Goal: Task Accomplishment & Management: Use online tool/utility

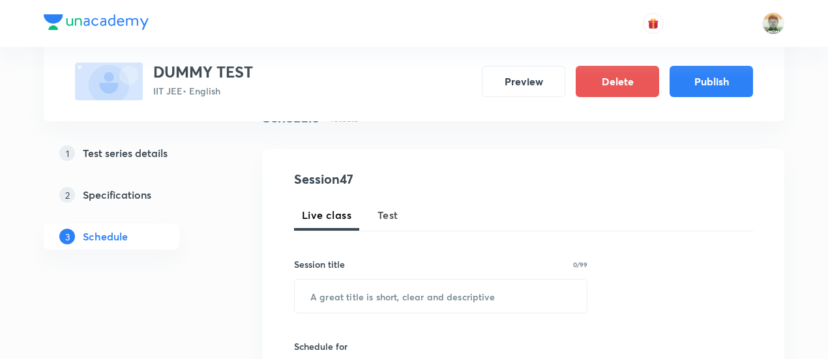
scroll to position [119, 0]
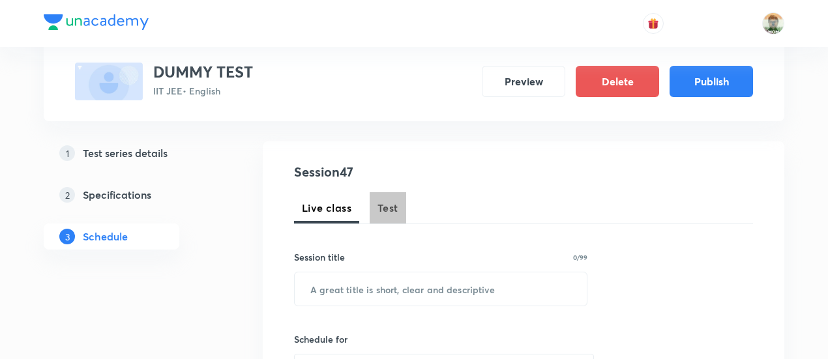
click at [390, 208] on span "Test" at bounding box center [388, 208] width 21 height 16
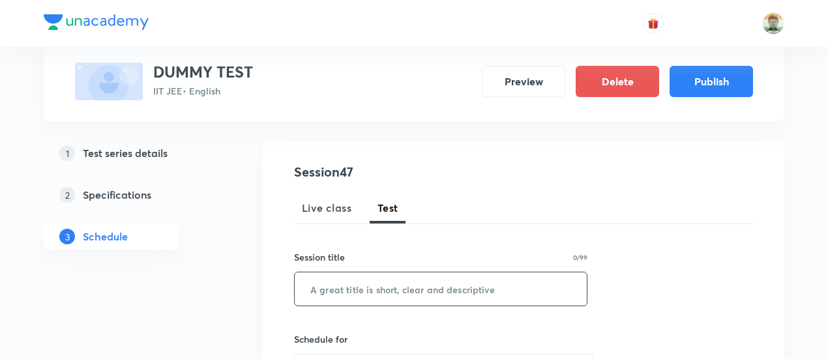
click at [378, 290] on input "text" at bounding box center [441, 289] width 292 height 33
click at [378, 290] on input "cm" at bounding box center [441, 289] width 292 height 33
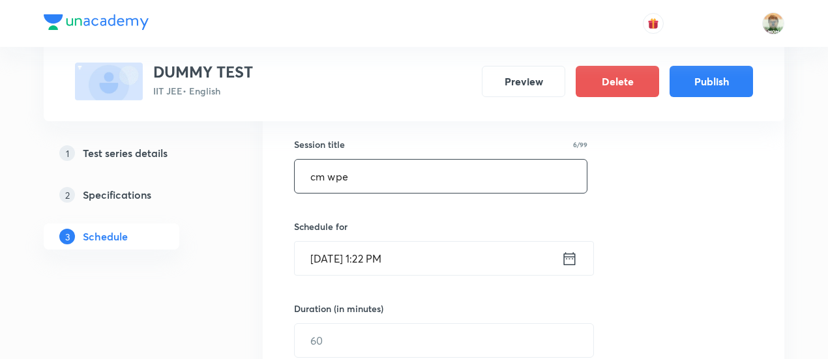
scroll to position [234, 0]
type input "cm wpe"
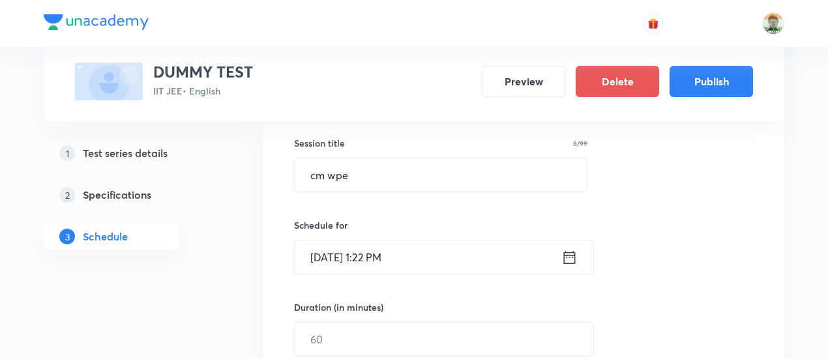
click at [571, 257] on icon at bounding box center [570, 258] width 16 height 18
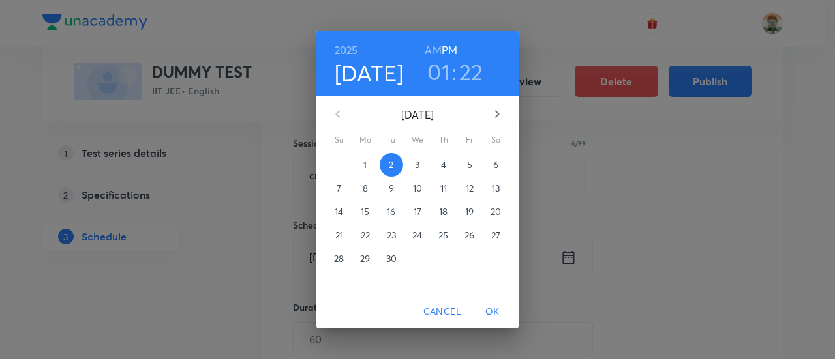
click at [337, 211] on p "14" at bounding box center [339, 211] width 8 height 13
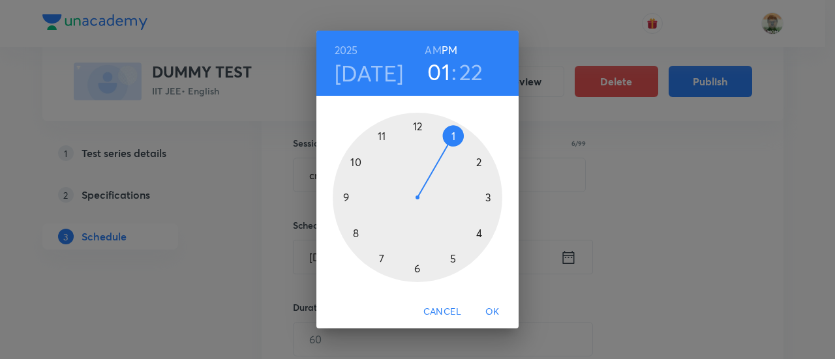
click at [382, 138] on div at bounding box center [418, 198] width 170 height 170
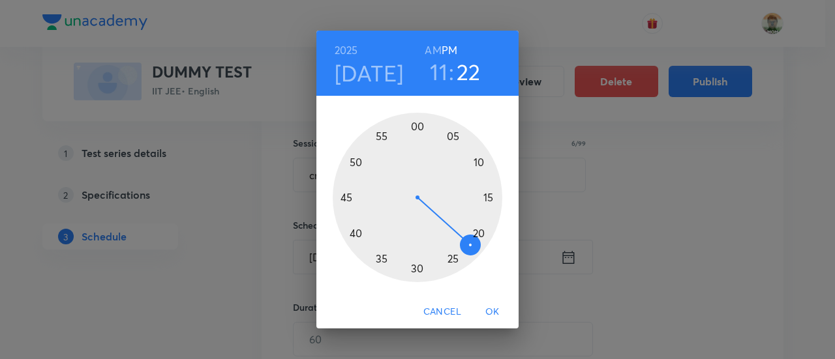
click at [493, 311] on span "OK" at bounding box center [492, 312] width 31 height 16
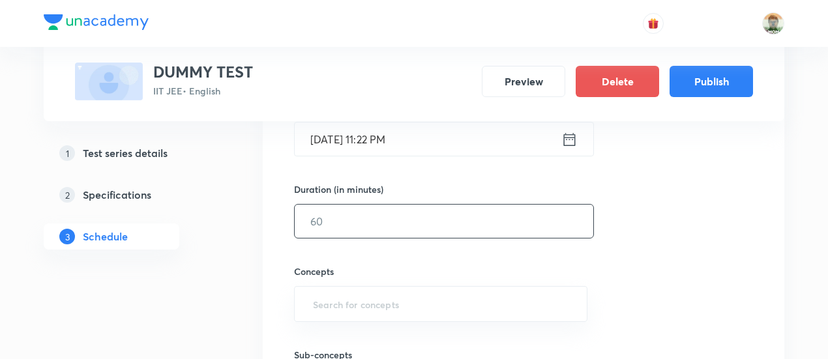
scroll to position [356, 0]
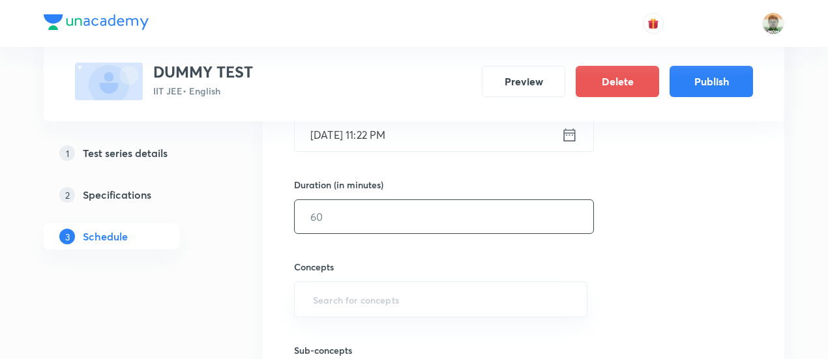
click at [421, 203] on input "text" at bounding box center [444, 216] width 299 height 33
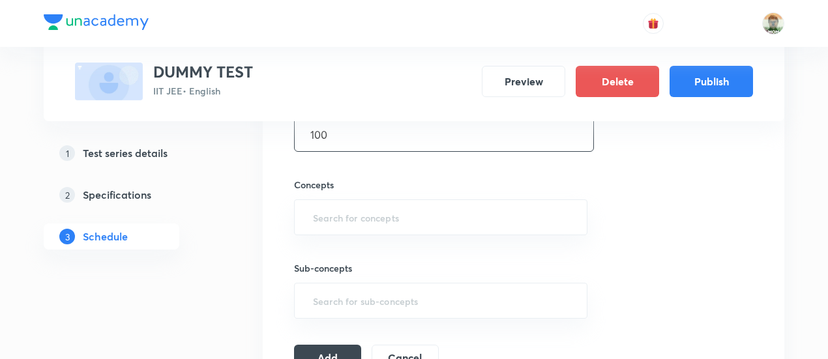
scroll to position [440, 0]
type input "100"
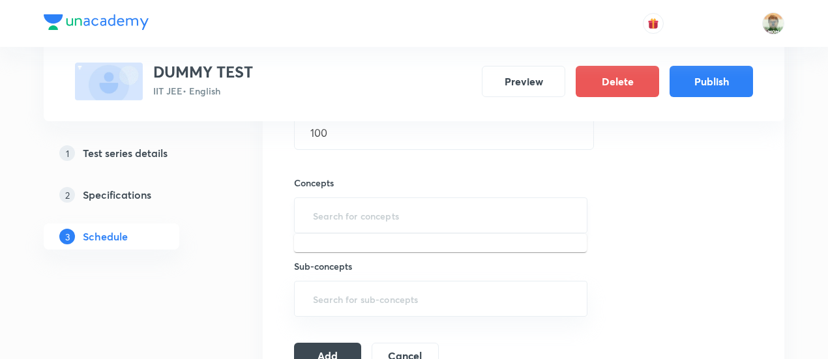
click at [397, 215] on input "text" at bounding box center [441, 216] width 261 height 24
type input "w"
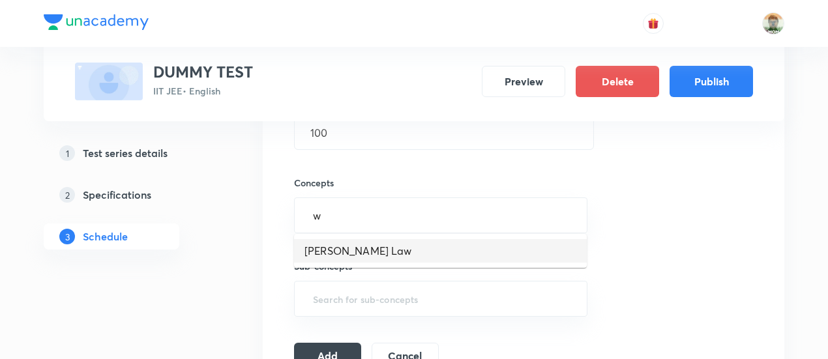
click at [384, 242] on li "Moseley's Law" at bounding box center [440, 250] width 293 height 23
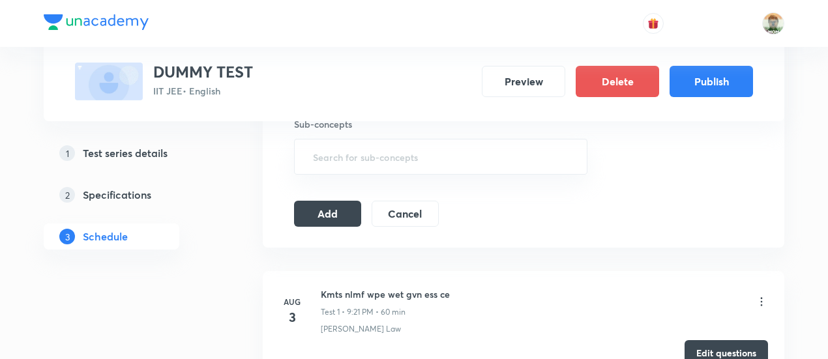
scroll to position [599, 0]
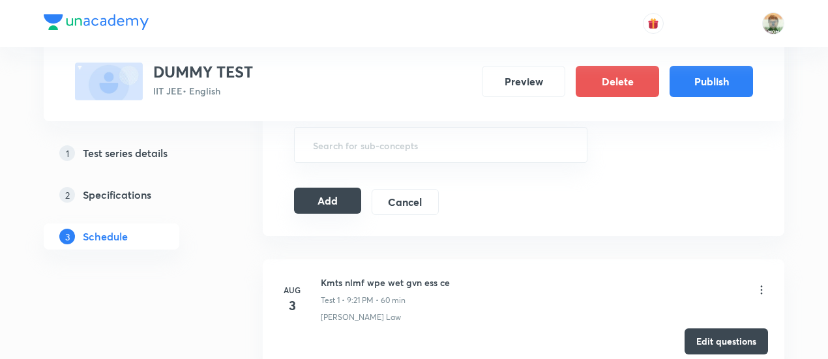
click at [340, 188] on button "Add" at bounding box center [327, 201] width 67 height 26
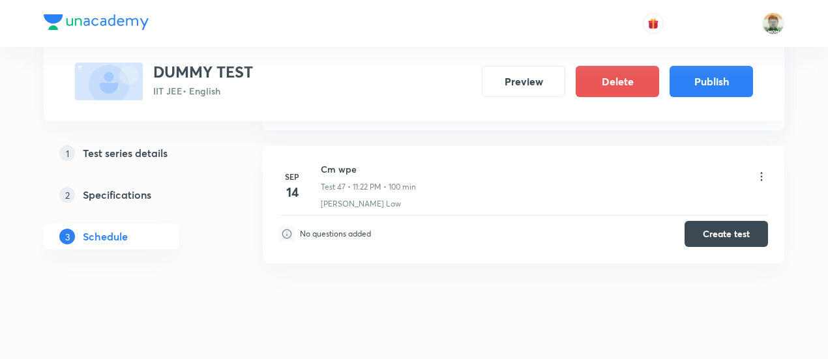
scroll to position [6050, 0]
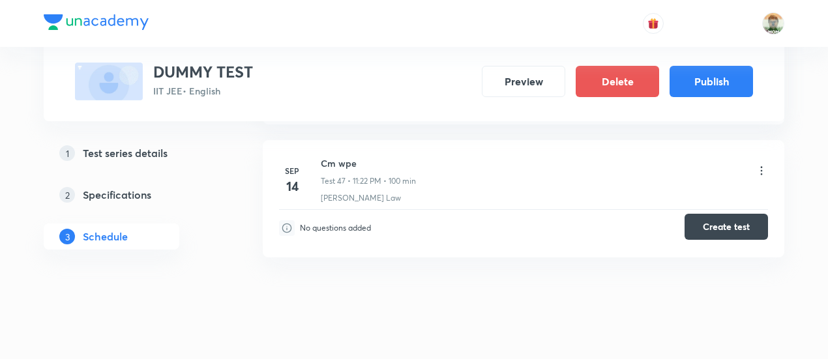
click at [714, 214] on button "Create test" at bounding box center [726, 227] width 83 height 26
click at [344, 157] on h6 "Cm wpe" at bounding box center [368, 164] width 95 height 14
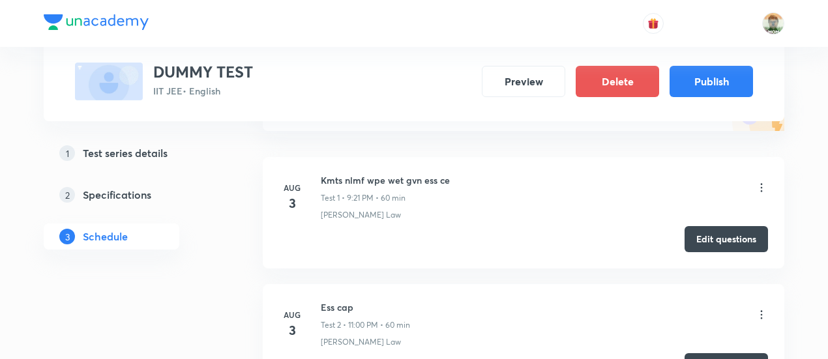
scroll to position [202, 0]
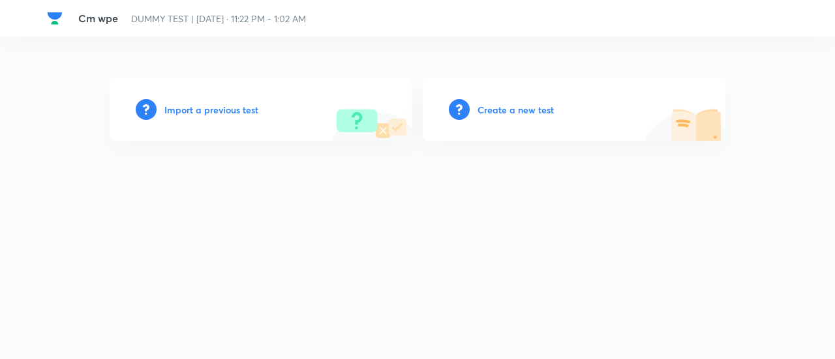
click at [535, 103] on h6 "Create a new test" at bounding box center [516, 110] width 76 height 14
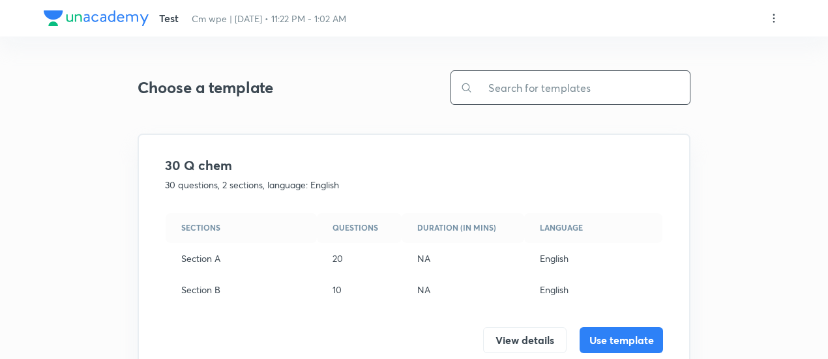
click at [535, 103] on input "text" at bounding box center [581, 87] width 217 height 33
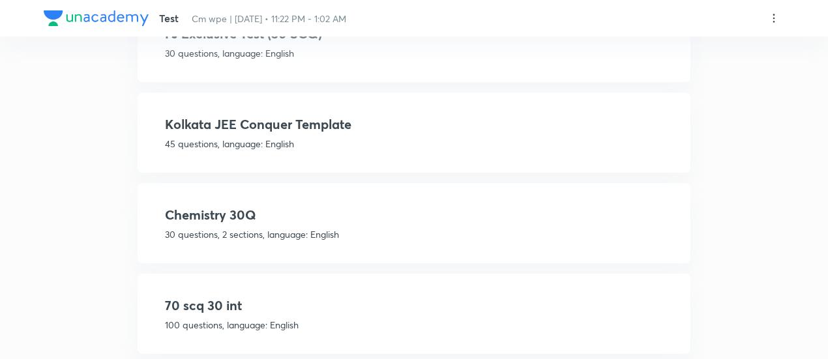
scroll to position [412, 0]
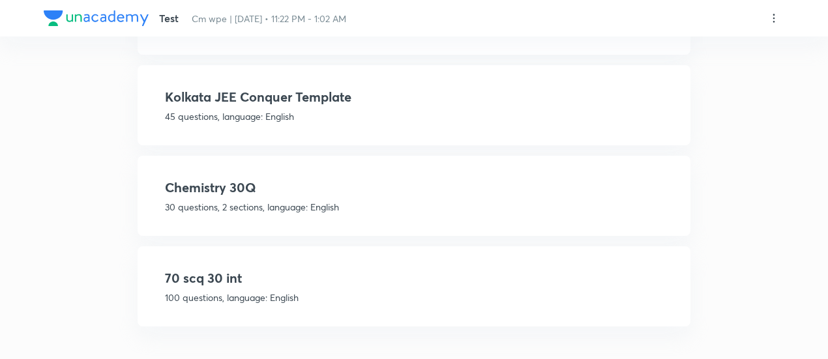
click at [508, 297] on p "100 questions, language: English" at bounding box center [414, 298] width 498 height 14
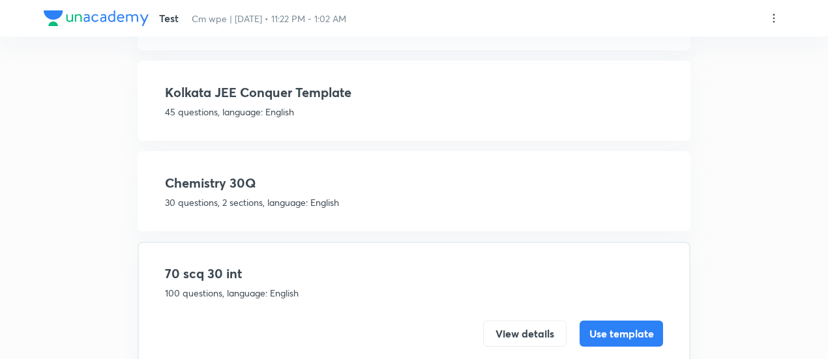
scroll to position [250, 0]
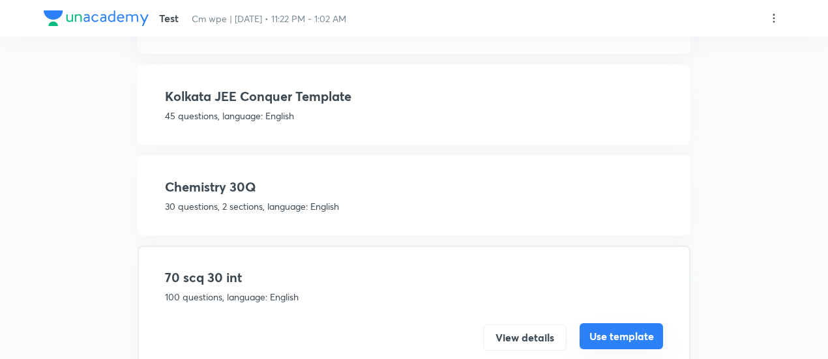
click at [603, 340] on button "Use template" at bounding box center [621, 337] width 83 height 26
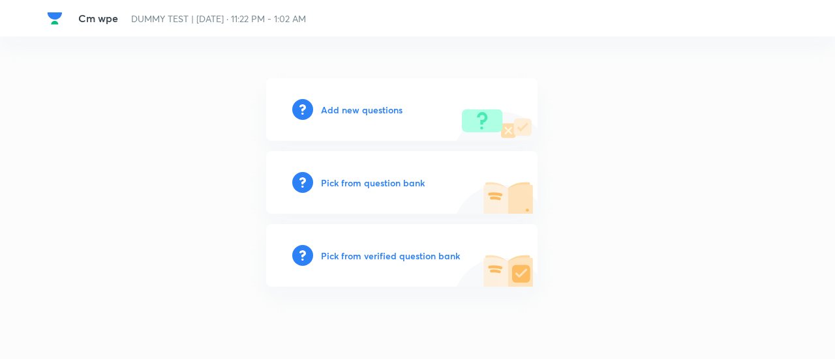
click at [413, 259] on h6 "Pick from verified question bank" at bounding box center [390, 256] width 139 height 14
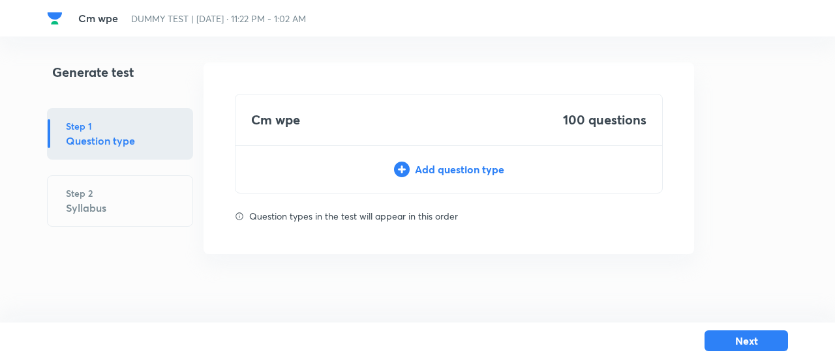
click at [442, 172] on div "Add question type" at bounding box center [448, 170] width 427 height 16
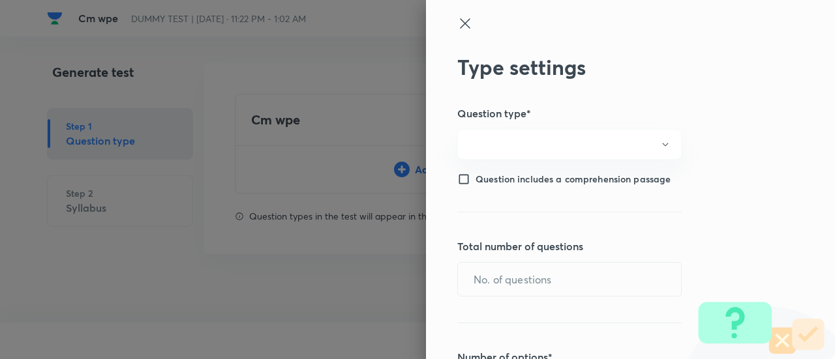
type input "1"
type input "0"
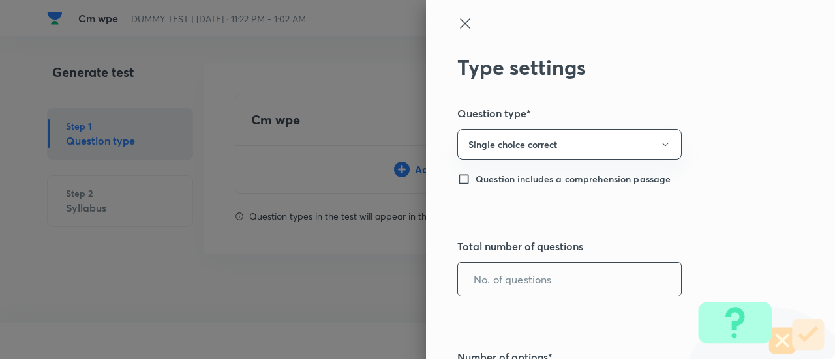
click at [498, 275] on input "text" at bounding box center [569, 279] width 223 height 33
type input "70"
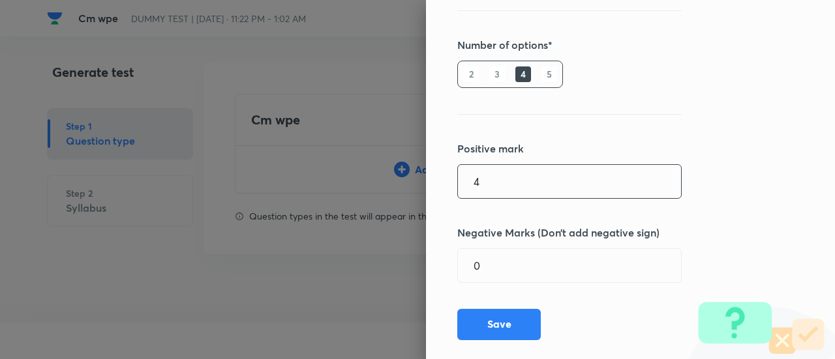
type input "4"
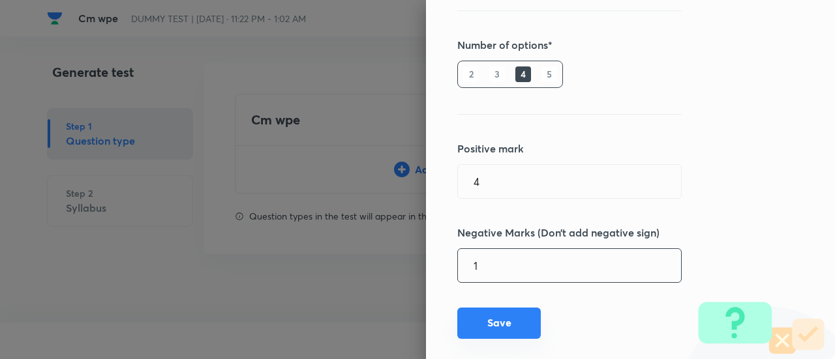
type input "1"
click at [494, 320] on button "Save" at bounding box center [498, 323] width 83 height 31
type input "1"
type input "0"
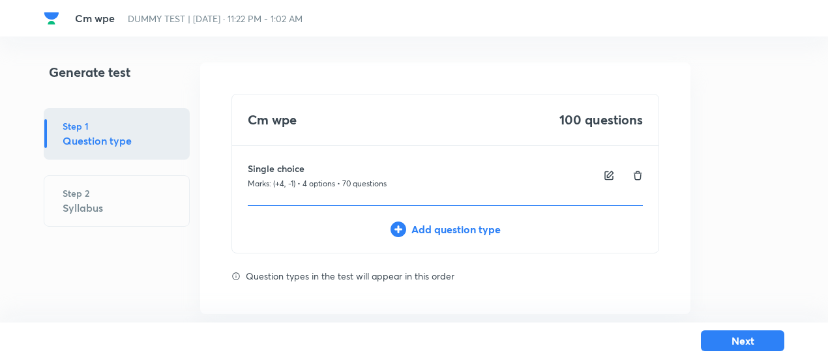
click at [470, 229] on div "Add question type" at bounding box center [445, 230] width 427 height 16
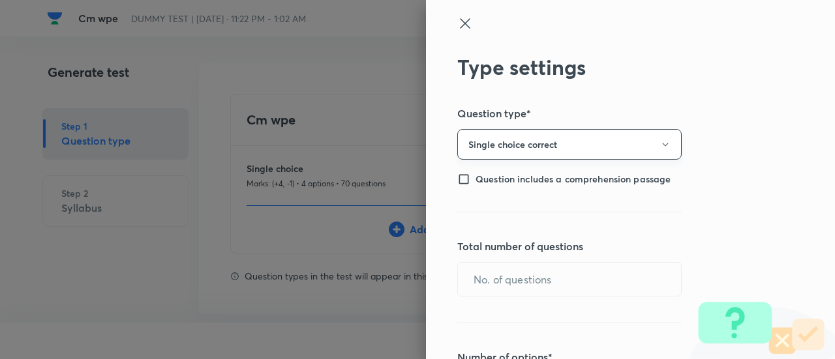
click at [485, 142] on button "Single choice correct" at bounding box center [569, 144] width 224 height 31
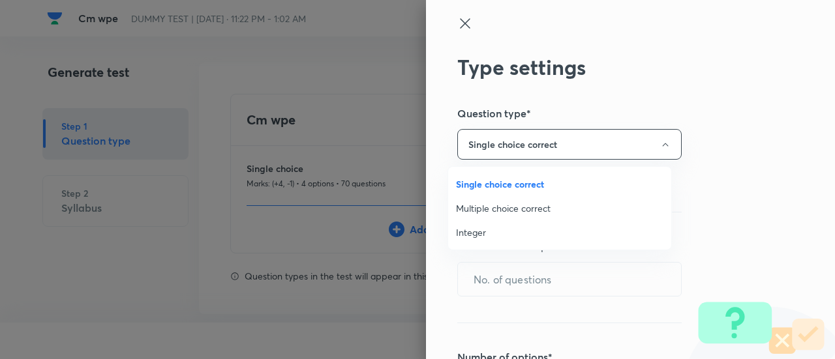
click at [475, 236] on span "Integer" at bounding box center [559, 233] width 207 height 14
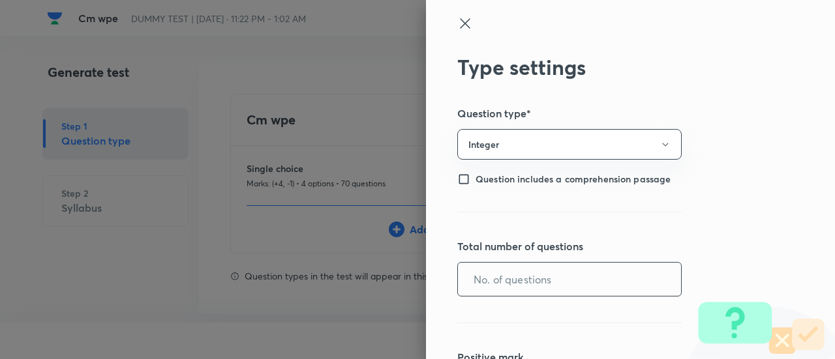
click at [478, 279] on input "text" at bounding box center [569, 279] width 223 height 33
type input "30"
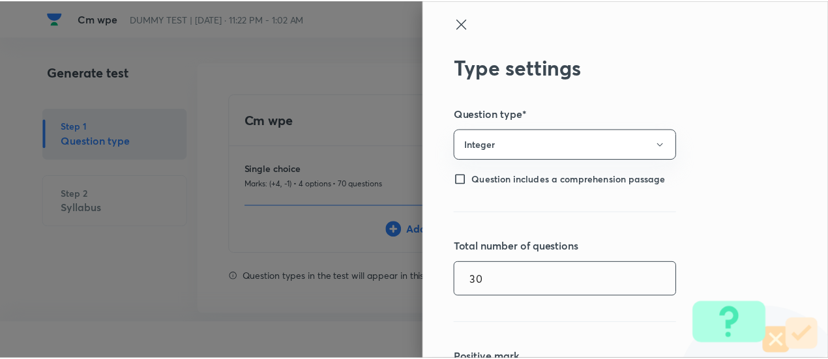
scroll to position [209, 0]
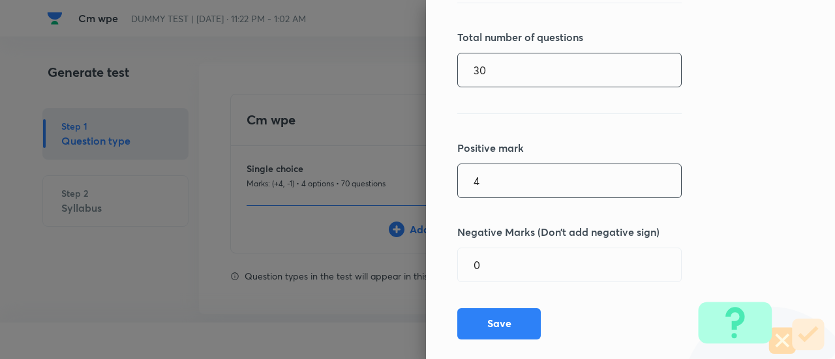
type input "4"
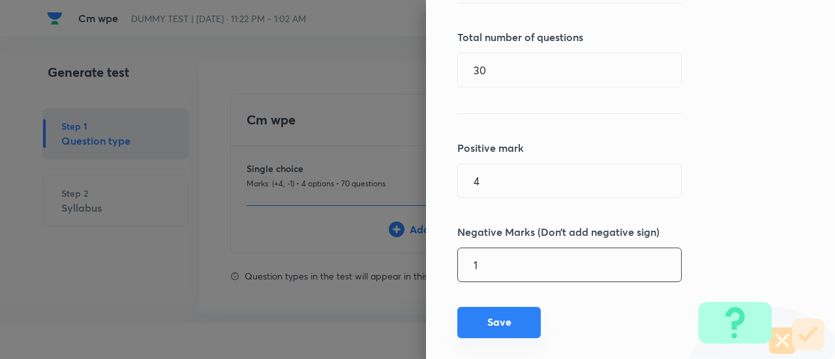
type input "1"
click at [487, 330] on button "Save" at bounding box center [498, 322] width 83 height 31
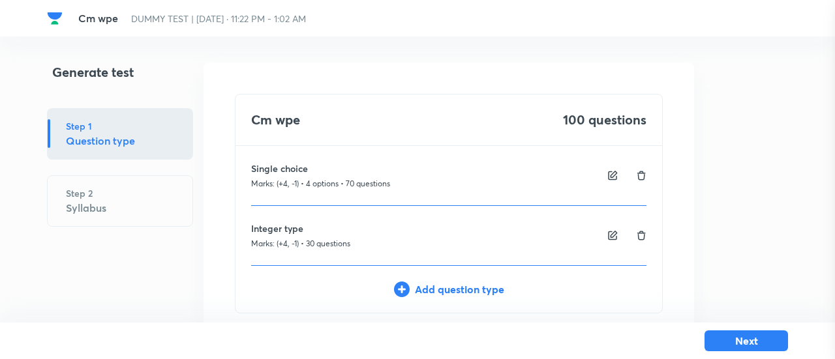
type input "1"
type input "0"
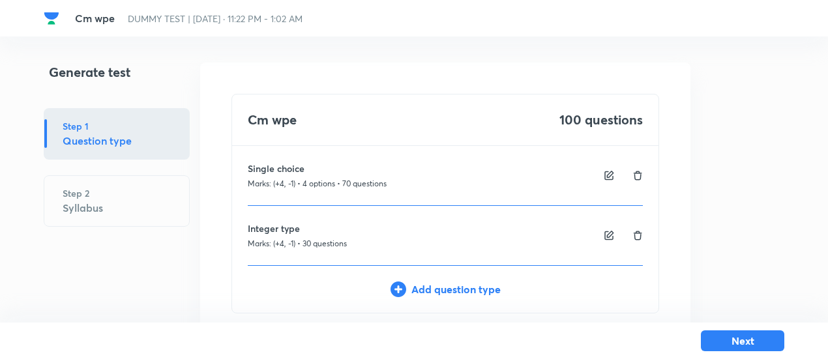
scroll to position [77, 0]
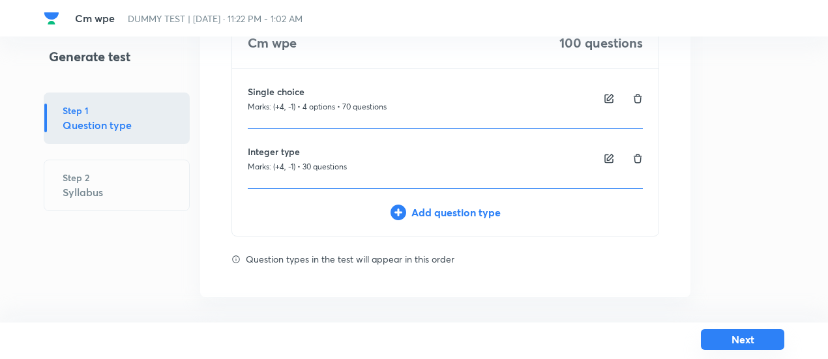
click at [755, 339] on button "Next" at bounding box center [742, 339] width 83 height 21
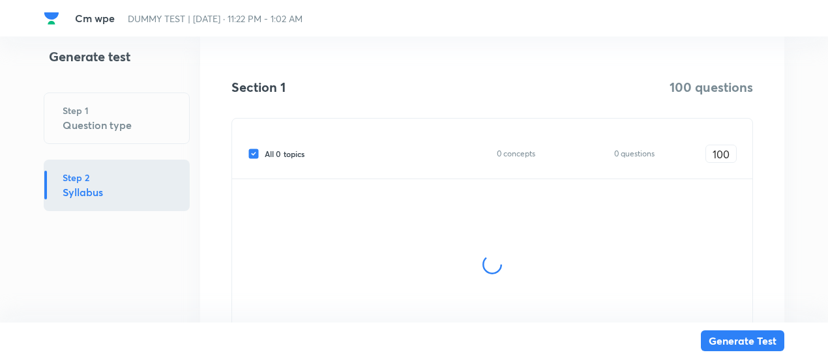
scroll to position [194, 0]
click at [281, 146] on span "All 0 topics" at bounding box center [285, 151] width 40 height 12
click at [265, 146] on input "All 0 topics" at bounding box center [256, 151] width 17 height 12
checkbox input "false"
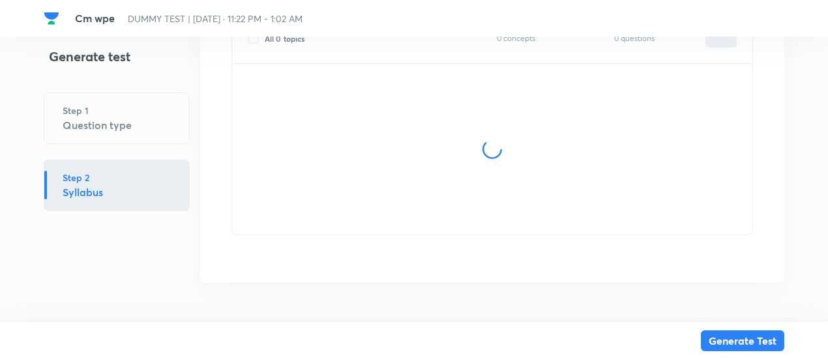
type input "0"
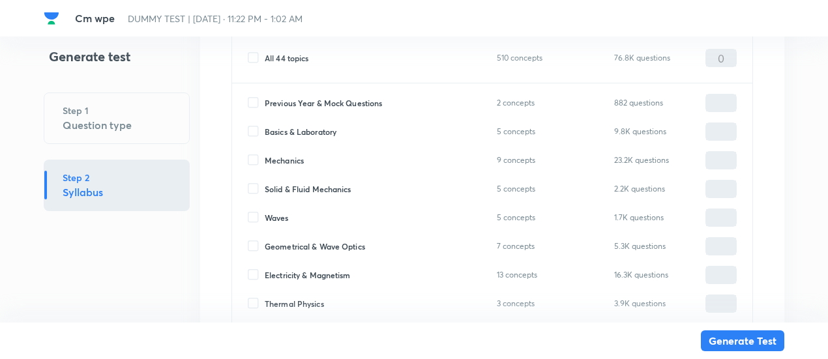
click at [281, 164] on span "Mechanics" at bounding box center [284, 161] width 39 height 12
click at [265, 164] on input "Mechanics" at bounding box center [256, 161] width 17 height 12
checkbox input "true"
click at [725, 153] on input "0" at bounding box center [721, 160] width 30 height 23
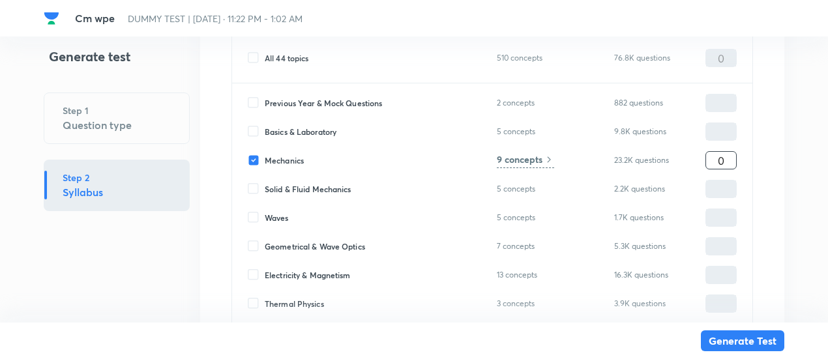
type input "1"
type input "10"
type input "100"
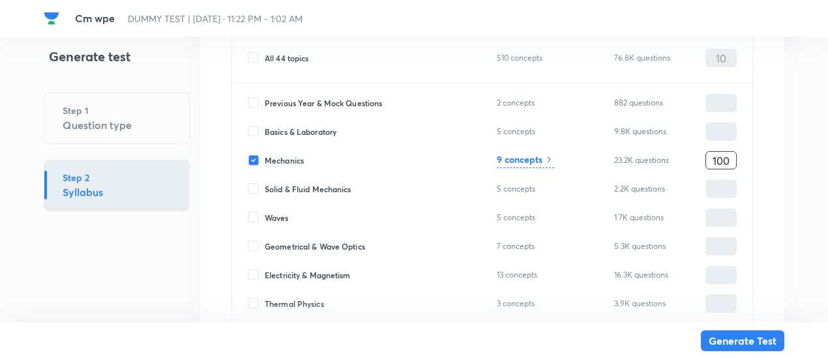
type input "100"
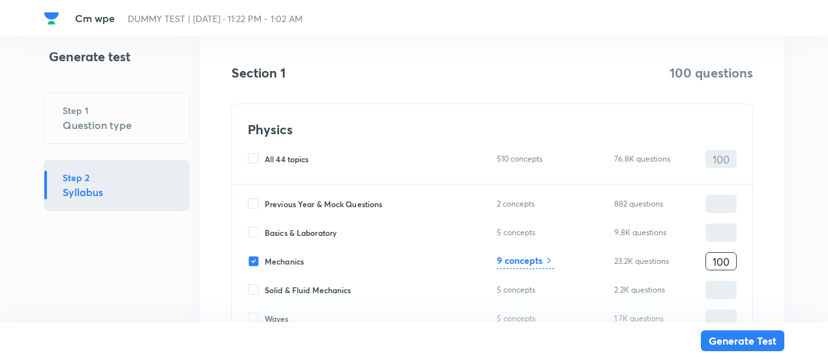
scroll to position [230, 0]
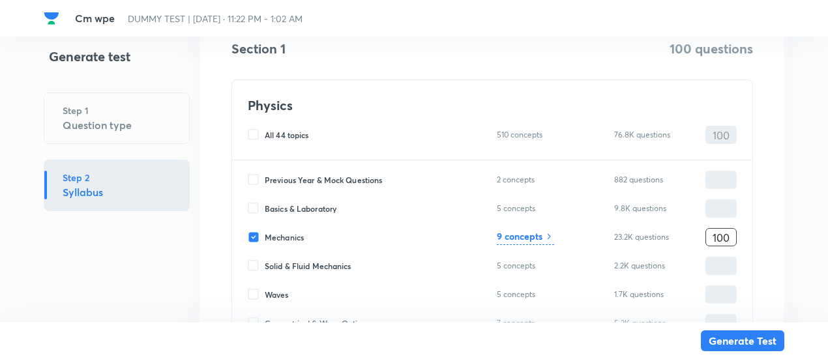
type input "100"
click at [544, 230] on div "9 concepts" at bounding box center [525, 238] width 57 height 16
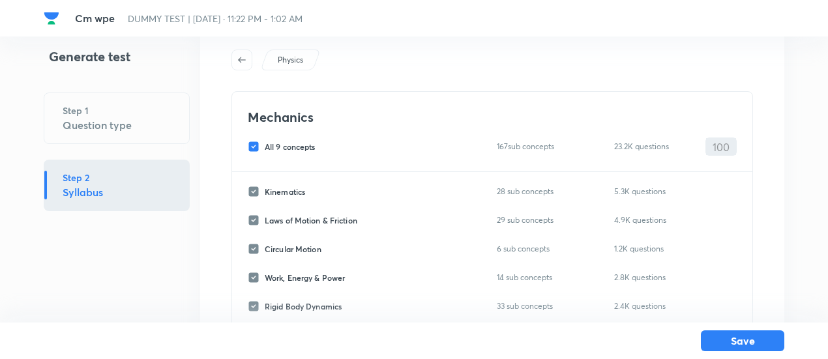
scroll to position [23, 0]
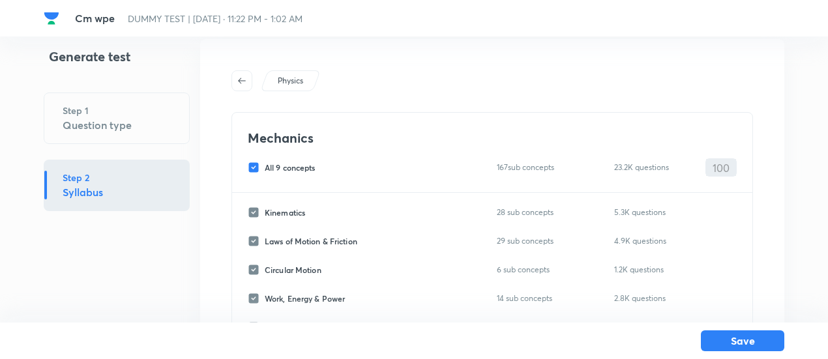
click at [294, 162] on span "All 9 concepts" at bounding box center [290, 168] width 51 height 12
click at [265, 162] on input "All 9 concepts" at bounding box center [256, 168] width 17 height 12
checkbox input "false"
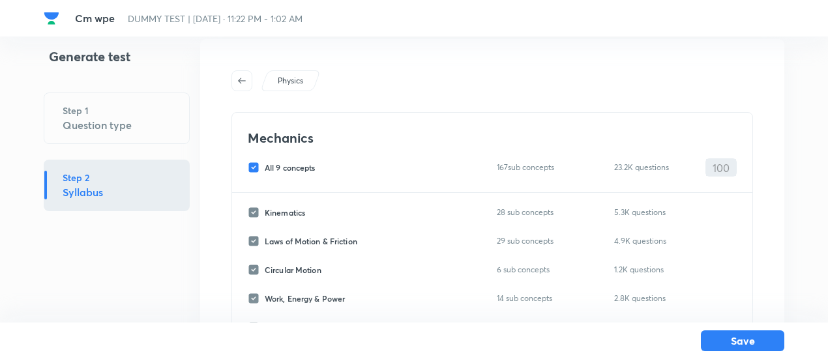
checkbox input "false"
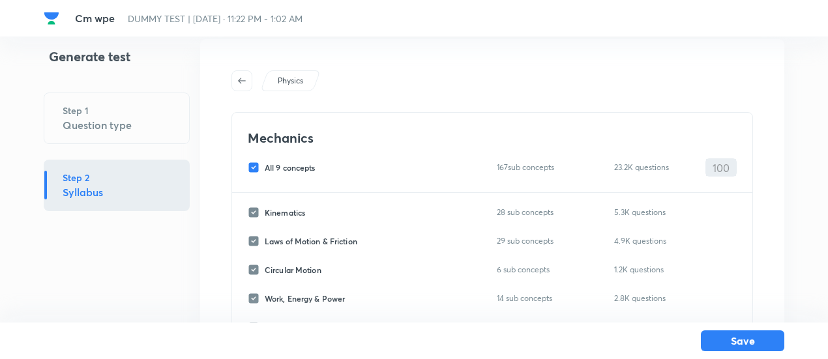
checkbox input "false"
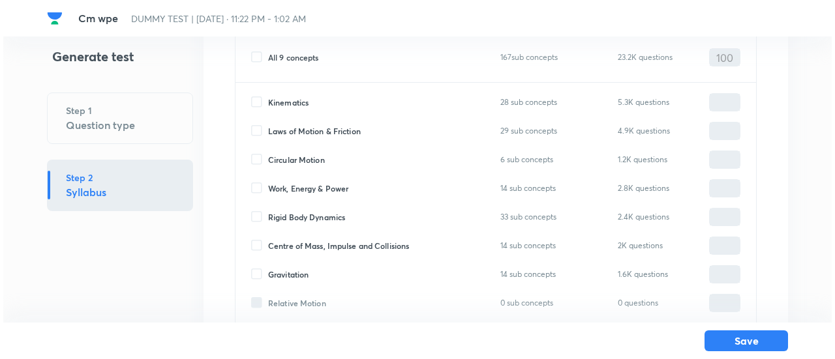
scroll to position [135, 0]
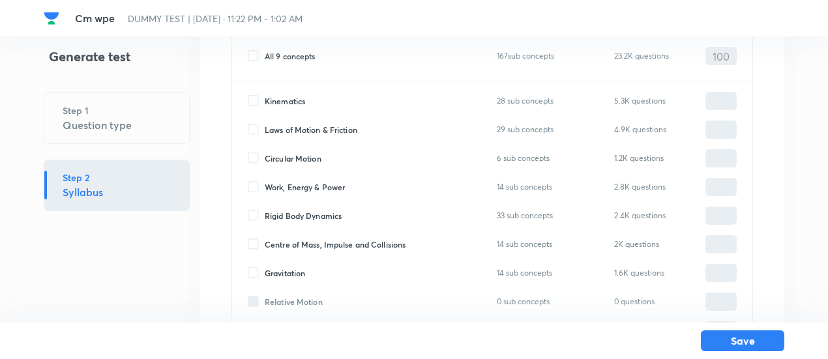
click at [292, 159] on span "Circular Motion" at bounding box center [293, 159] width 57 height 12
click at [265, 159] on input "Circular Motion" at bounding box center [256, 159] width 17 height 12
checkbox input "true"
type input "0"
click at [297, 183] on span "Work, Energy & Power" at bounding box center [305, 187] width 80 height 12
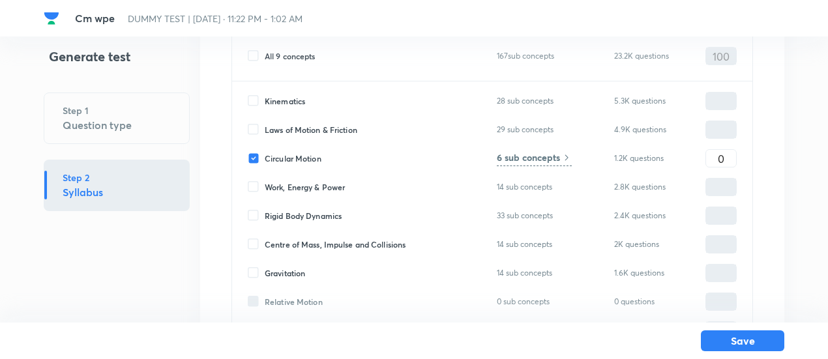
click at [265, 183] on input "Work, Energy & Power" at bounding box center [256, 187] width 17 height 12
checkbox input "true"
type input "0"
click at [714, 157] on input "0" at bounding box center [721, 158] width 30 height 23
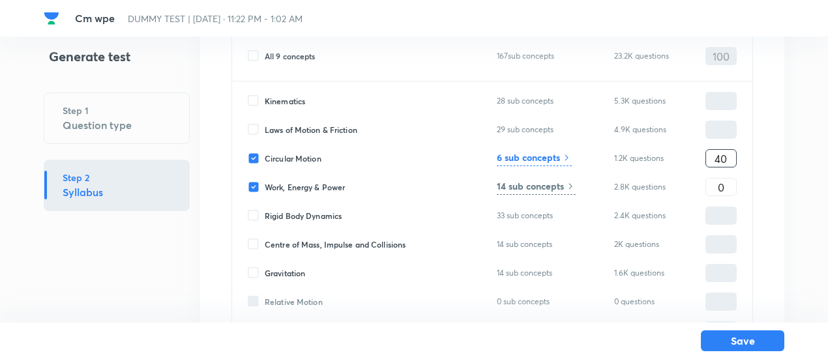
type input "40"
type input "60"
click at [555, 153] on h6 "6 sub concepts" at bounding box center [528, 158] width 63 height 14
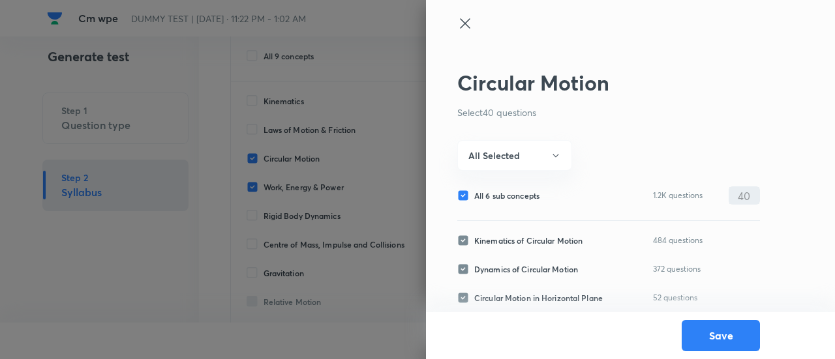
scroll to position [96, 0]
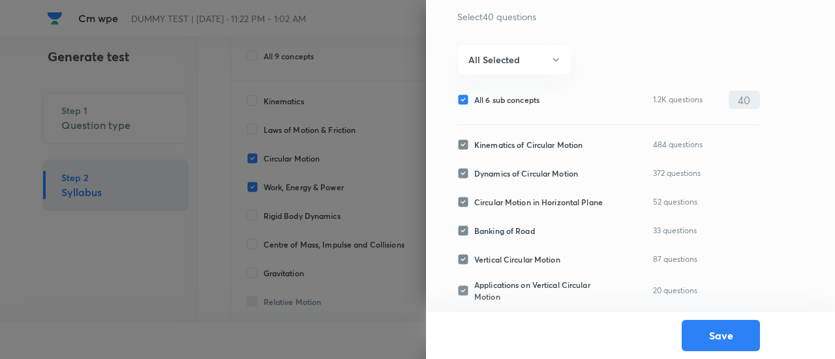
click at [489, 104] on span "All 6 sub concepts" at bounding box center [506, 100] width 65 height 12
click at [474, 104] on input "All 6 sub concepts" at bounding box center [465, 100] width 17 height 12
checkbox input "false"
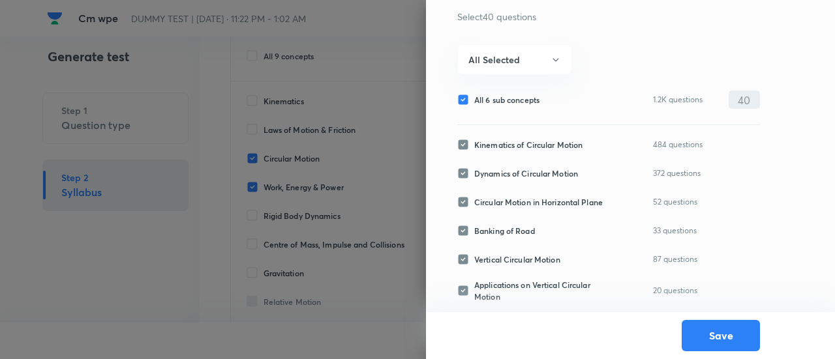
checkbox input "false"
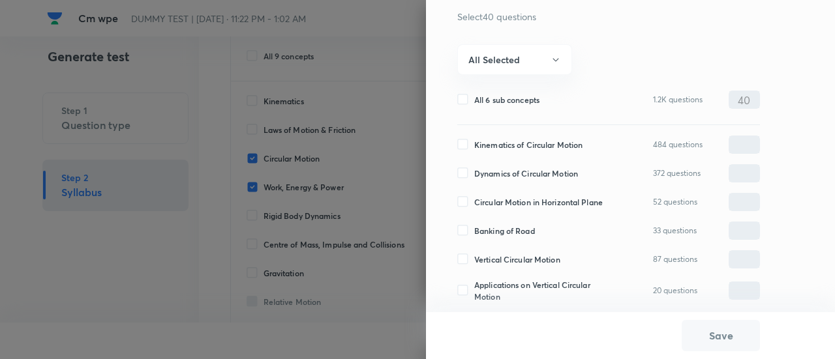
click at [485, 144] on span "Kinematics of Circular Motion" at bounding box center [528, 145] width 108 height 12
click at [474, 144] on input "Kinematics of Circular Motion" at bounding box center [465, 145] width 17 height 12
checkbox input "true"
type input "0"
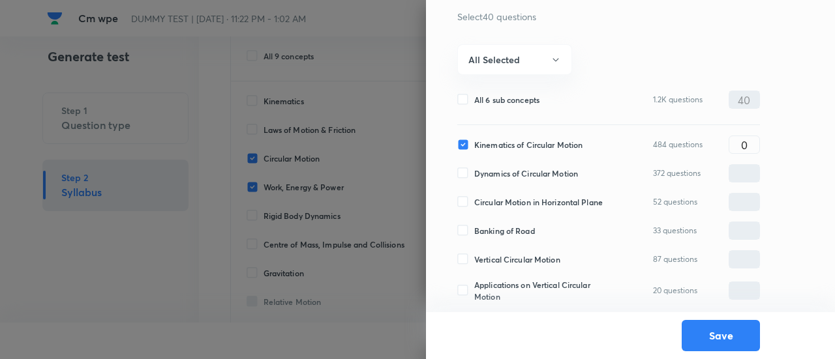
click at [484, 175] on span "Dynamics of Circular Motion" at bounding box center [526, 174] width 104 height 12
click at [474, 175] on input "Dynamics of Circular Motion" at bounding box center [465, 174] width 17 height 12
checkbox input "true"
type input "0"
click at [483, 207] on span "Circular Motion in Horizontal Plane" at bounding box center [538, 202] width 129 height 12
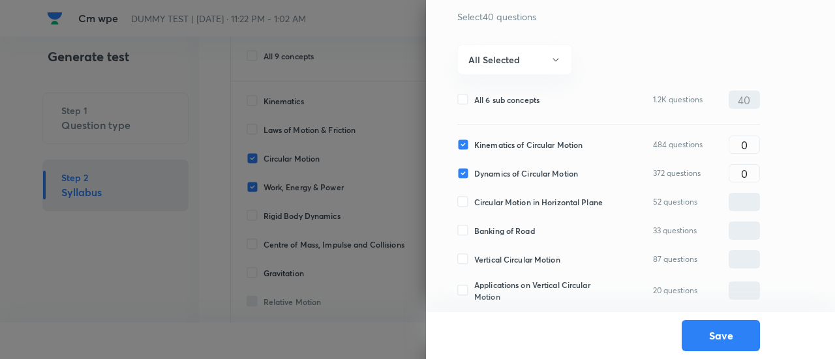
click at [474, 207] on input "Circular Motion in Horizontal Plane" at bounding box center [465, 202] width 17 height 12
checkbox input "true"
type input "0"
click at [483, 237] on div "Banking of Road 33 questions ​" at bounding box center [608, 231] width 303 height 18
click at [481, 234] on span "Banking of Road" at bounding box center [504, 231] width 61 height 12
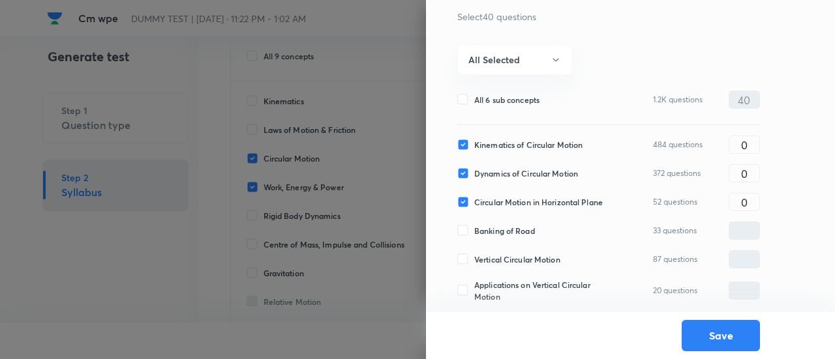
click at [474, 234] on input "Banking of Road" at bounding box center [465, 231] width 17 height 12
checkbox input "true"
type input "0"
click at [481, 257] on span "Vertical Circular Motion" at bounding box center [517, 260] width 86 height 12
click at [474, 257] on input "Vertical Circular Motion" at bounding box center [465, 260] width 17 height 12
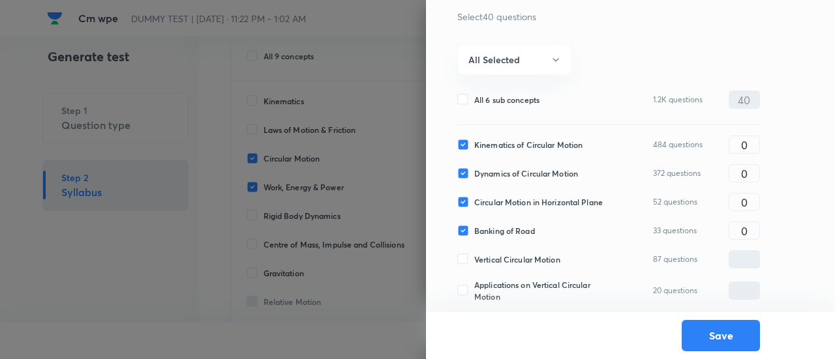
checkbox input "true"
type input "0"
click at [477, 291] on span "Applications on Vertical Circular Motion" at bounding box center [545, 290] width 142 height 23
click at [474, 291] on input "Applications on Vertical Circular Motion" at bounding box center [465, 291] width 17 height 12
checkbox input "true"
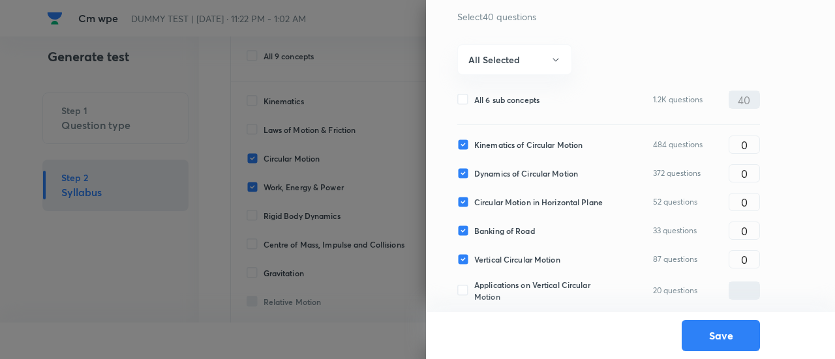
type input "0"
click at [759, 251] on input "0" at bounding box center [744, 260] width 30 height 23
click at [751, 254] on input "0" at bounding box center [744, 260] width 30 height 23
type input "10"
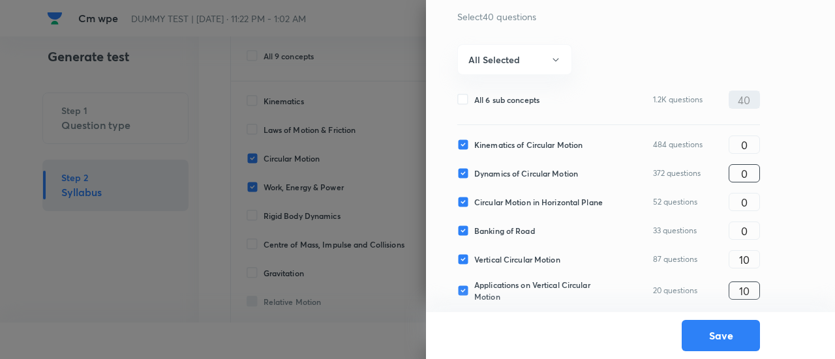
type input "10"
click at [751, 170] on input "0" at bounding box center [744, 173] width 30 height 23
type input "10"
click at [751, 142] on input "0" at bounding box center [744, 145] width 30 height 23
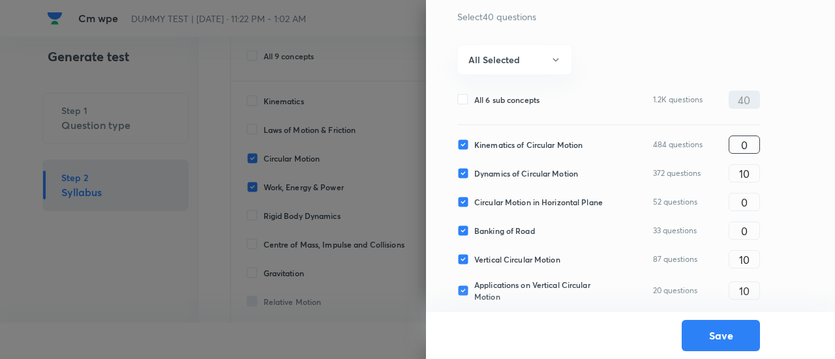
click at [751, 142] on input "0" at bounding box center [744, 145] width 30 height 23
type input "4"
type input "3"
click at [721, 337] on button "Save" at bounding box center [721, 334] width 78 height 31
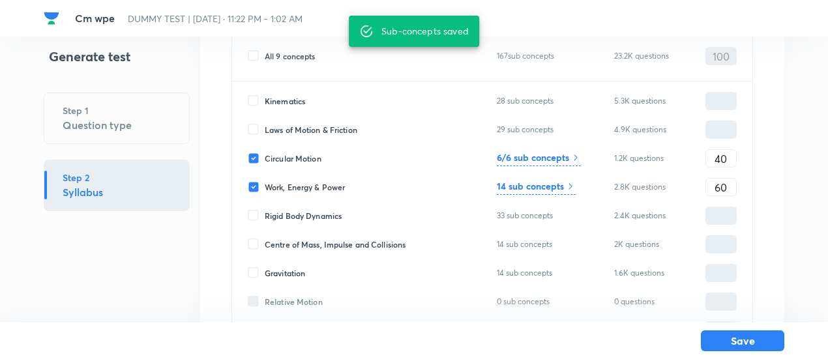
click at [556, 190] on h6 "14 sub concepts" at bounding box center [530, 186] width 67 height 14
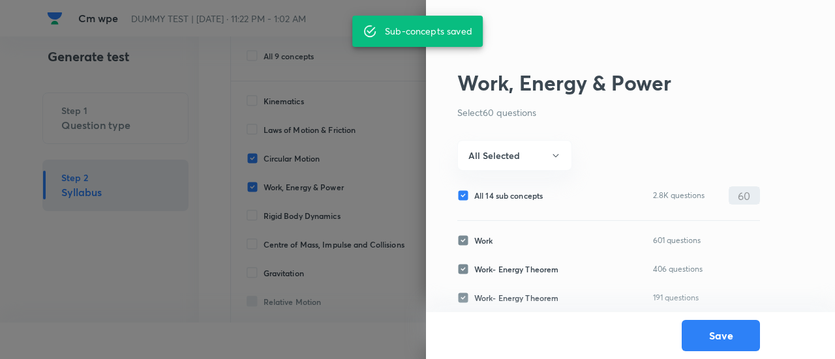
click at [509, 196] on span "All 14 sub concepts" at bounding box center [508, 196] width 68 height 12
click at [474, 196] on input "All 14 sub concepts" at bounding box center [465, 196] width 17 height 12
checkbox input "false"
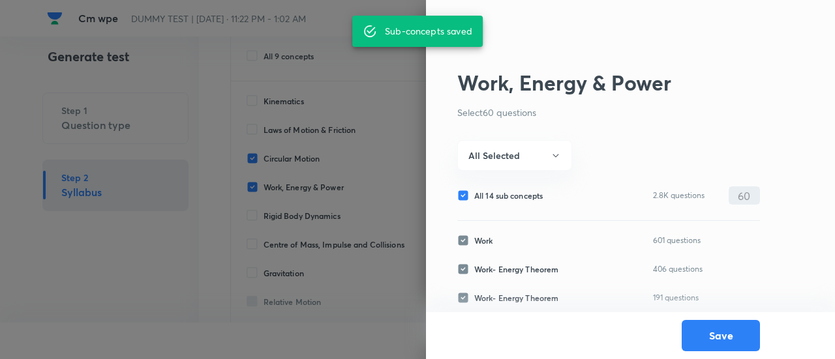
checkbox input "false"
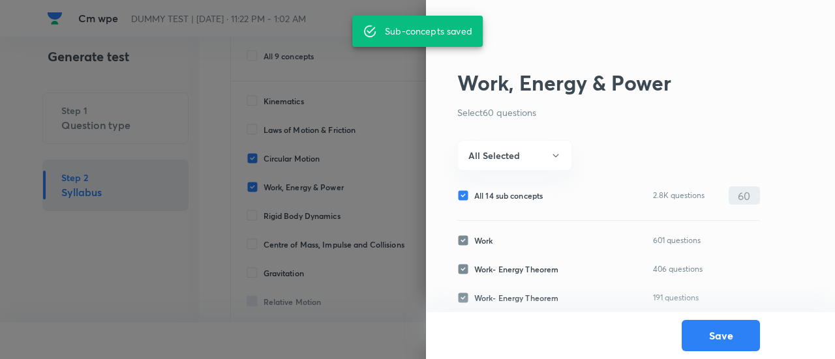
checkbox input "false"
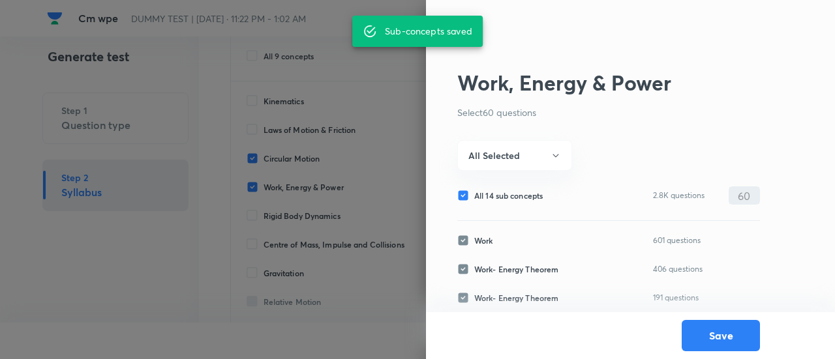
checkbox input "false"
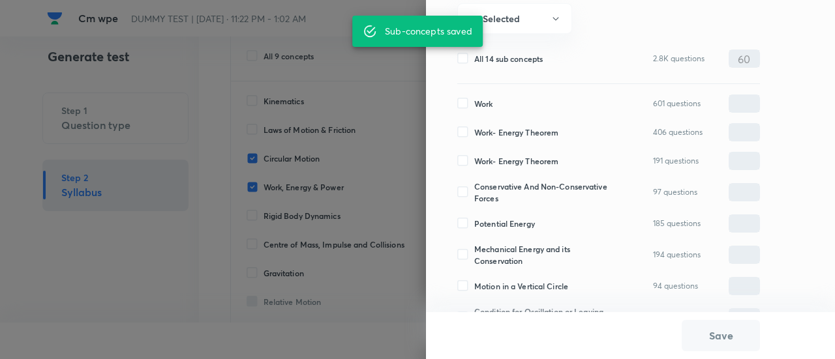
scroll to position [139, 0]
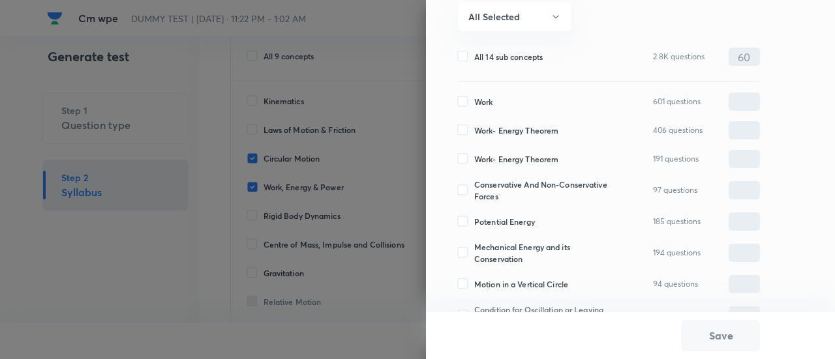
click at [487, 103] on span "Work" at bounding box center [483, 102] width 18 height 12
click at [474, 103] on input "Work" at bounding box center [465, 102] width 17 height 12
checkbox input "true"
type input "0"
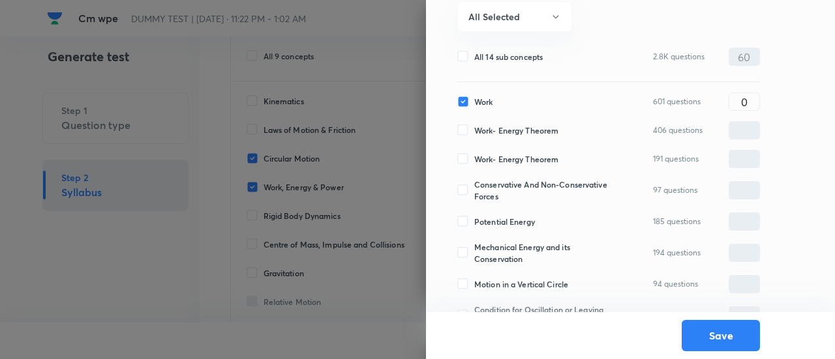
click at [486, 129] on span "Work- Energy Theorem" at bounding box center [516, 131] width 84 height 12
click at [474, 129] on input "Work- Energy Theorem" at bounding box center [465, 131] width 17 height 12
checkbox input "true"
type input "0"
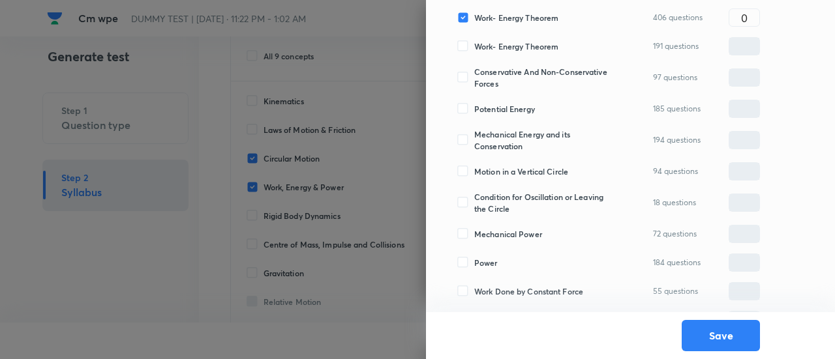
scroll to position [252, 0]
click at [481, 84] on span "Conservative And Non-Conservative Forces" at bounding box center [545, 76] width 142 height 23
click at [474, 83] on input "Conservative And Non-Conservative Forces" at bounding box center [465, 77] width 17 height 12
checkbox input "true"
type input "0"
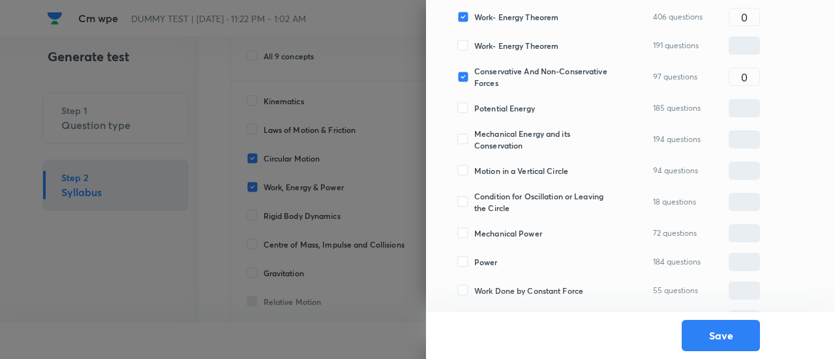
click at [480, 110] on span "Potential Energy" at bounding box center [504, 108] width 61 height 12
click at [474, 110] on input "Potential Energy" at bounding box center [465, 108] width 17 height 12
checkbox input "true"
type input "0"
click at [480, 137] on span "Mechanical Energy and its Conservation" at bounding box center [545, 139] width 142 height 23
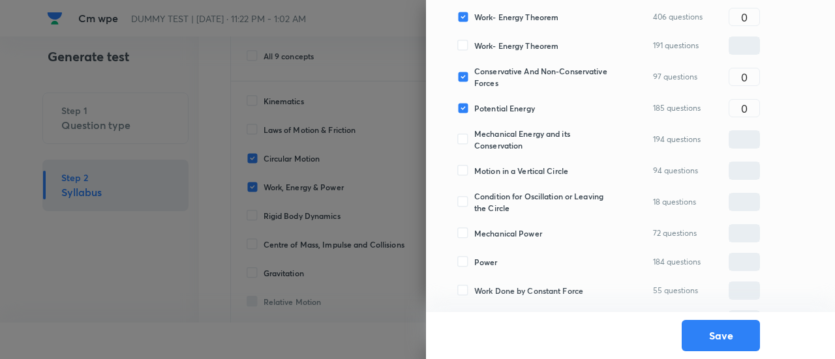
click at [474, 137] on input "Mechanical Energy and its Conservation" at bounding box center [465, 140] width 17 height 12
checkbox input "true"
type input "0"
click at [480, 172] on span "Motion in a Vertical Circle" at bounding box center [521, 171] width 94 height 12
click at [474, 172] on input "Motion in a Vertical Circle" at bounding box center [465, 171] width 17 height 12
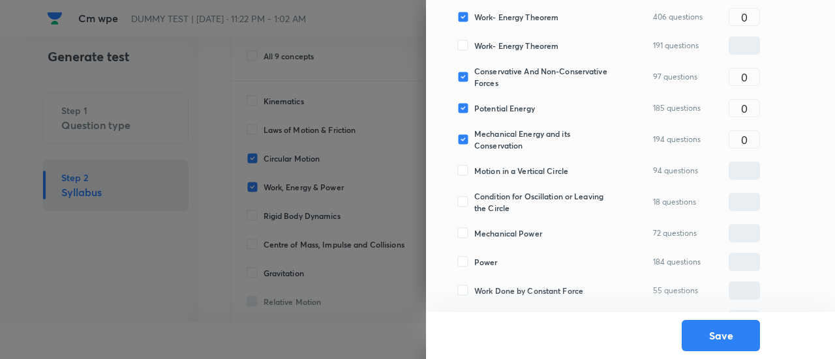
checkbox input "true"
type input "0"
click at [482, 204] on span "Condition for Oscillation or Leaving the Circle" at bounding box center [545, 201] width 142 height 23
click at [474, 204] on input "Condition for Oscillation or Leaving the Circle" at bounding box center [465, 202] width 17 height 12
checkbox input "true"
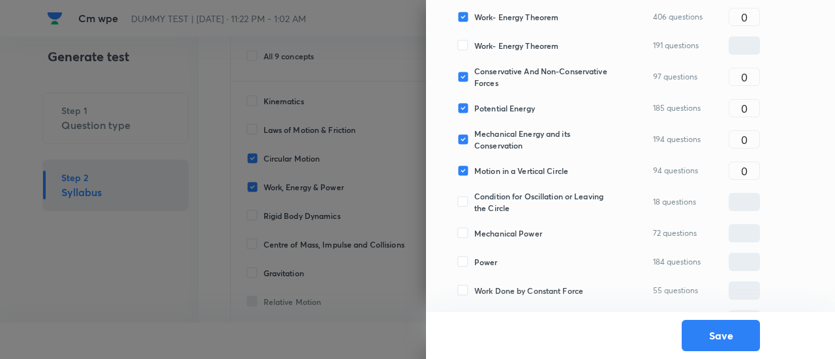
type input "0"
click at [483, 229] on span "Mechanical Power" at bounding box center [508, 234] width 68 height 12
click at [474, 229] on input "Mechanical Power" at bounding box center [465, 234] width 17 height 12
checkbox input "true"
type input "0"
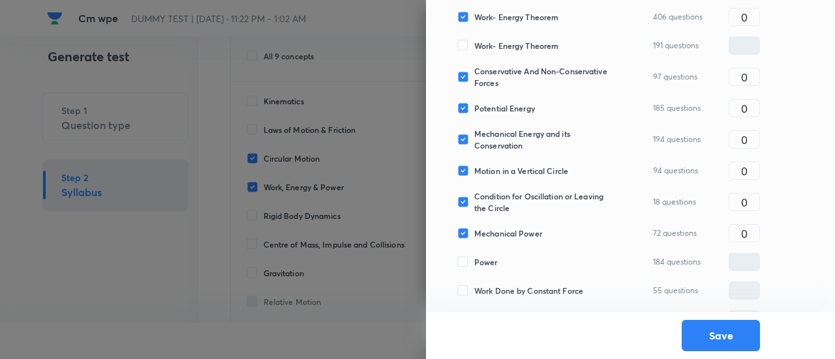
scroll to position [341, 0]
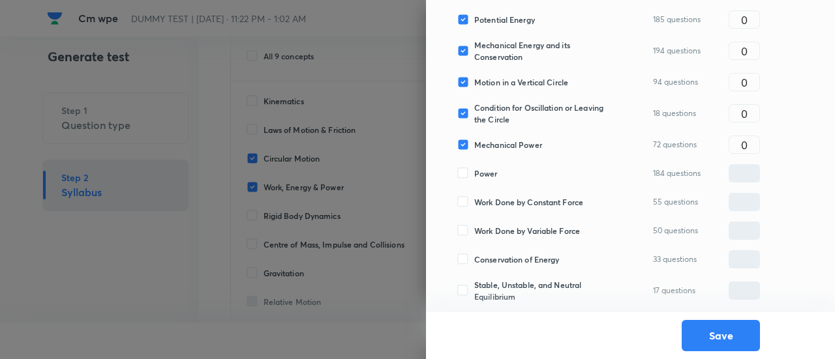
click at [480, 170] on span "Power" at bounding box center [485, 174] width 23 height 12
click at [474, 170] on input "Power" at bounding box center [465, 174] width 17 height 12
checkbox input "true"
type input "0"
click at [480, 199] on span "Work Done by Constant Force" at bounding box center [528, 202] width 109 height 12
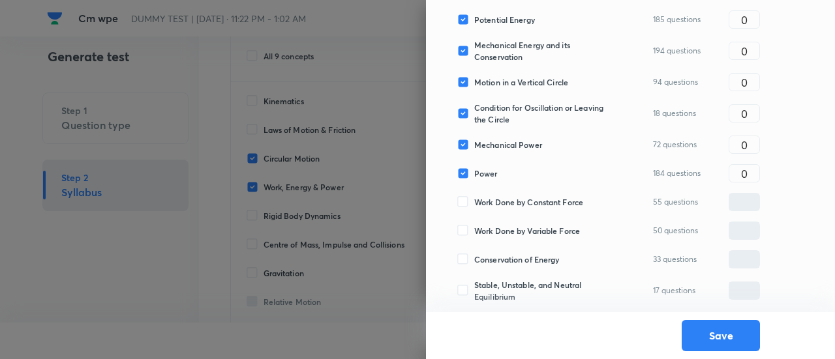
click at [474, 199] on input "Work Done by Constant Force" at bounding box center [465, 202] width 17 height 12
checkbox input "true"
type input "0"
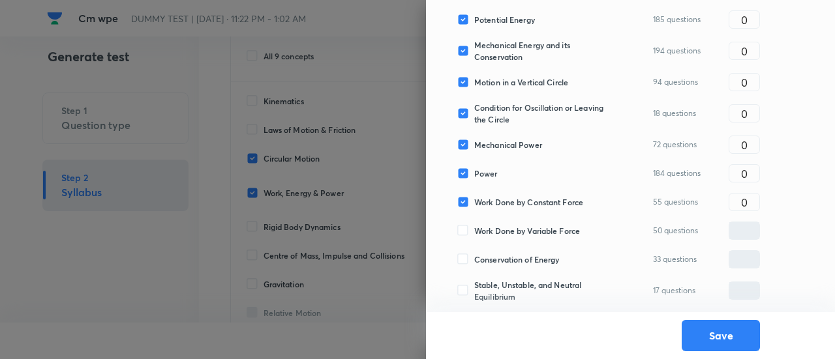
click at [483, 230] on span "Work Done by Variable Force" at bounding box center [527, 231] width 106 height 12
click at [474, 230] on input "Work Done by Variable Force" at bounding box center [465, 231] width 17 height 12
checkbox input "true"
type input "0"
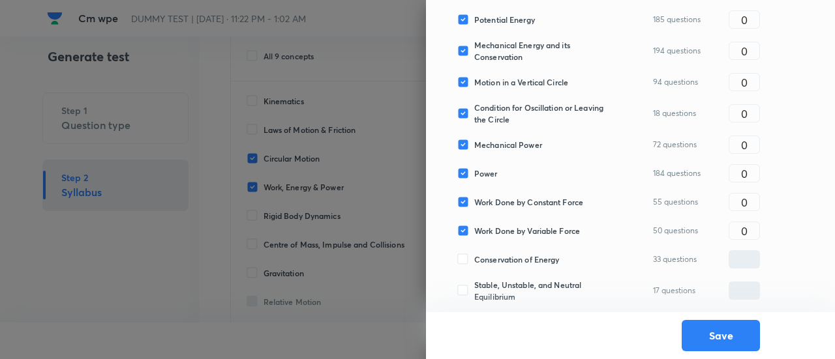
click at [497, 299] on span "Stable, Unstable, and Neutral Equilibrium" at bounding box center [545, 290] width 142 height 23
click at [474, 297] on input "Stable, Unstable, and Neutral Equilibrium" at bounding box center [465, 291] width 17 height 12
checkbox input "true"
click at [754, 288] on input "0" at bounding box center [744, 291] width 30 height 23
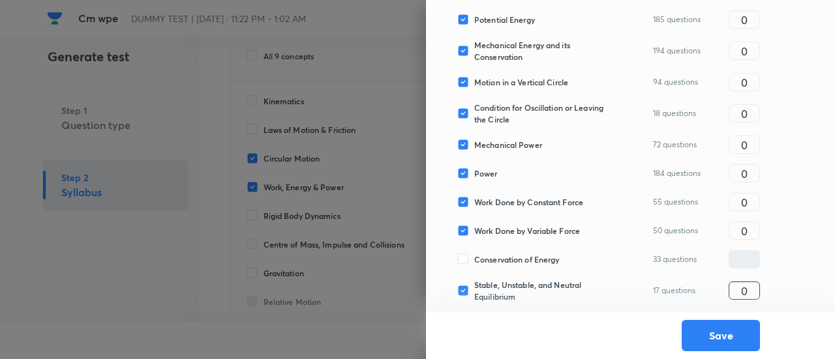
click at [754, 288] on input "0" at bounding box center [744, 291] width 30 height 23
type input "5"
click at [746, 201] on input "0" at bounding box center [744, 202] width 30 height 23
type input "5"
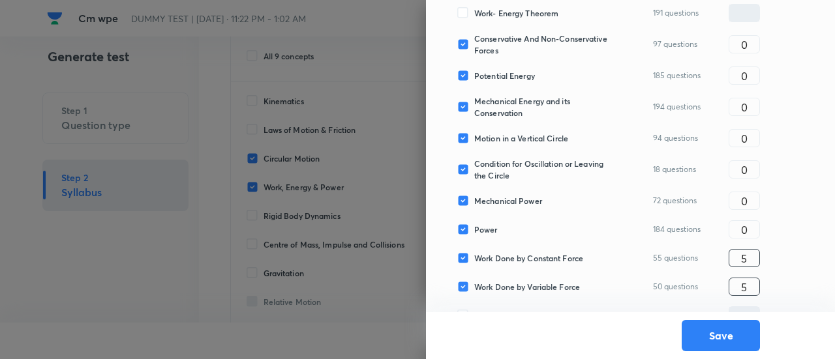
scroll to position [284, 0]
type input "5"
click at [736, 196] on input "0" at bounding box center [744, 201] width 30 height 23
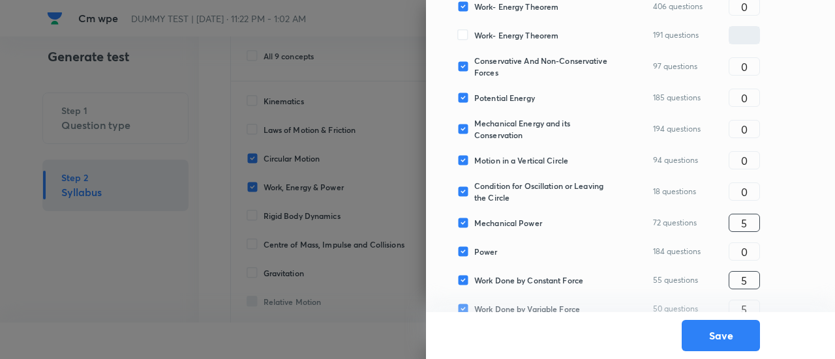
scroll to position [262, 0]
type input "5"
click at [740, 192] on input "0" at bounding box center [744, 192] width 30 height 23
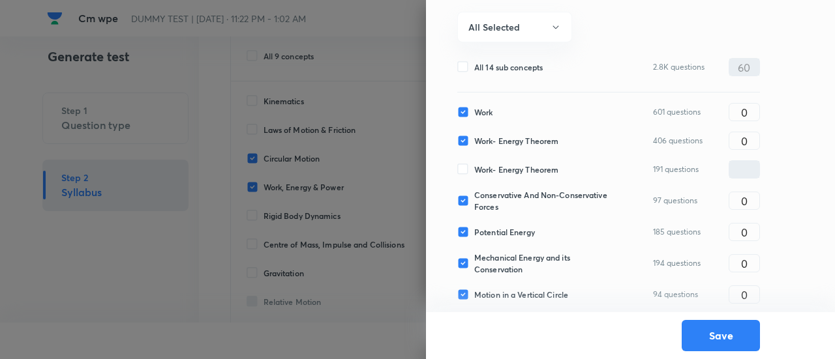
scroll to position [121, 0]
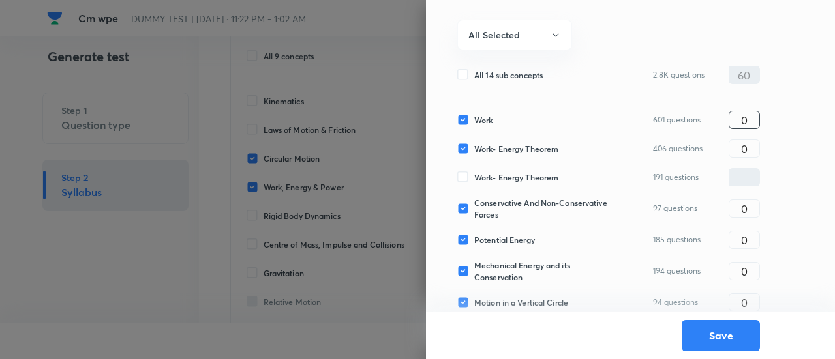
type input "2"
click at [755, 121] on input "0" at bounding box center [744, 120] width 30 height 23
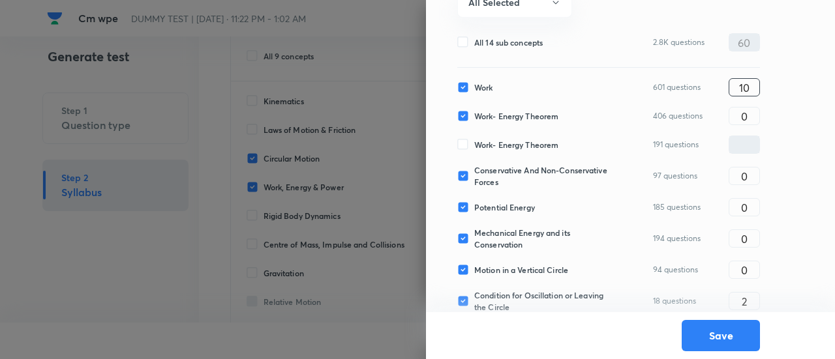
scroll to position [154, 0]
type input "10"
click at [750, 183] on input "0" at bounding box center [744, 175] width 30 height 23
type input "5"
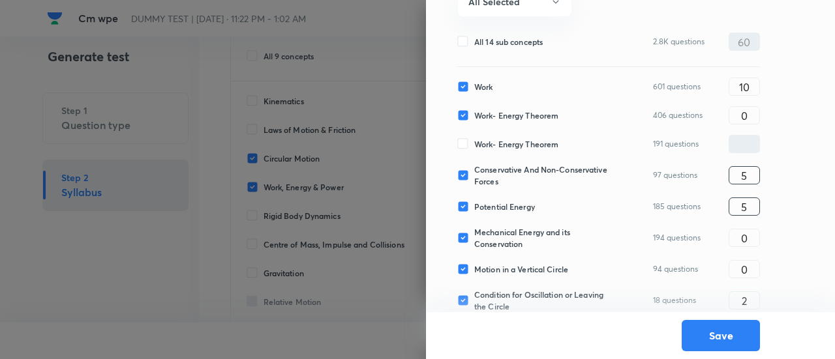
type input "5"
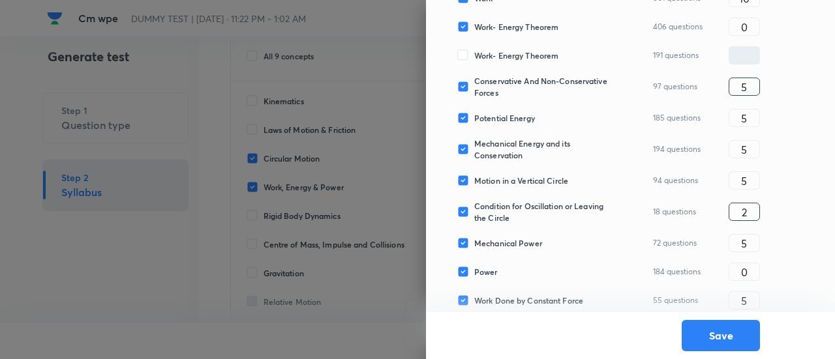
scroll to position [341, 0]
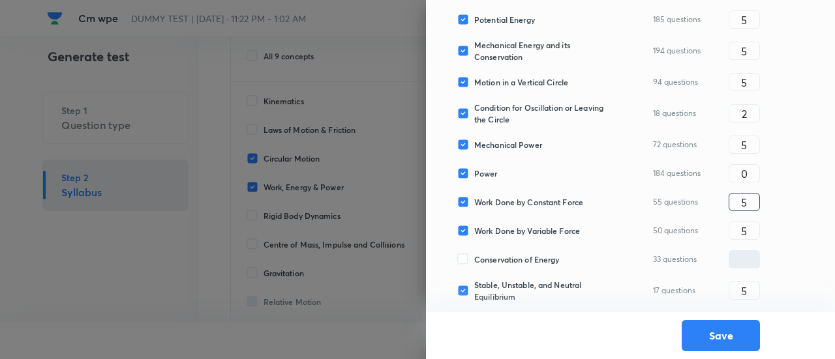
click at [751, 203] on input "5" at bounding box center [744, 202] width 30 height 23
click at [749, 169] on input "0" at bounding box center [744, 173] width 30 height 23
type input "5"
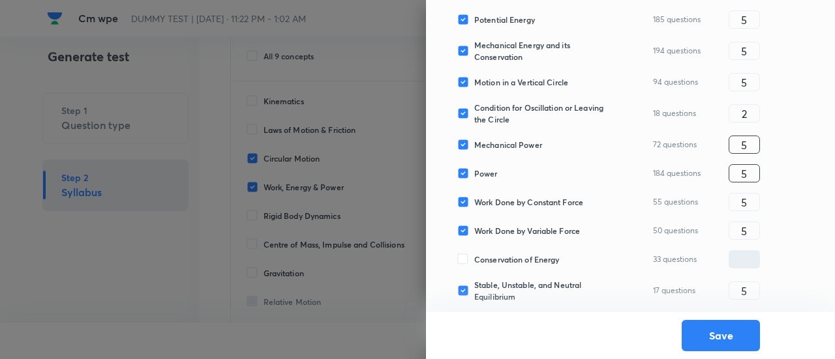
click at [751, 140] on input "5" at bounding box center [744, 145] width 30 height 23
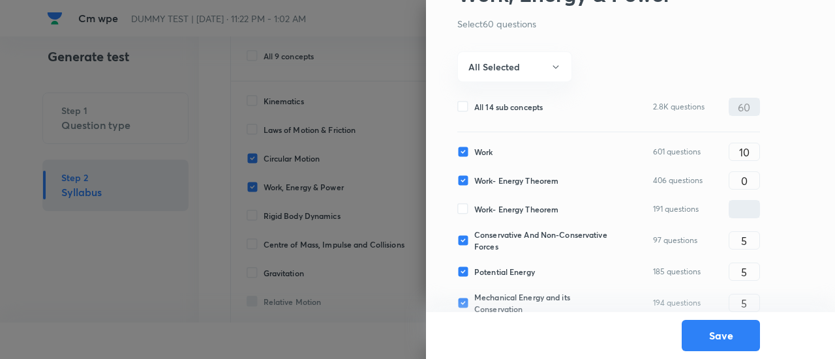
scroll to position [90, 0]
type input "3"
click at [750, 177] on input "0" at bounding box center [744, 179] width 30 height 23
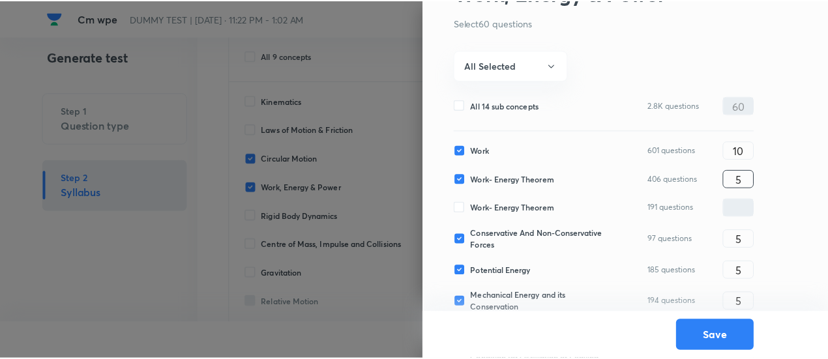
scroll to position [341, 0]
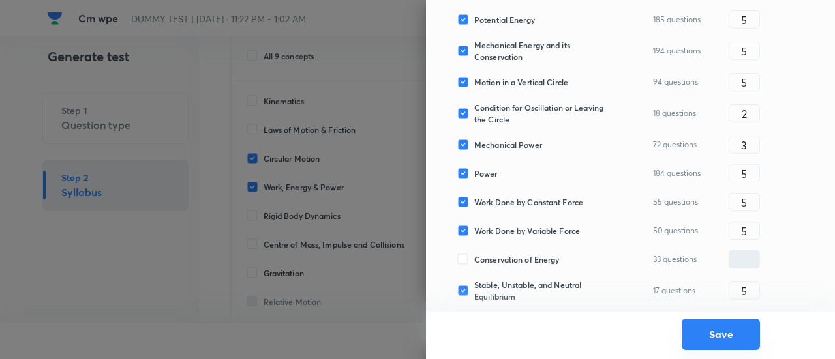
type input "5"
click at [721, 342] on button "Save" at bounding box center [721, 334] width 78 height 31
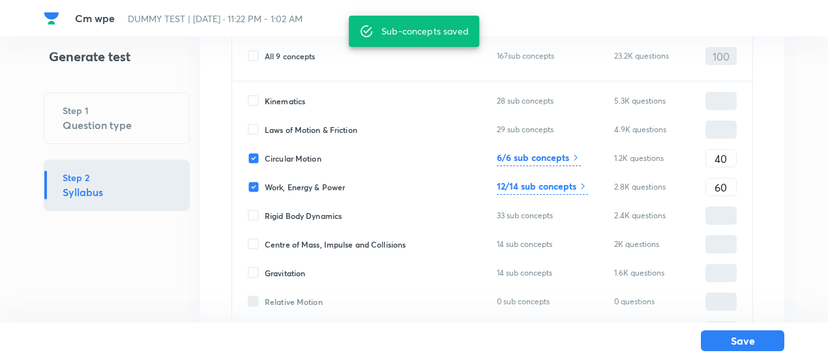
click at [721, 342] on button "Save" at bounding box center [742, 341] width 83 height 21
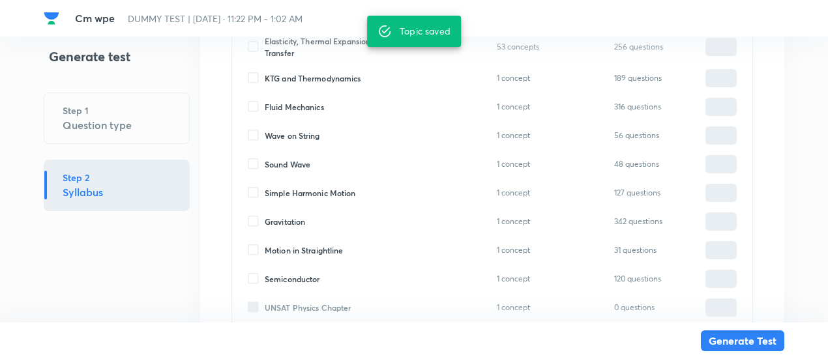
scroll to position [1445, 0]
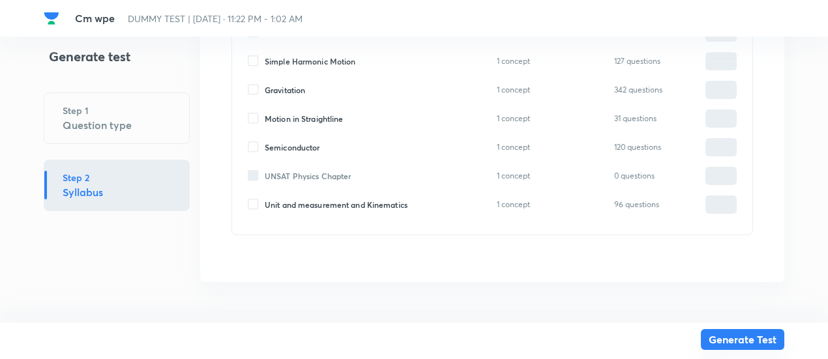
click at [761, 339] on button "Generate Test" at bounding box center [742, 339] width 83 height 21
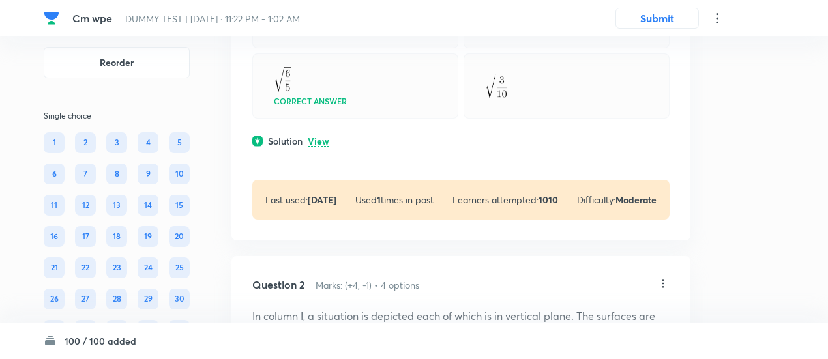
scroll to position [231, 0]
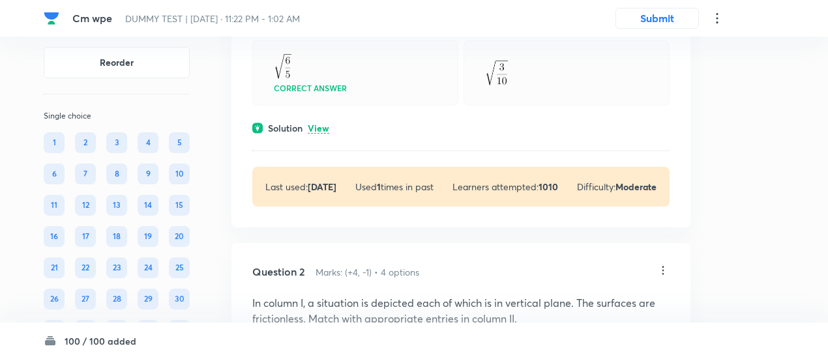
click at [314, 134] on p "View" at bounding box center [319, 129] width 22 height 10
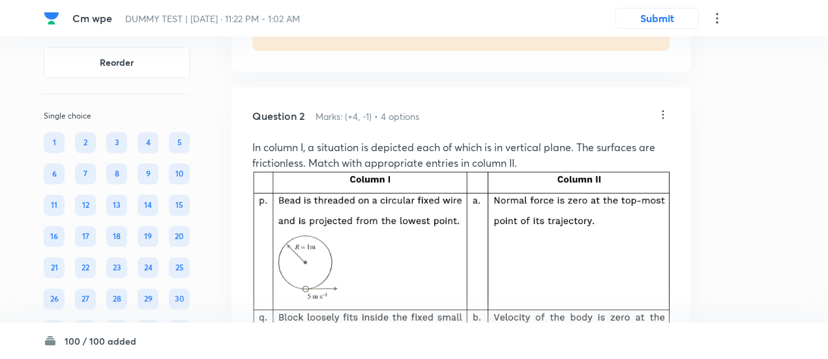
scroll to position [498, 0]
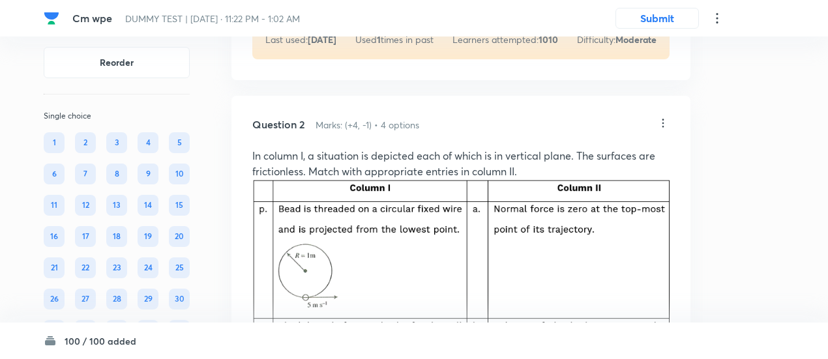
click at [665, 130] on icon at bounding box center [663, 123] width 13 height 13
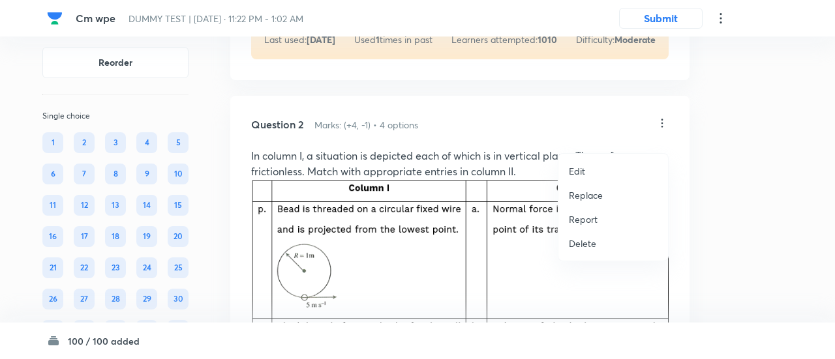
click at [585, 192] on p "Replace" at bounding box center [586, 196] width 34 height 14
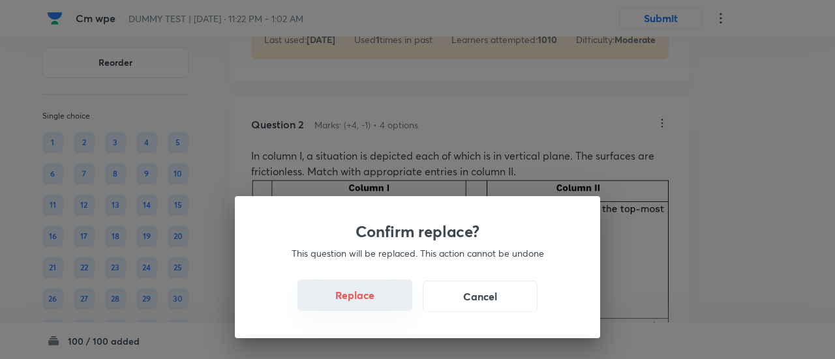
click at [372, 297] on button "Replace" at bounding box center [354, 295] width 115 height 31
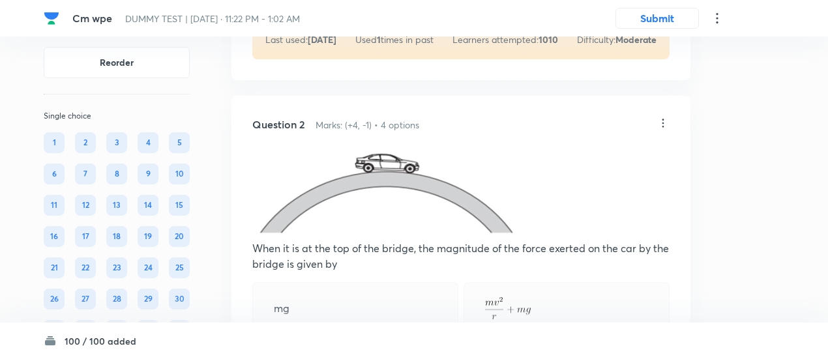
click at [664, 127] on icon at bounding box center [664, 123] width 2 height 8
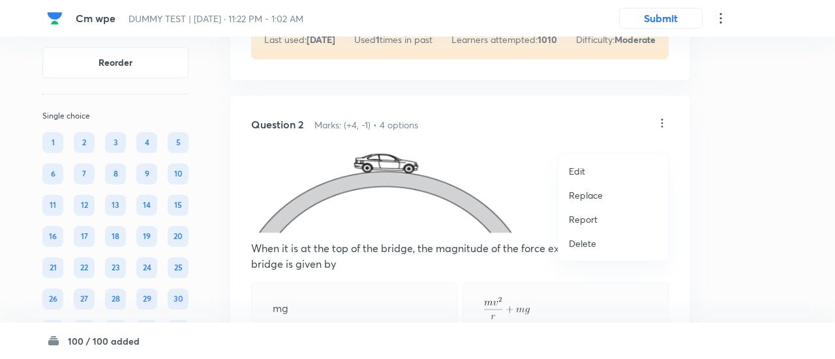
click at [599, 189] on p "Replace" at bounding box center [586, 196] width 34 height 14
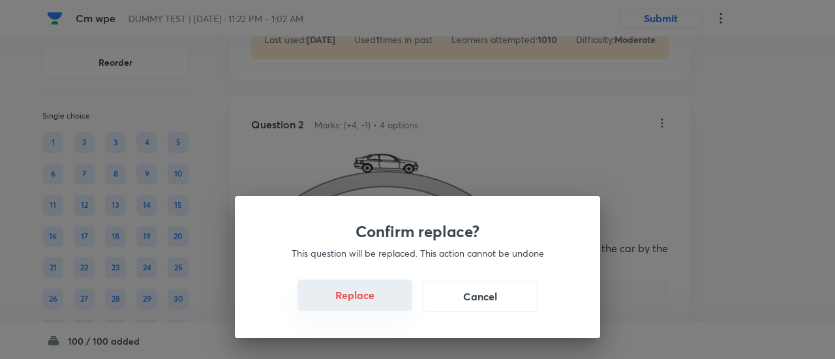
click at [365, 305] on button "Replace" at bounding box center [354, 295] width 115 height 31
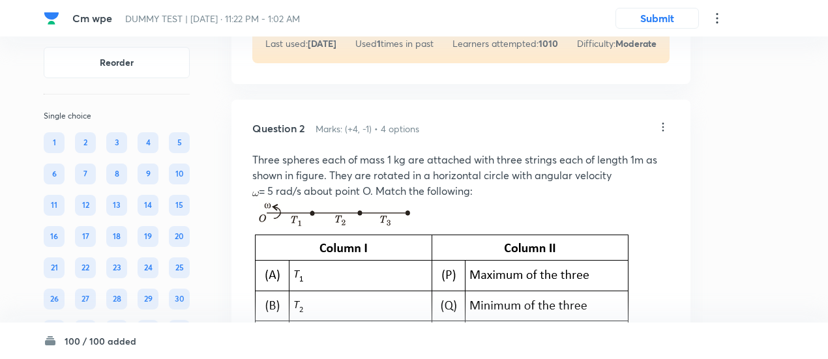
scroll to position [491, 0]
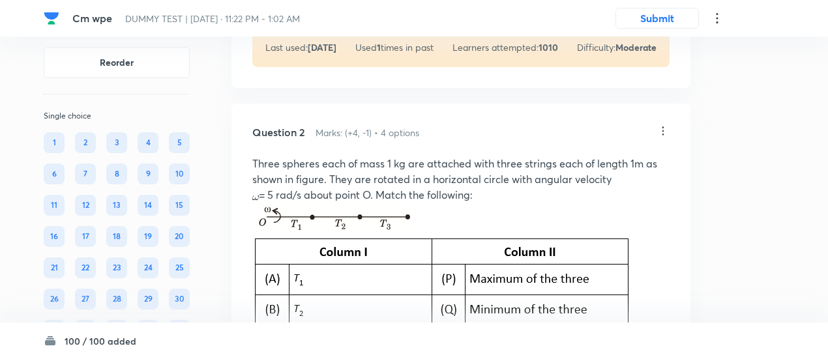
click at [665, 138] on icon at bounding box center [663, 131] width 13 height 13
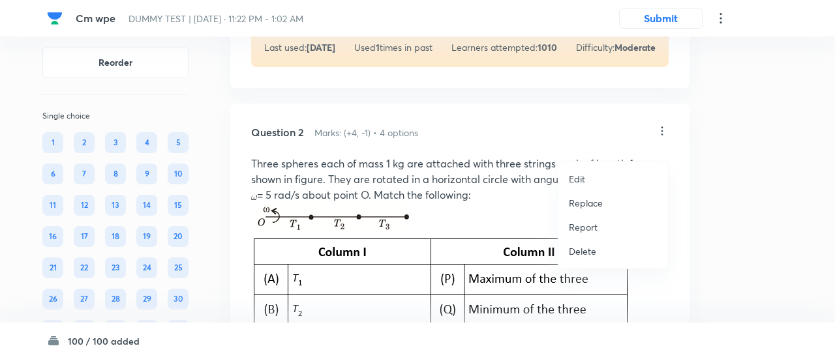
click at [588, 197] on p "Replace" at bounding box center [586, 203] width 34 height 14
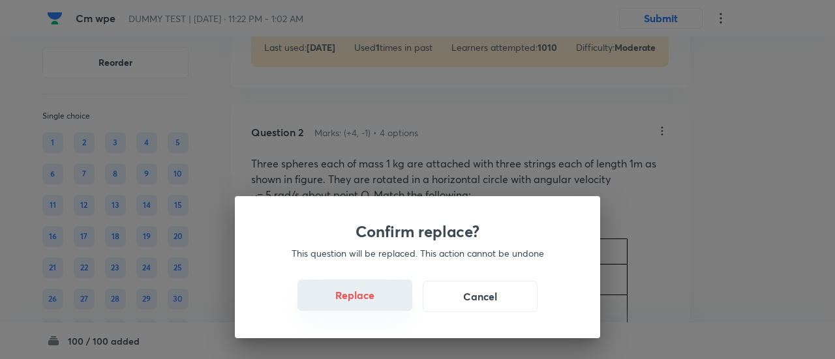
click at [371, 305] on button "Replace" at bounding box center [354, 295] width 115 height 31
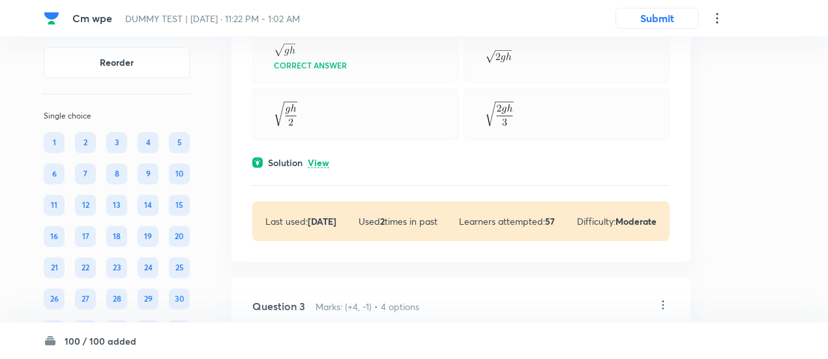
scroll to position [681, 0]
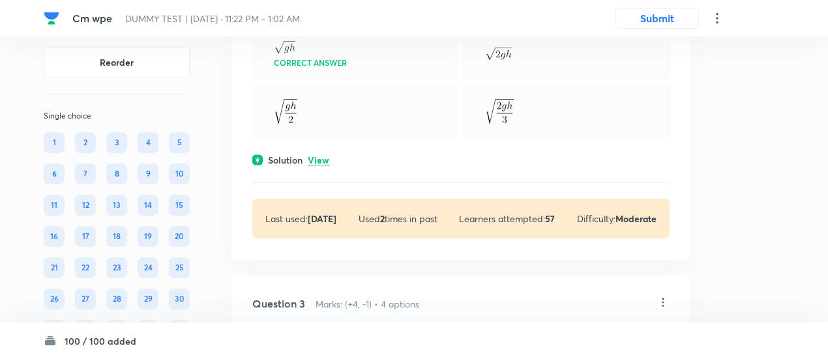
click at [331, 181] on div "Question 2 Marks: (+4, -1) • 4 options A hollow right circular cone is fixed wi…" at bounding box center [461, 86] width 459 height 346
click at [327, 166] on p "View" at bounding box center [319, 161] width 22 height 10
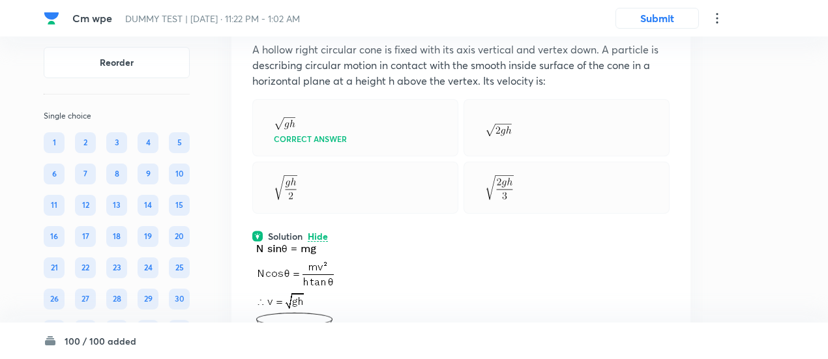
scroll to position [551, 0]
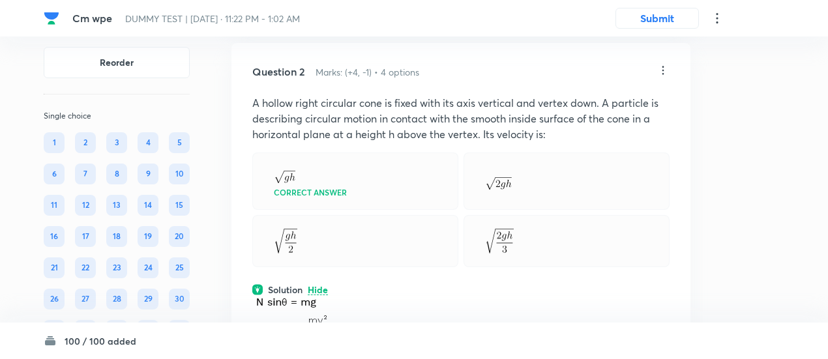
click at [665, 77] on icon at bounding box center [663, 70] width 13 height 13
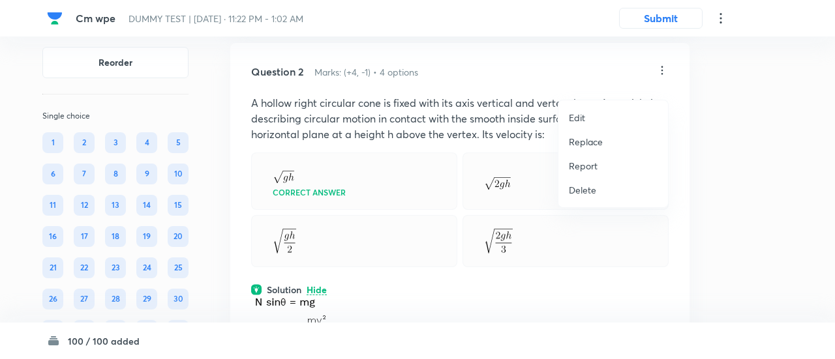
click at [589, 142] on p "Replace" at bounding box center [586, 142] width 34 height 14
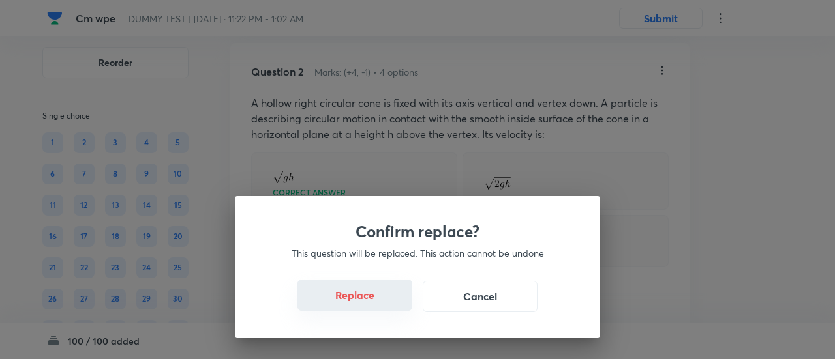
click at [362, 304] on button "Replace" at bounding box center [354, 295] width 115 height 31
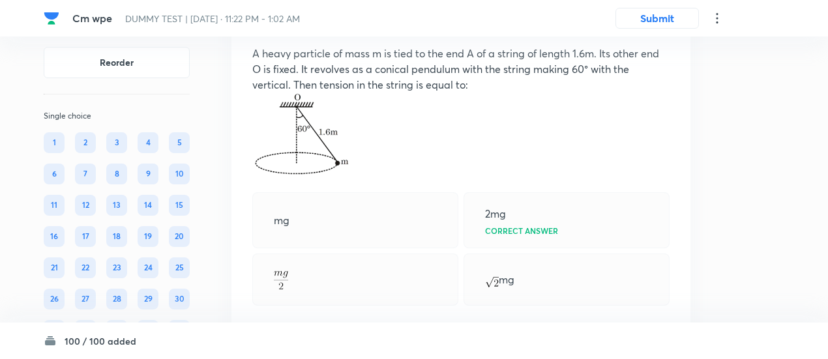
scroll to position [560, 0]
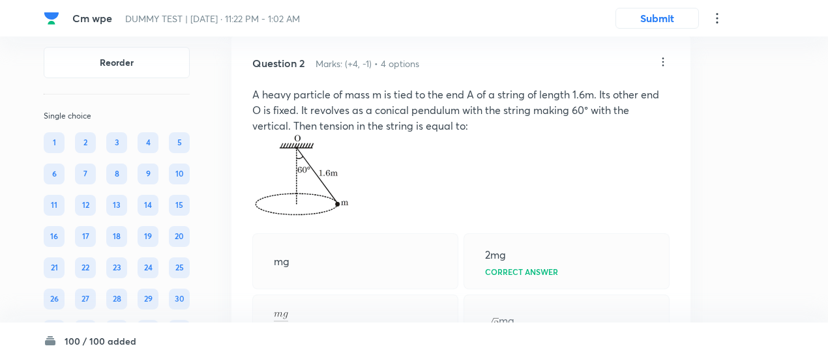
click at [664, 68] on icon at bounding box center [663, 61] width 13 height 13
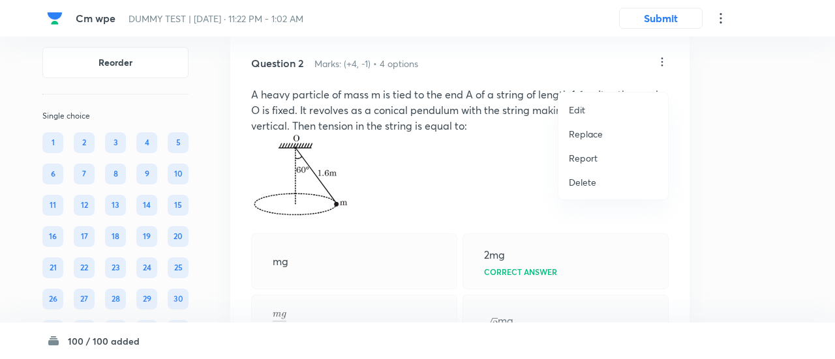
click at [579, 138] on p "Replace" at bounding box center [586, 134] width 34 height 14
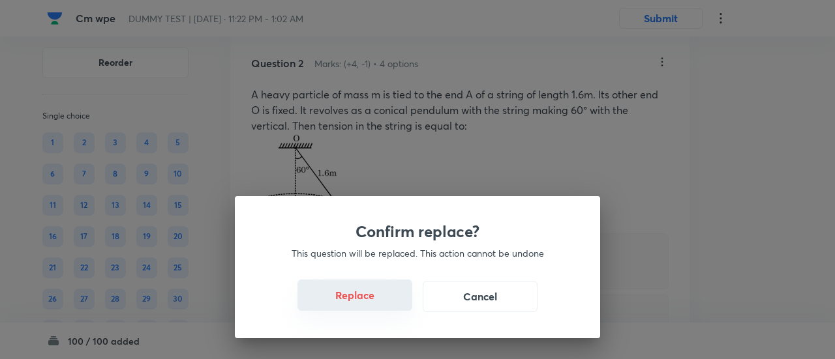
click at [355, 301] on button "Replace" at bounding box center [354, 295] width 115 height 31
click at [379, 305] on button "Replace" at bounding box center [354, 295] width 115 height 31
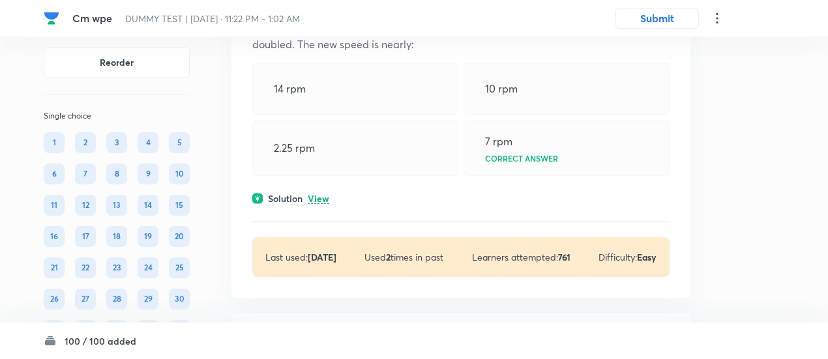
scroll to position [1289, 0]
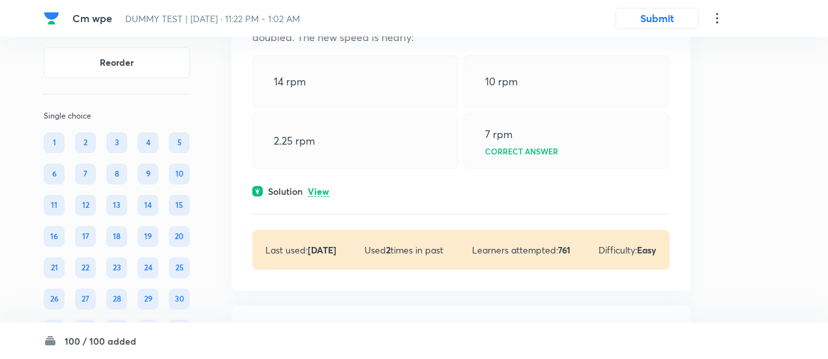
click at [317, 197] on p "View" at bounding box center [319, 192] width 22 height 10
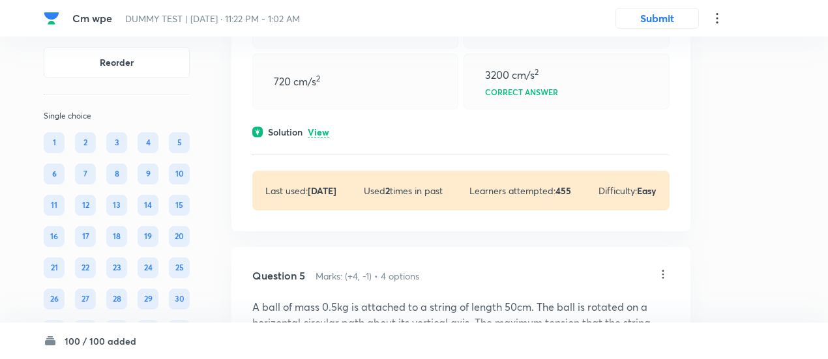
scroll to position [1783, 0]
click at [326, 137] on p "View" at bounding box center [319, 132] width 22 height 10
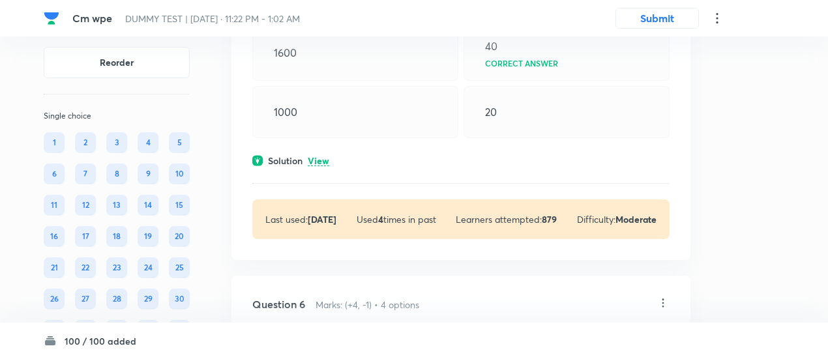
scroll to position [2391, 0]
click at [322, 165] on p "View" at bounding box center [319, 160] width 22 height 10
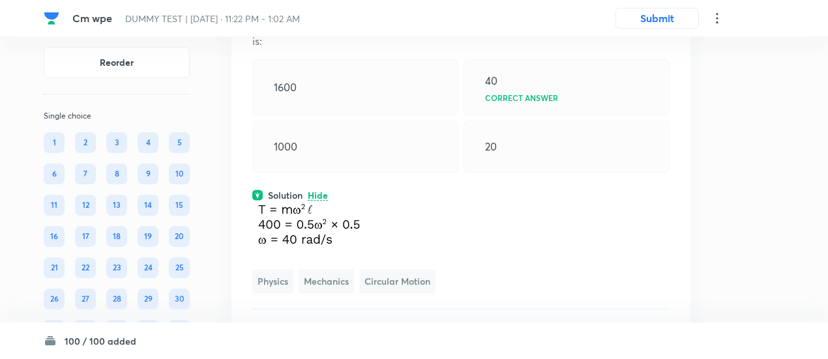
scroll to position [2352, 0]
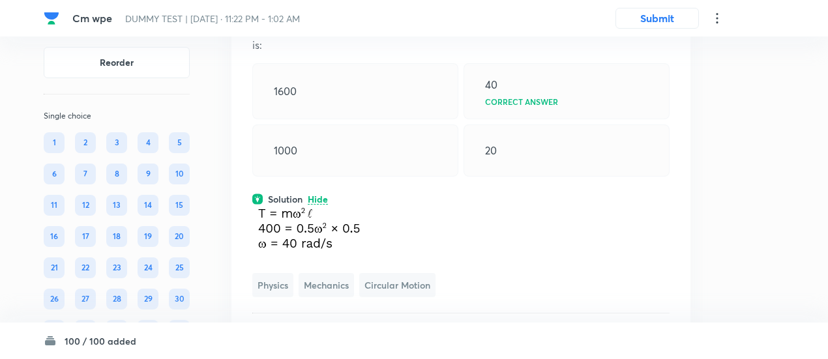
click at [651, 49] on p "A ball of mass 0.5kg is attached to a string of length 50cm. The ball is rotate…" at bounding box center [460, 21] width 417 height 63
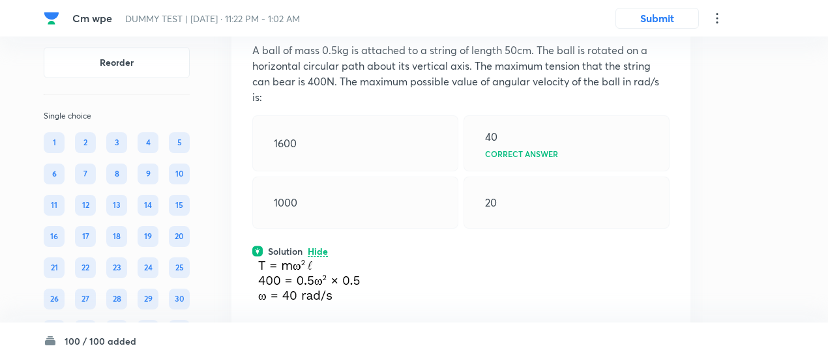
scroll to position [2299, 0]
click at [666, 25] on icon at bounding box center [663, 18] width 13 height 13
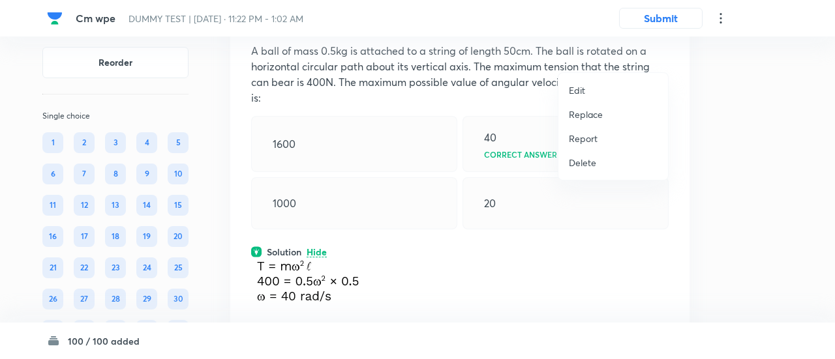
click at [586, 110] on p "Replace" at bounding box center [586, 115] width 34 height 14
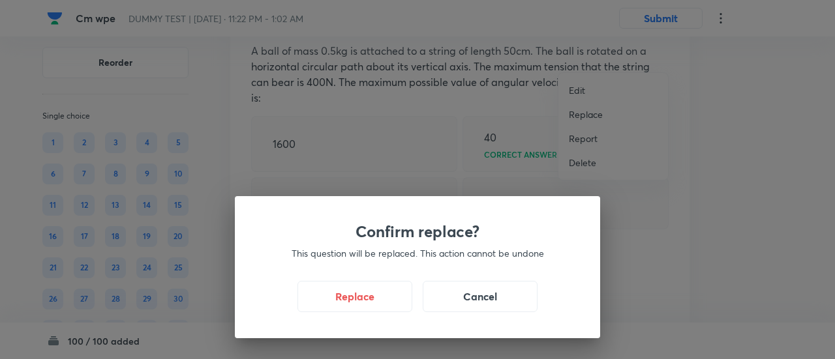
click at [586, 110] on div "Confirm replace? This question will be replaced. This action cannot be undone R…" at bounding box center [417, 179] width 835 height 359
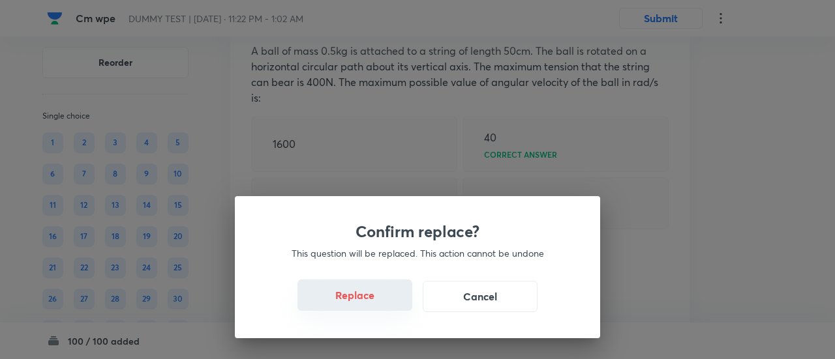
click at [369, 301] on button "Replace" at bounding box center [354, 295] width 115 height 31
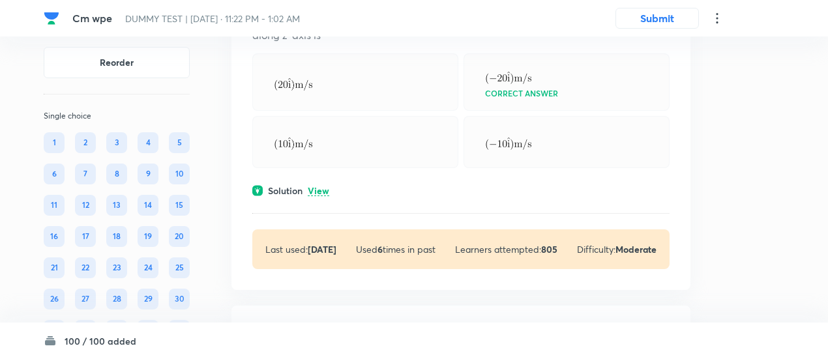
scroll to position [2837, 0]
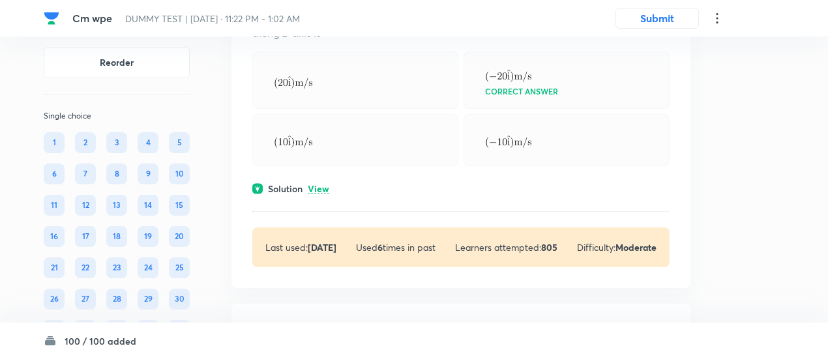
click at [325, 194] on p "View" at bounding box center [319, 190] width 22 height 10
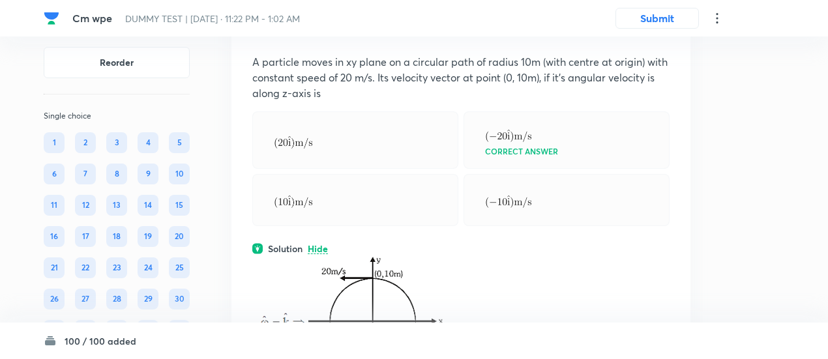
scroll to position [2776, 0]
click at [663, 37] on icon at bounding box center [663, 29] width 13 height 13
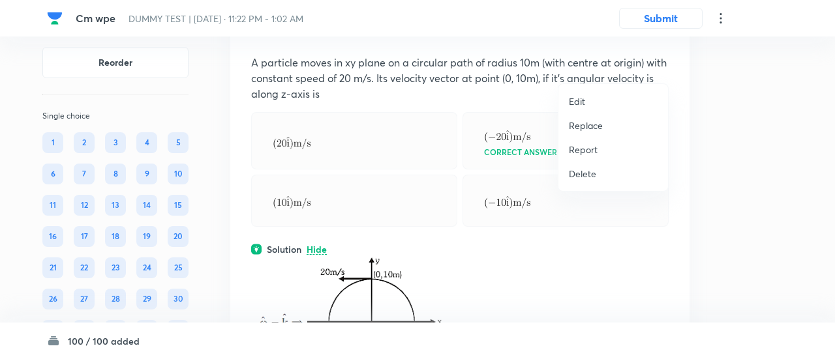
click at [590, 125] on p "Replace" at bounding box center [586, 126] width 34 height 14
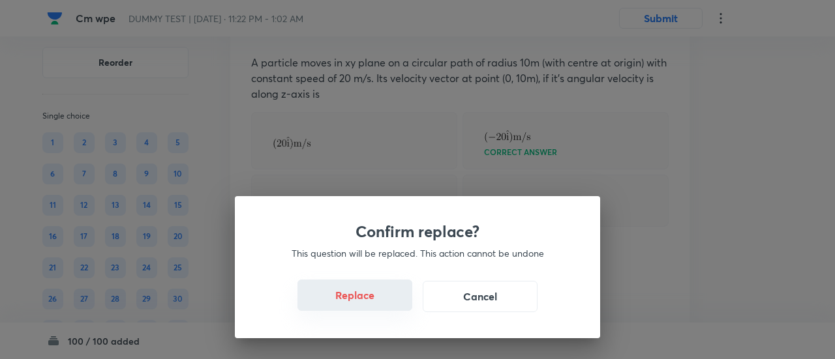
click at [357, 294] on button "Replace" at bounding box center [354, 295] width 115 height 31
click at [357, 294] on button "Replace" at bounding box center [354, 296] width 115 height 31
click at [357, 294] on button "Replace" at bounding box center [354, 295] width 115 height 31
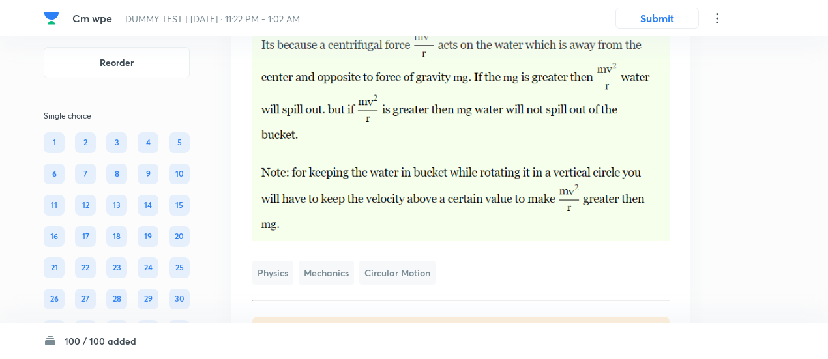
click at [357, 285] on div "Physics Mechanics Circular Motion" at bounding box center [460, 155] width 417 height 260
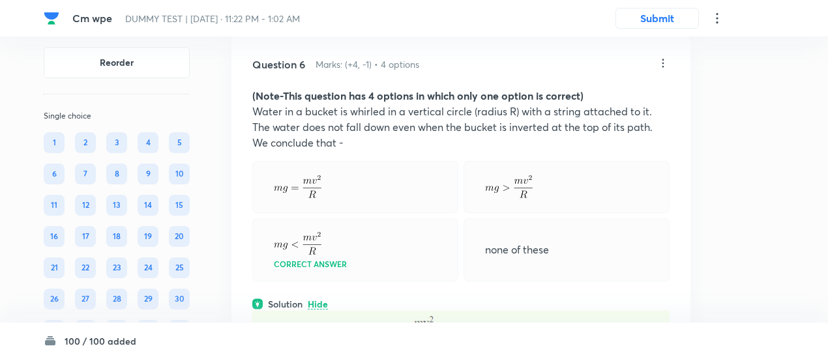
scroll to position [2742, 0]
click at [664, 68] on icon at bounding box center [664, 63] width 2 height 8
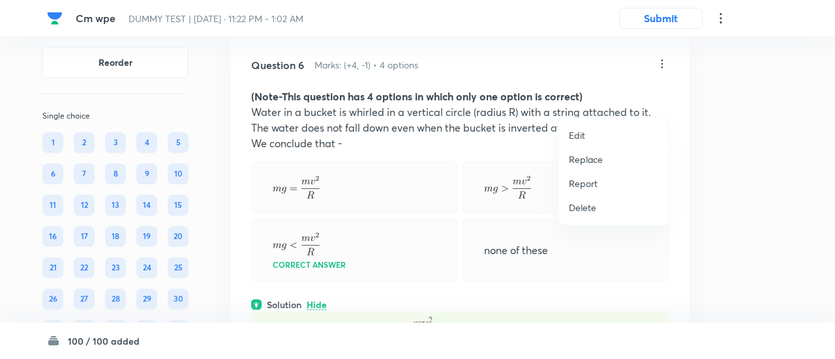
click at [589, 162] on p "Replace" at bounding box center [586, 160] width 34 height 14
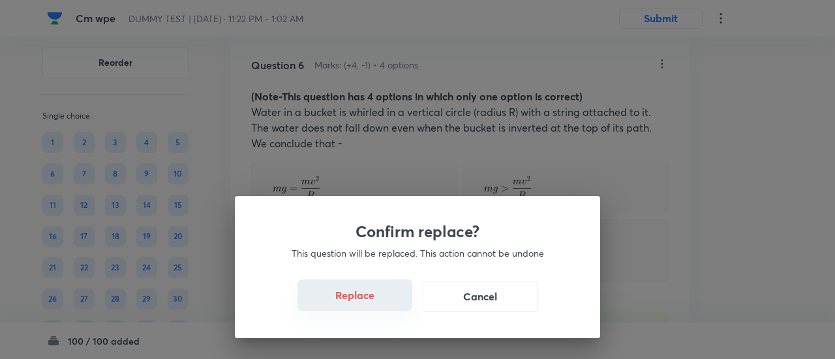
click at [387, 304] on button "Replace" at bounding box center [354, 295] width 115 height 31
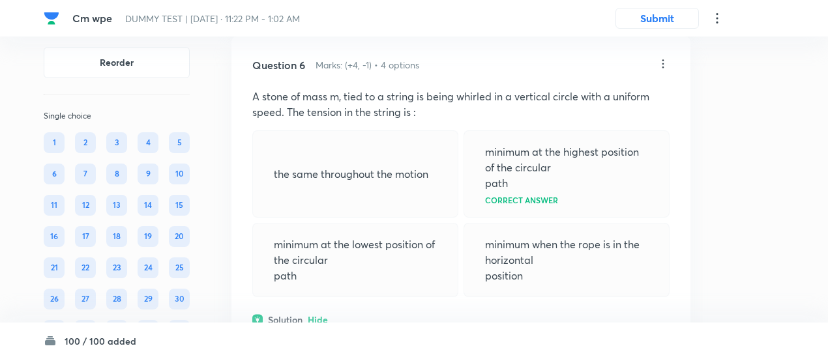
click at [665, 70] on icon at bounding box center [663, 63] width 13 height 13
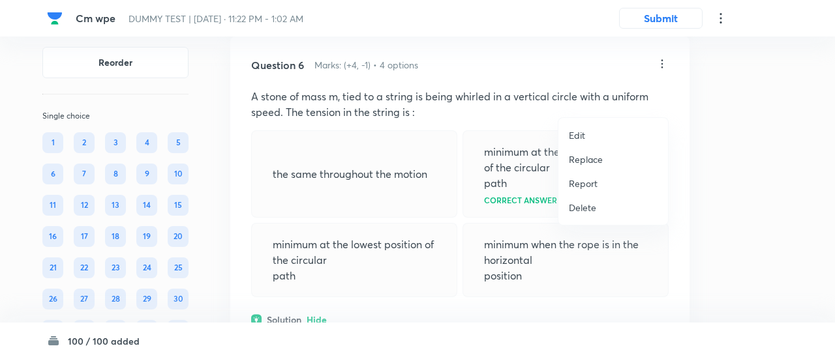
click at [594, 159] on p "Replace" at bounding box center [586, 160] width 34 height 14
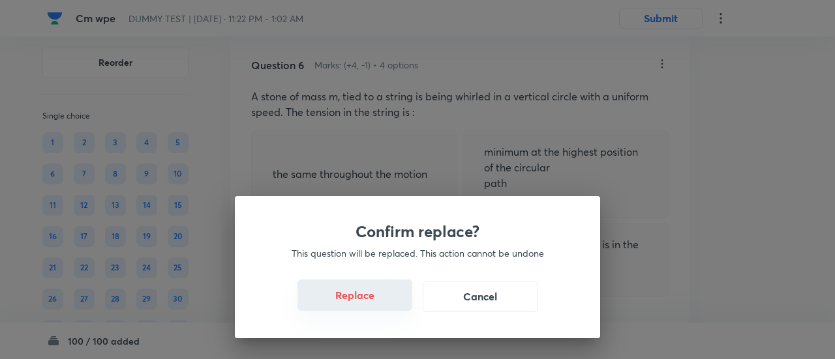
click at [380, 303] on button "Replace" at bounding box center [354, 295] width 115 height 31
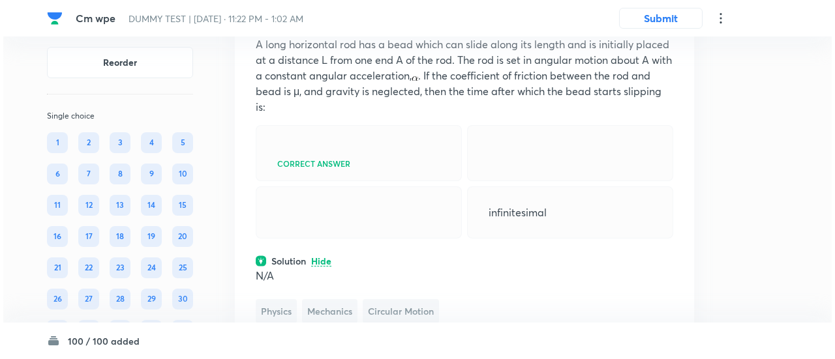
scroll to position [2784, 0]
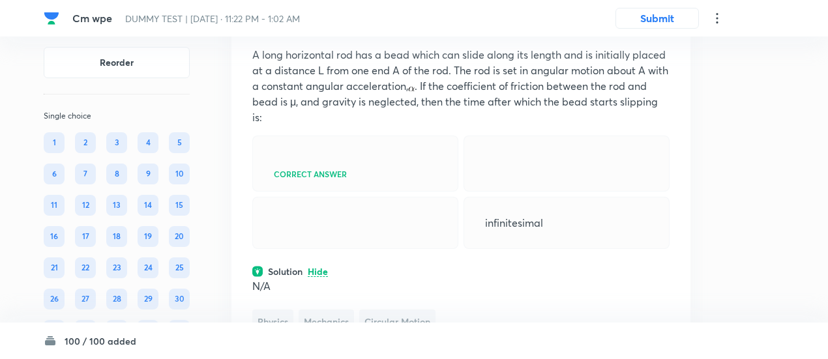
click at [664, 29] on icon at bounding box center [663, 22] width 13 height 13
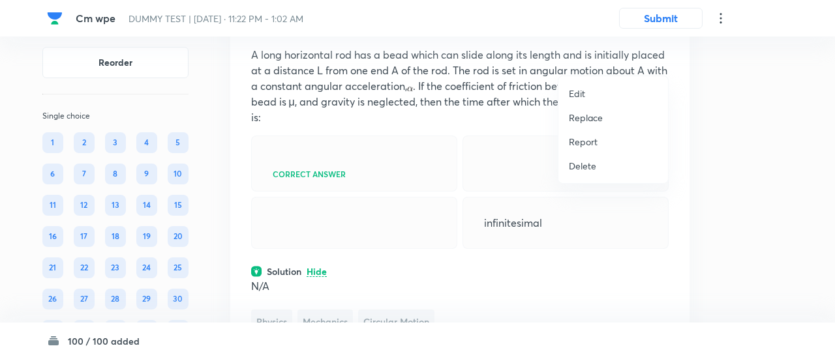
click at [439, 124] on div at bounding box center [417, 179] width 835 height 359
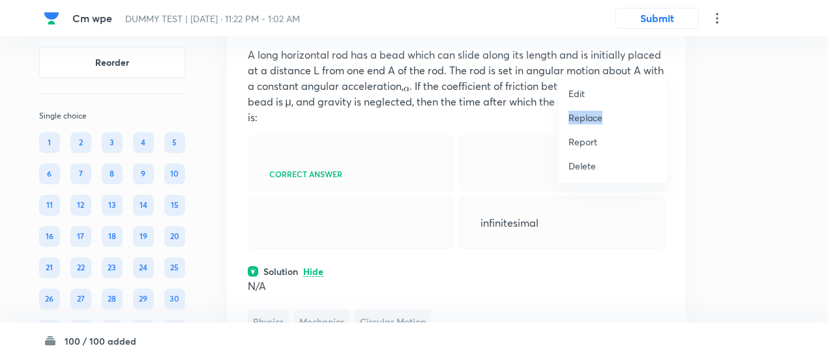
click at [439, 124] on div "Edit Replace Report Delete" at bounding box center [414, 179] width 828 height 359
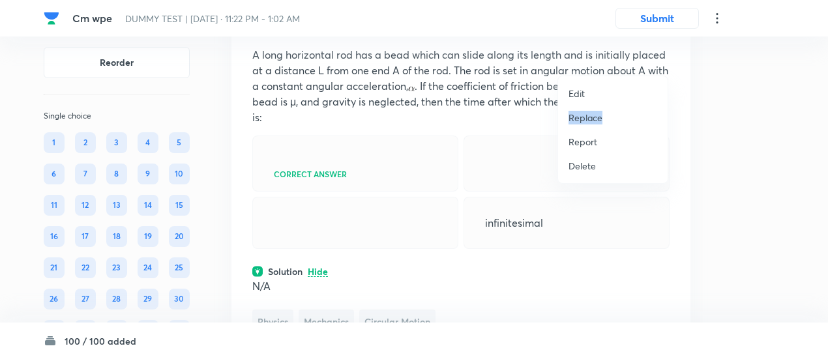
click at [415, 91] on img at bounding box center [411, 89] width 7 height 5
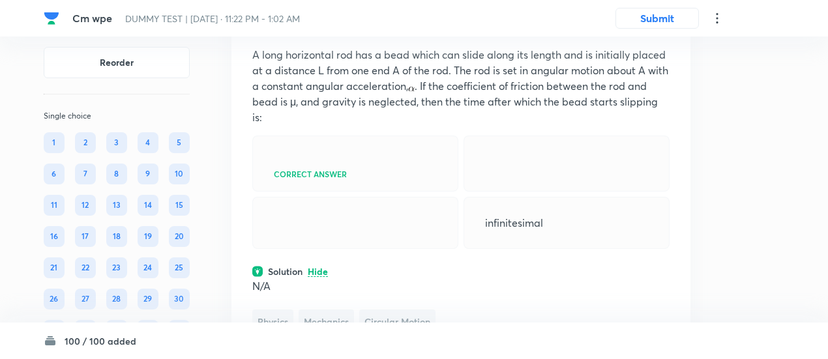
drag, startPoint x: 439, startPoint y: 124, endPoint x: 479, endPoint y: 114, distance: 41.0
click at [479, 114] on p "A long horizontal rod has a bead which can slide along its length and is initia…" at bounding box center [460, 86] width 417 height 78
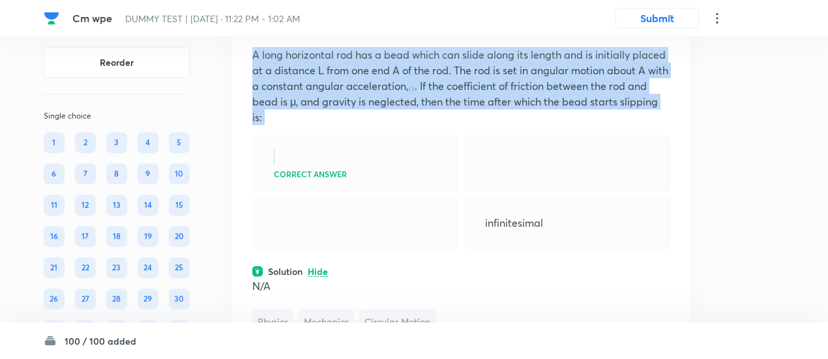
click at [479, 114] on p "A long horizontal rod has a bead which can slide along its length and is initia…" at bounding box center [460, 86] width 417 height 78
copy p "A long horizontal rod has a bead which can slide along its length and is initia…"
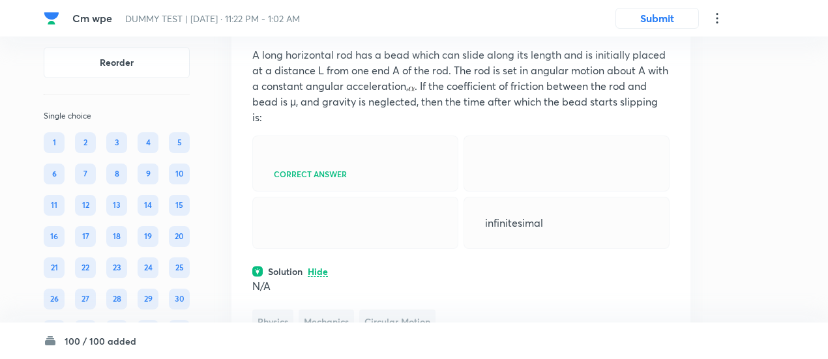
click at [663, 29] on icon at bounding box center [663, 22] width 13 height 13
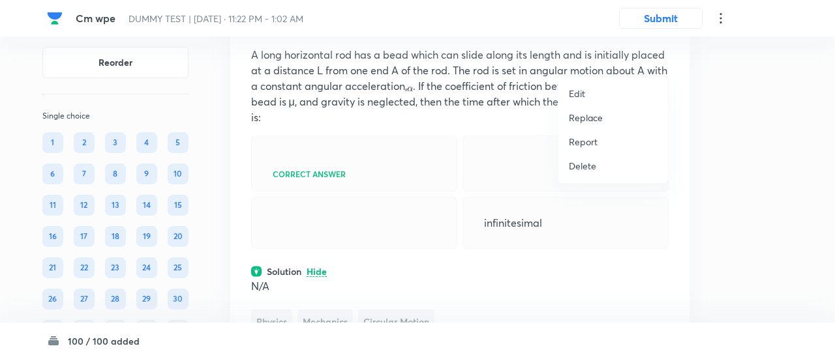
click at [605, 91] on li "Edit" at bounding box center [613, 94] width 110 height 24
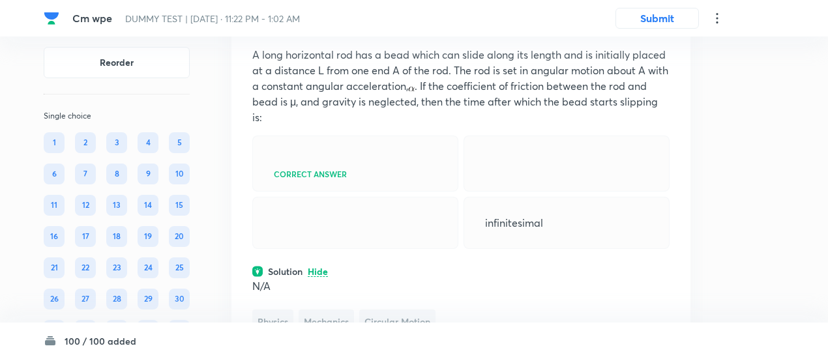
click at [658, 29] on icon at bounding box center [663, 22] width 13 height 13
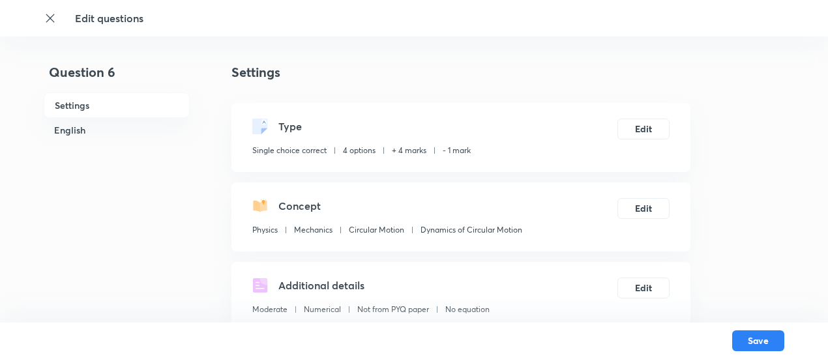
checkbox input "true"
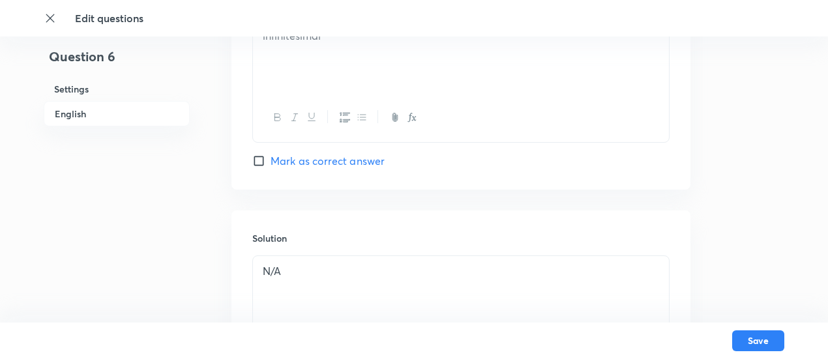
scroll to position [1422, 0]
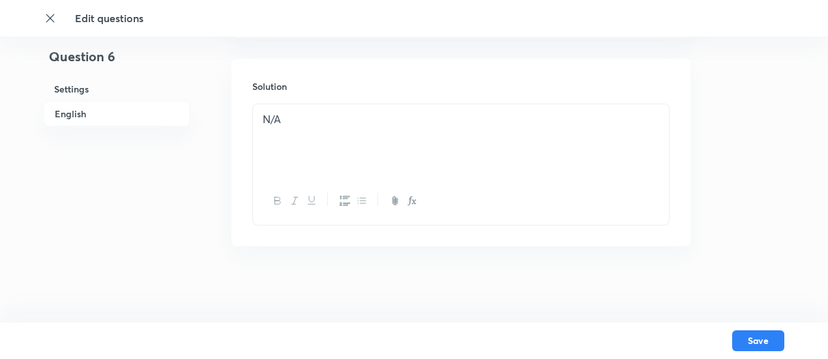
click at [494, 119] on p "N/A" at bounding box center [461, 119] width 397 height 15
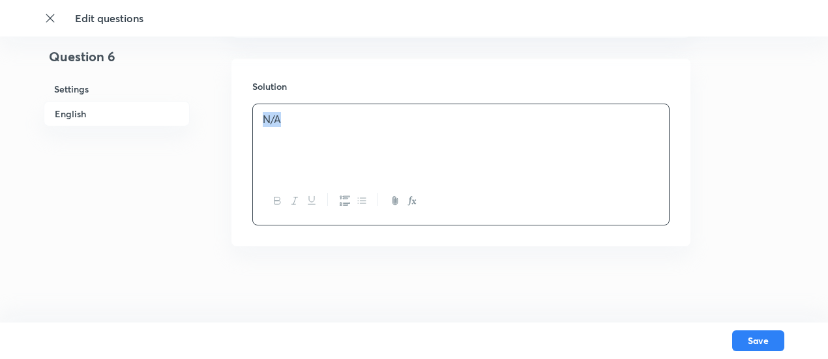
click at [494, 119] on p "N/A" at bounding box center [461, 119] width 397 height 15
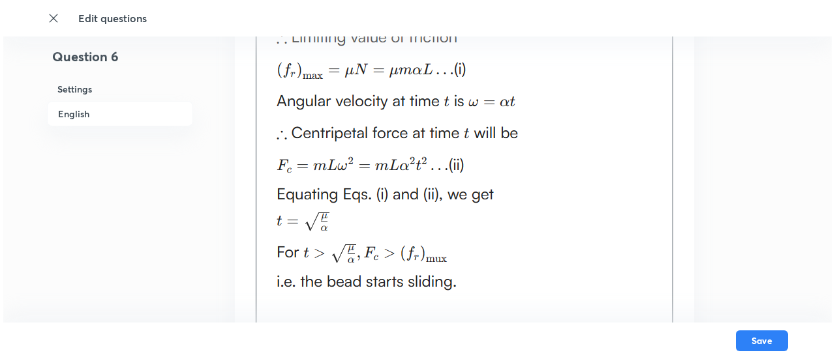
scroll to position [1840, 0]
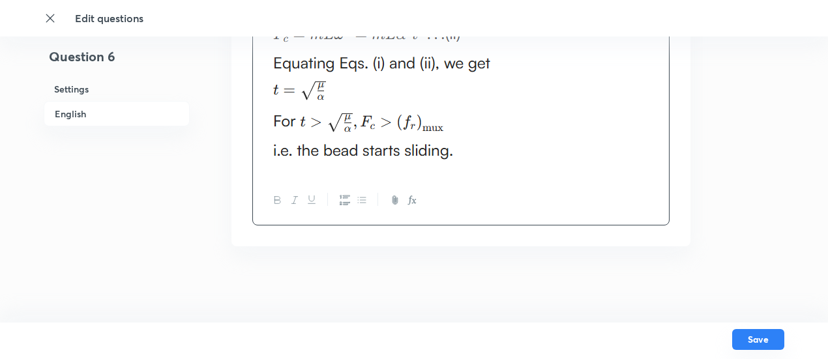
click at [750, 341] on button "Save" at bounding box center [759, 339] width 52 height 21
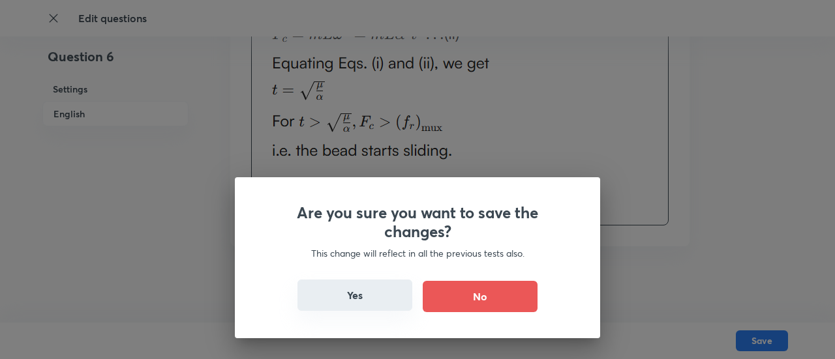
click at [341, 305] on button "Yes" at bounding box center [354, 295] width 115 height 31
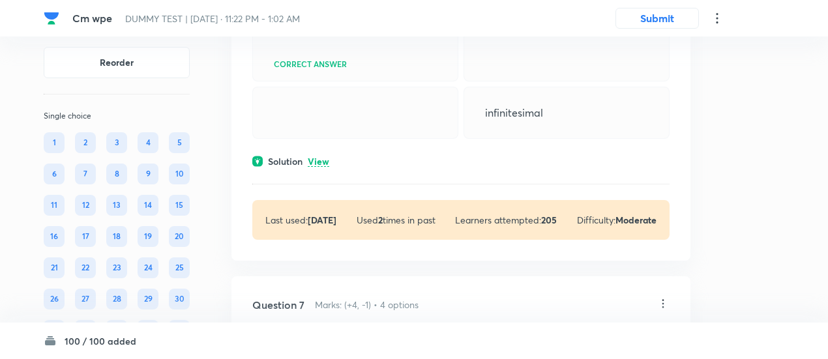
scroll to position [2119, 0]
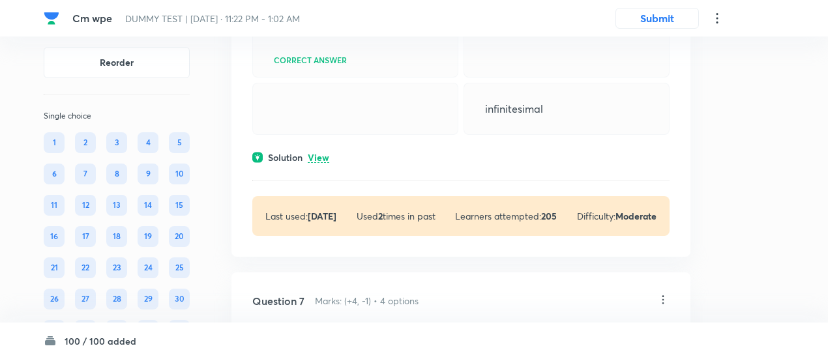
click at [322, 163] on p "View" at bounding box center [319, 158] width 22 height 10
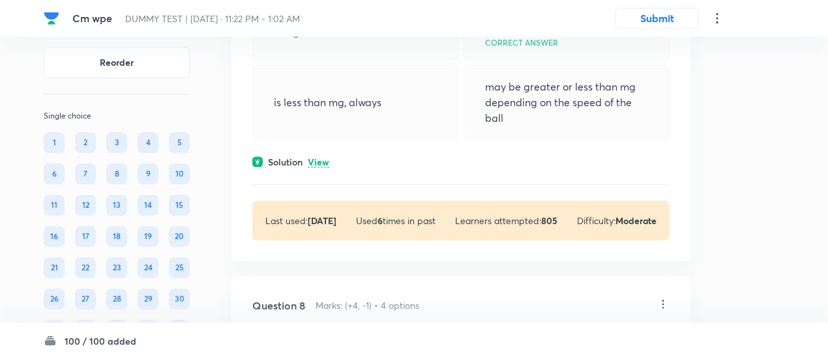
scroll to position [3112, 0]
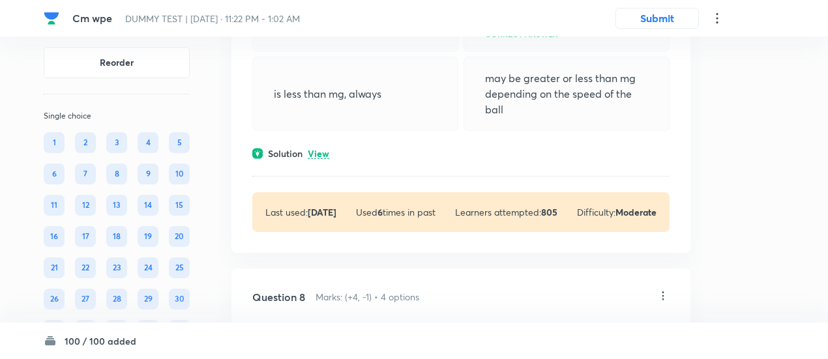
click at [322, 159] on p "View" at bounding box center [319, 154] width 22 height 10
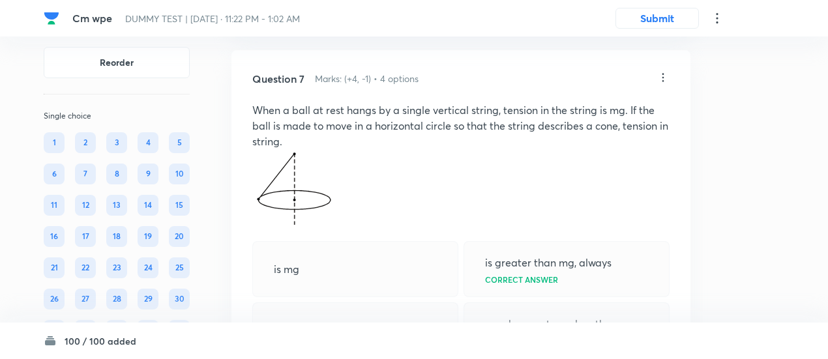
scroll to position [2865, 0]
click at [663, 82] on icon at bounding box center [664, 78] width 2 height 8
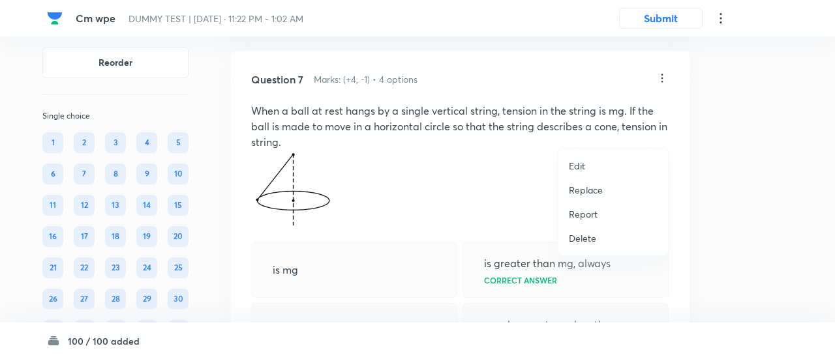
click at [588, 187] on p "Replace" at bounding box center [586, 190] width 34 height 14
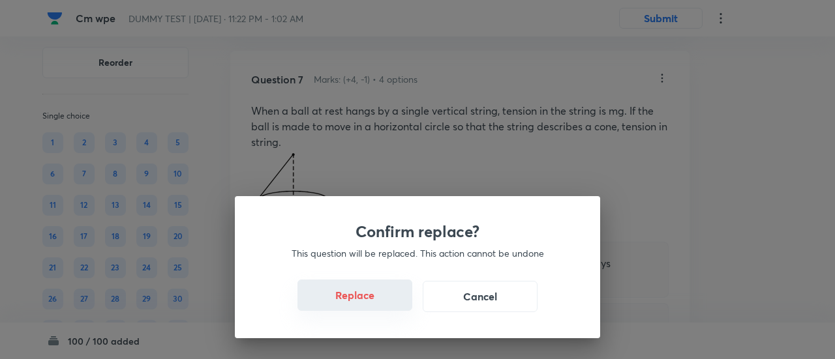
click at [387, 301] on button "Replace" at bounding box center [354, 295] width 115 height 31
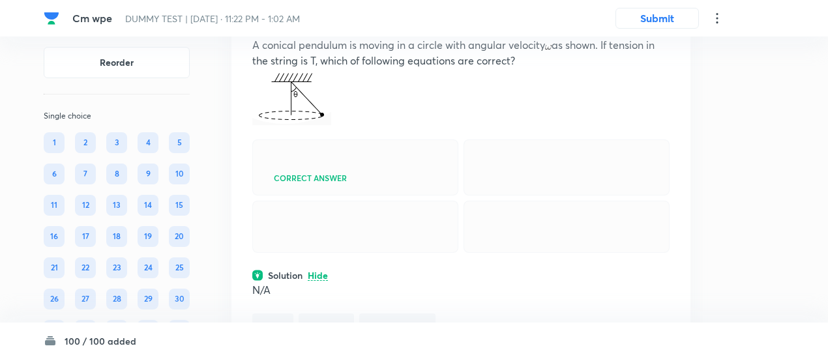
scroll to position [2930, 0]
click at [662, 20] on icon at bounding box center [663, 13] width 13 height 13
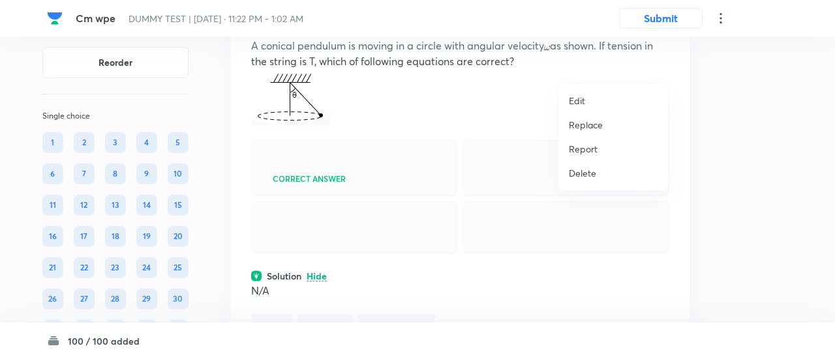
click at [587, 125] on p "Replace" at bounding box center [586, 125] width 34 height 14
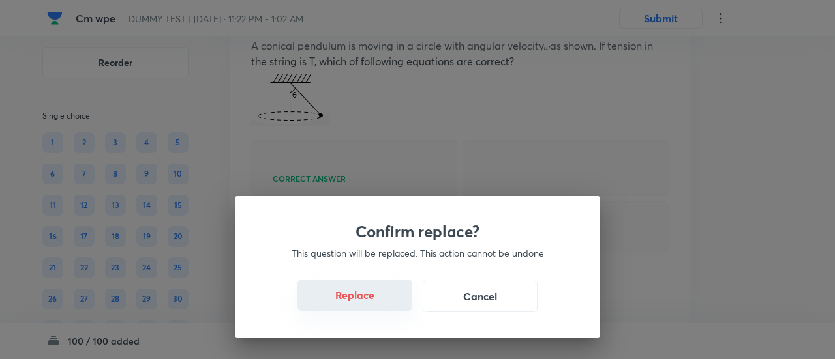
click at [369, 302] on button "Replace" at bounding box center [354, 295] width 115 height 31
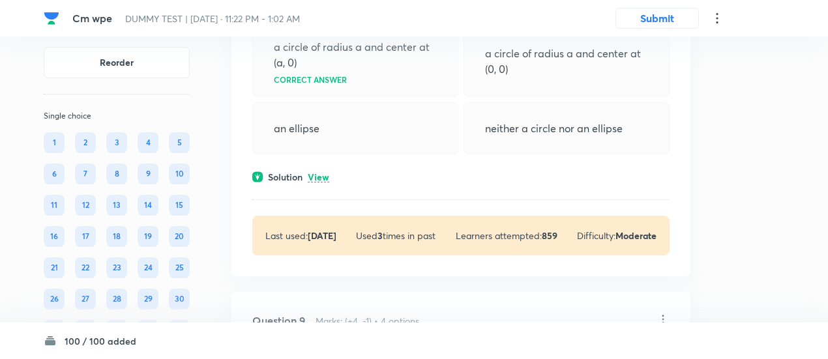
scroll to position [3533, 0]
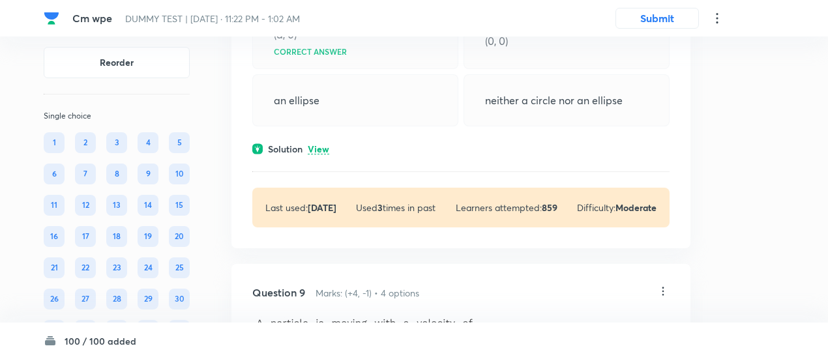
click at [324, 155] on p "View" at bounding box center [319, 150] width 22 height 10
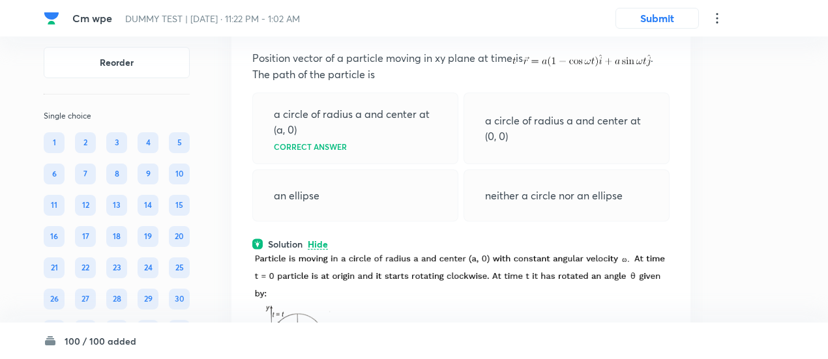
scroll to position [3433, 0]
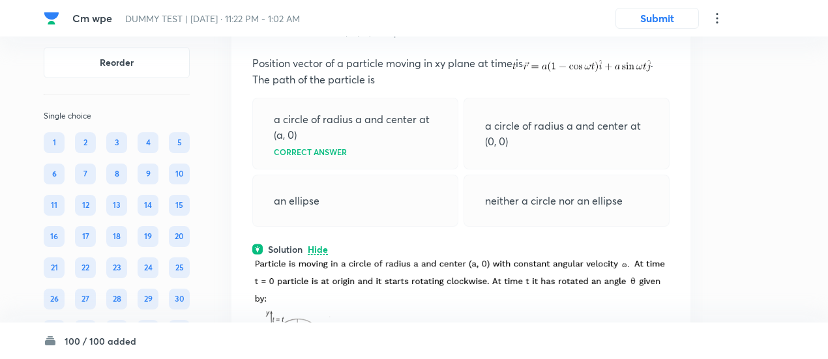
click at [663, 37] on icon at bounding box center [663, 30] width 13 height 13
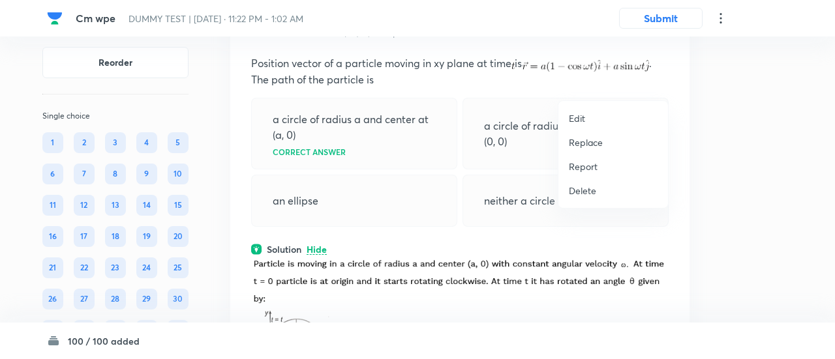
click at [581, 140] on p "Replace" at bounding box center [586, 143] width 34 height 14
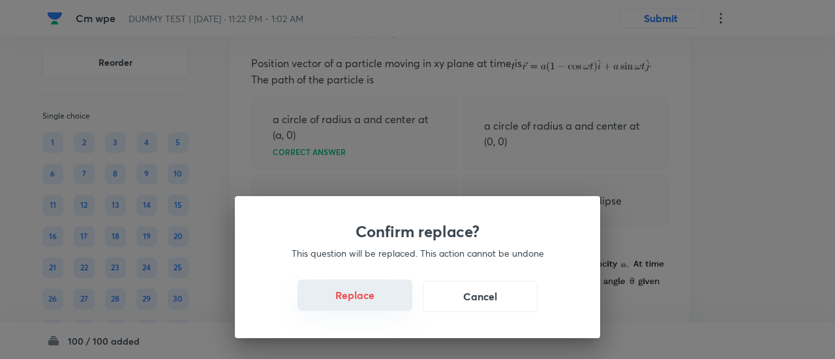
click at [374, 305] on button "Replace" at bounding box center [354, 295] width 115 height 31
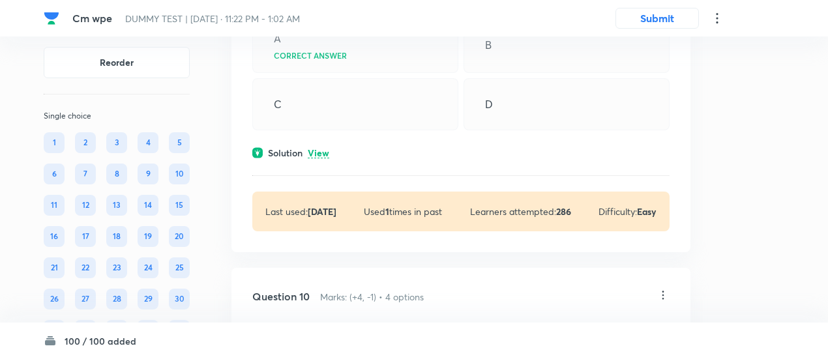
scroll to position [4164, 0]
click at [324, 158] on p "View" at bounding box center [319, 153] width 22 height 10
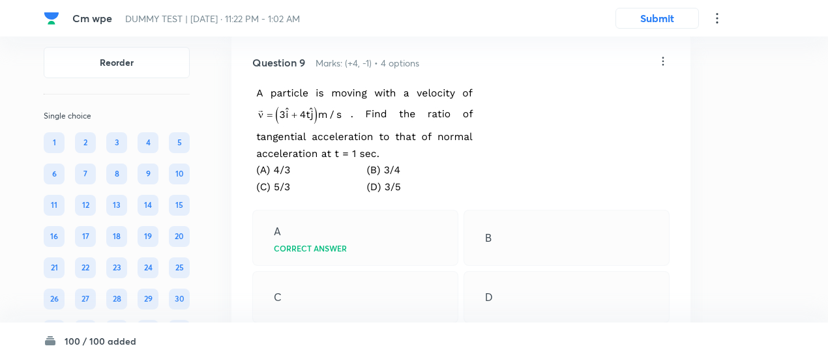
scroll to position [3964, 0]
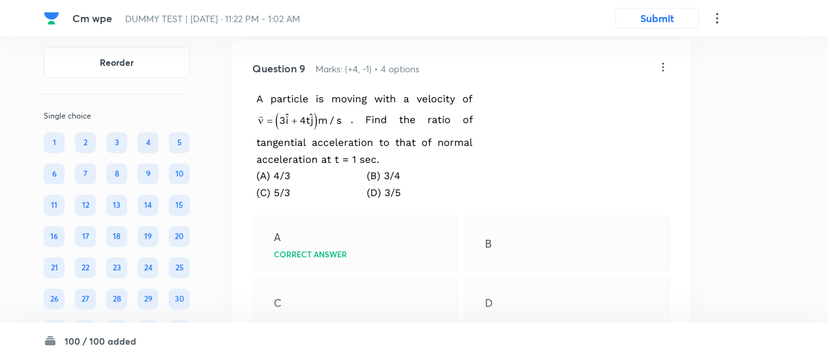
click at [665, 74] on icon at bounding box center [663, 67] width 13 height 13
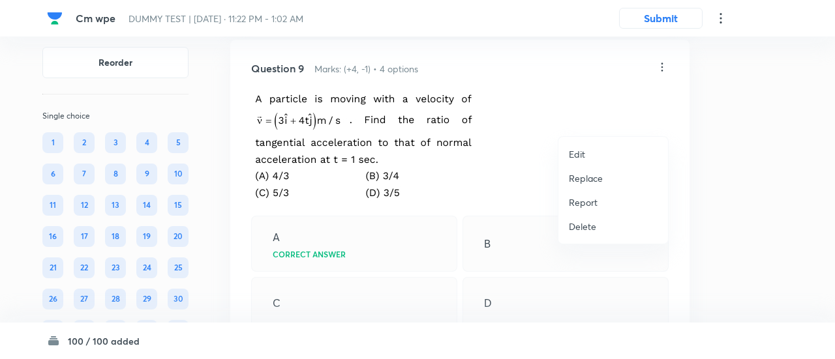
click at [579, 175] on p "Replace" at bounding box center [586, 179] width 34 height 14
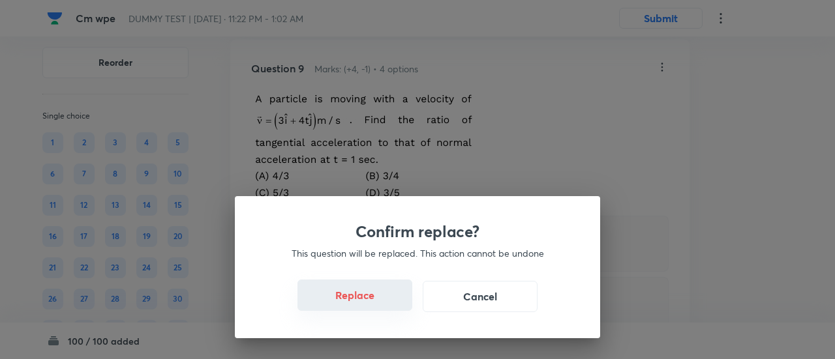
click at [368, 301] on button "Replace" at bounding box center [354, 295] width 115 height 31
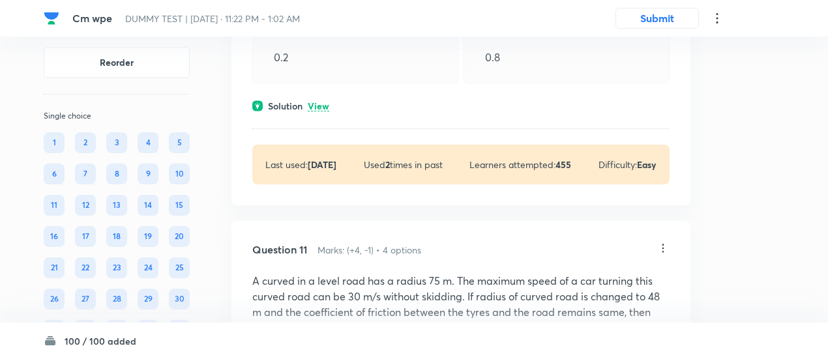
scroll to position [4664, 0]
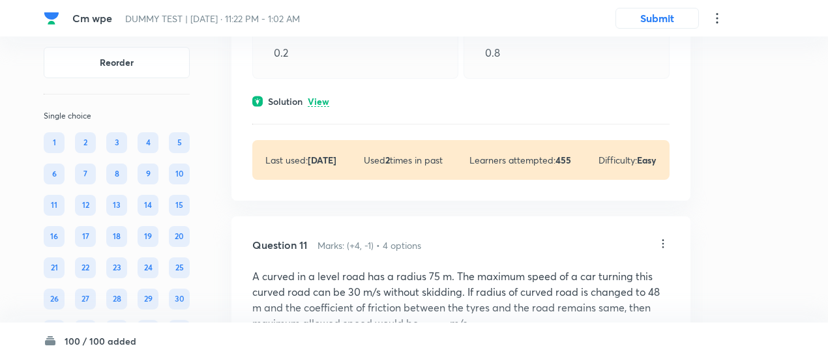
click at [331, 108] on div "Solution View" at bounding box center [460, 102] width 417 height 14
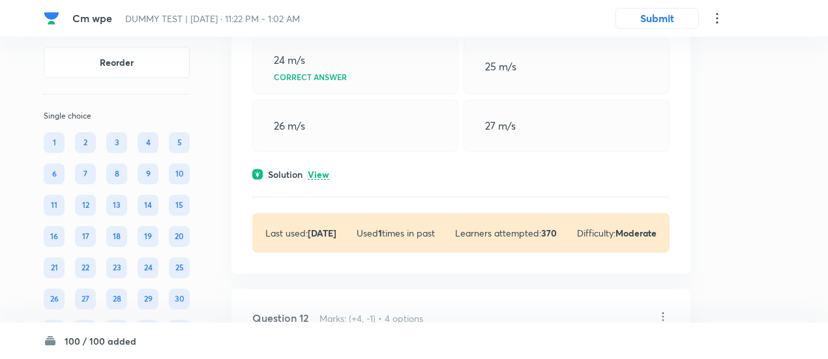
scroll to position [5320, 0]
click at [318, 179] on p "View" at bounding box center [319, 175] width 22 height 10
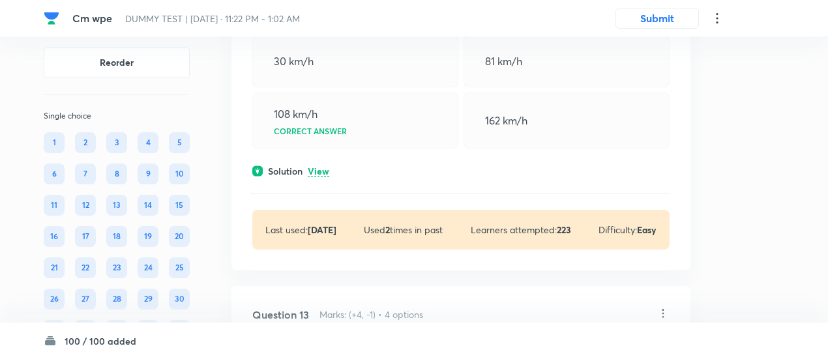
click at [318, 177] on p "View" at bounding box center [319, 172] width 22 height 10
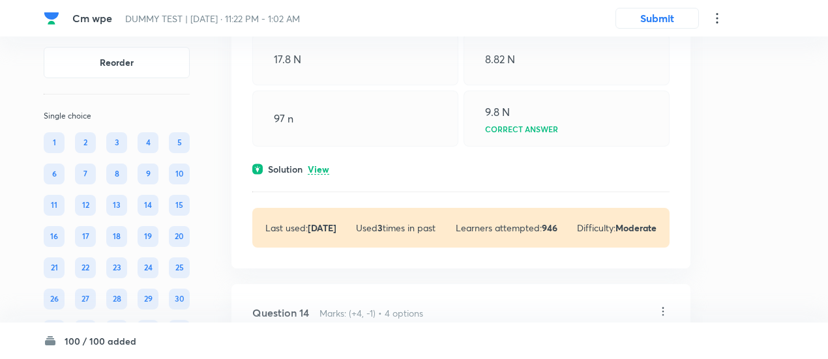
click at [319, 175] on p "View" at bounding box center [319, 170] width 22 height 10
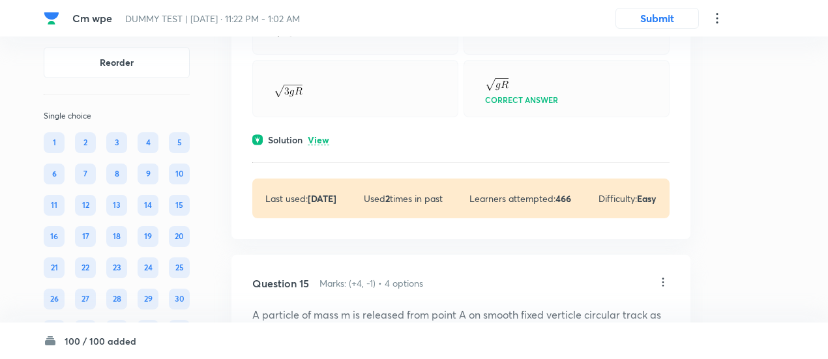
scroll to position [7008, 0]
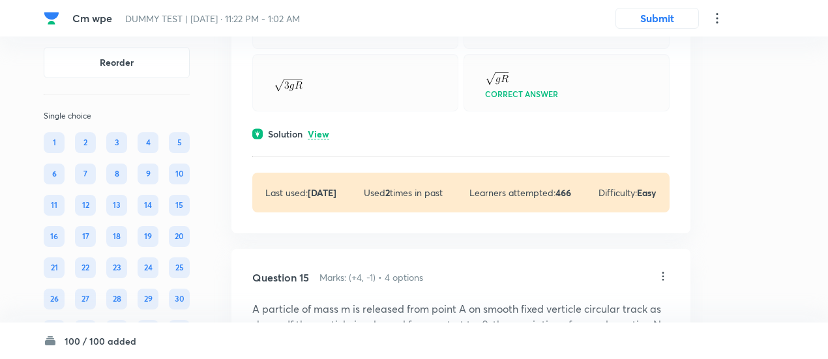
click at [327, 140] on p "View" at bounding box center [319, 135] width 22 height 10
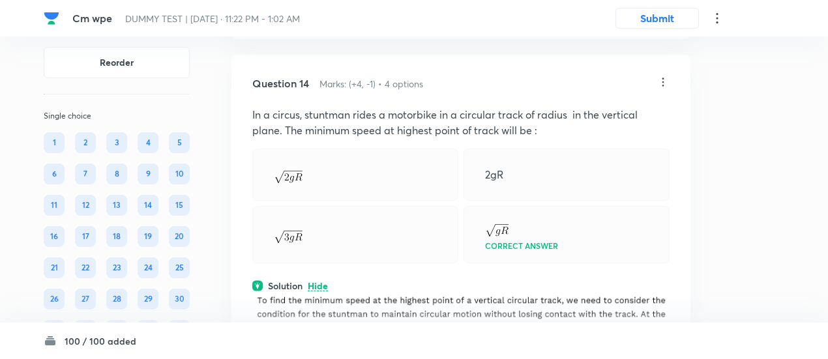
scroll to position [6855, 0]
click at [665, 89] on icon at bounding box center [663, 82] width 13 height 13
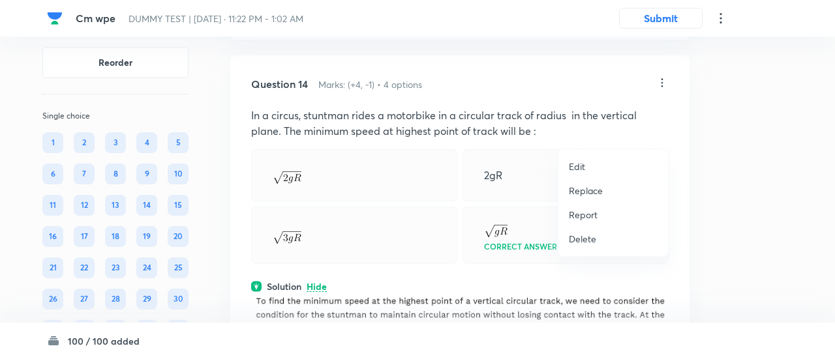
click at [583, 189] on p "Replace" at bounding box center [586, 191] width 34 height 14
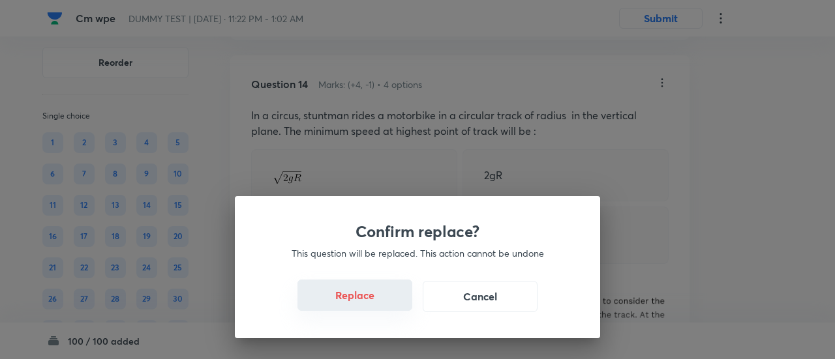
click at [369, 299] on button "Replace" at bounding box center [354, 295] width 115 height 31
click at [369, 299] on button "Replace" at bounding box center [354, 296] width 115 height 31
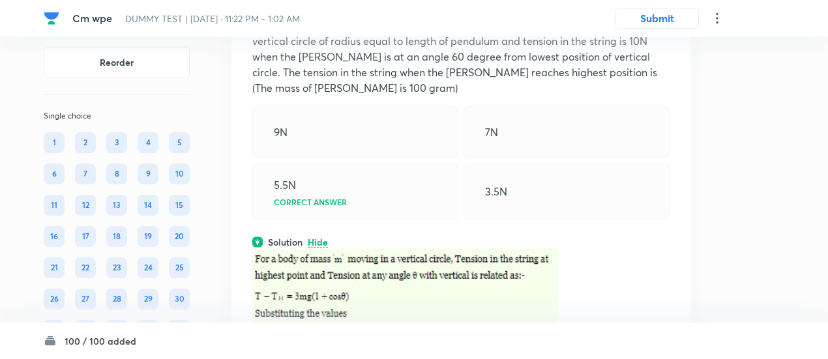
scroll to position [6960, 0]
click at [418, 84] on p "The bob of a simple pendulum is given a velocity in horizontal direction when t…" at bounding box center [460, 50] width 417 height 94
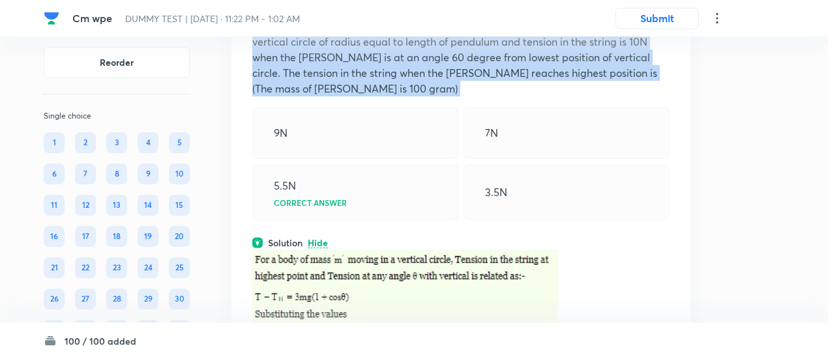
click at [418, 84] on p "The bob of a simple pendulum is given a velocity in horizontal direction when t…" at bounding box center [460, 50] width 417 height 94
copy p "The bob of a simple pendulum is given a velocity in horizontal direction when t…"
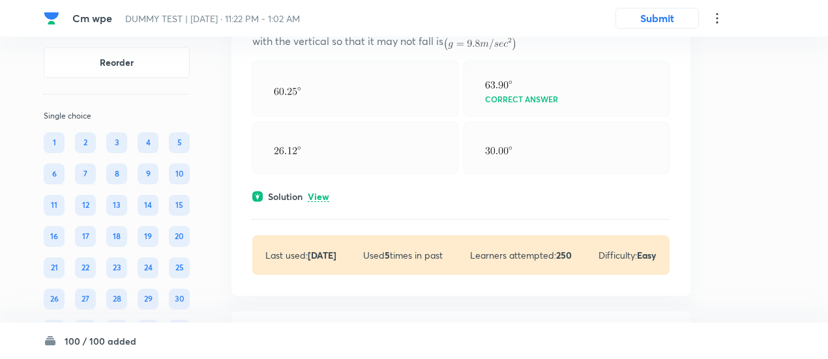
scroll to position [1698, 0]
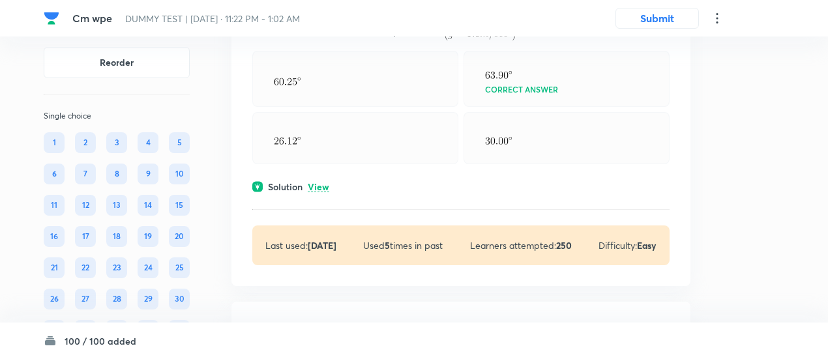
click at [319, 192] on p "View" at bounding box center [319, 188] width 22 height 10
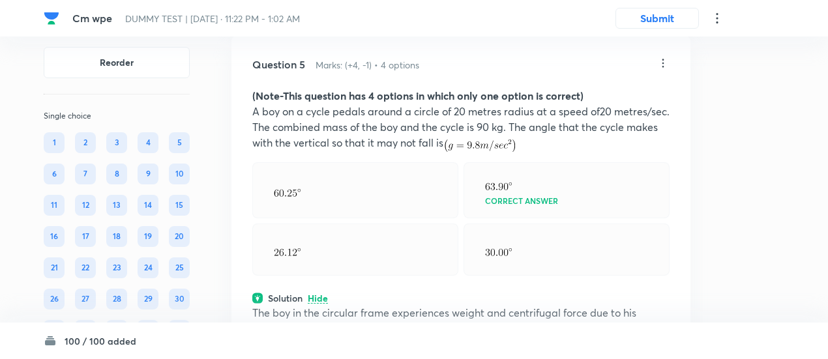
scroll to position [1586, 0]
click at [663, 68] on icon at bounding box center [664, 63] width 2 height 8
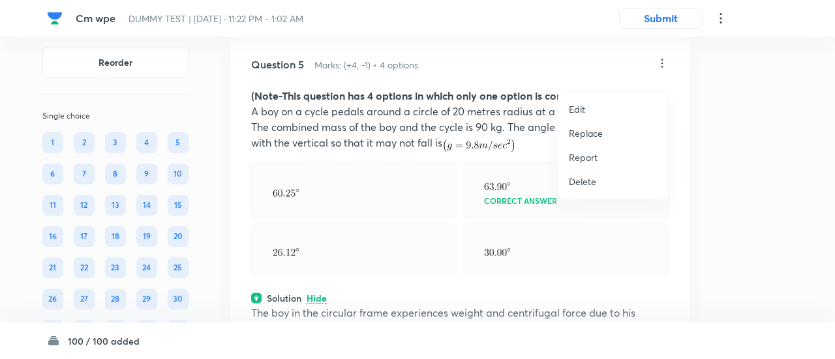
click at [577, 132] on p "Replace" at bounding box center [586, 134] width 34 height 14
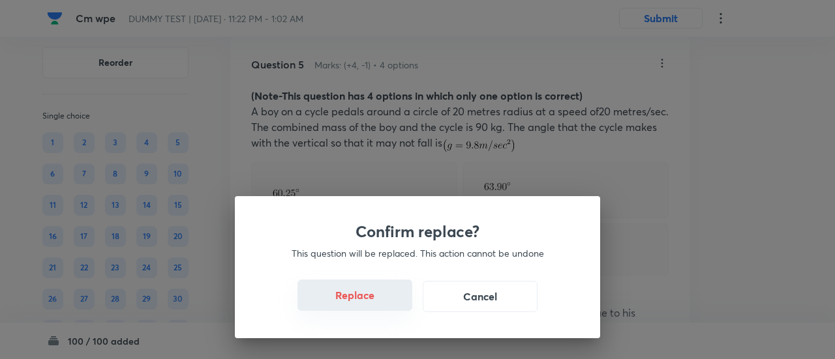
click at [363, 307] on button "Replace" at bounding box center [354, 295] width 115 height 31
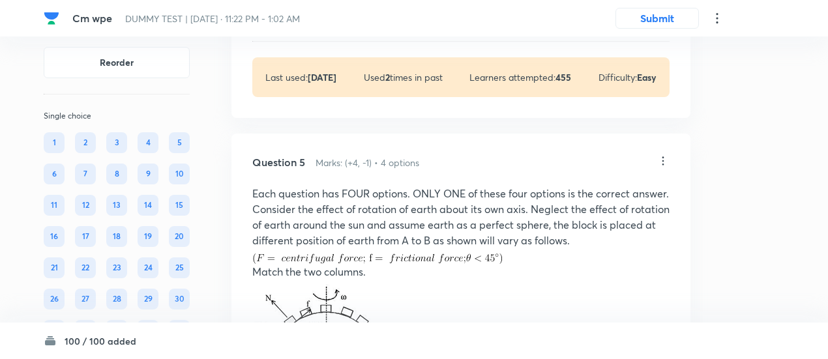
scroll to position [1487, 0]
click at [664, 169] on icon at bounding box center [663, 162] width 13 height 13
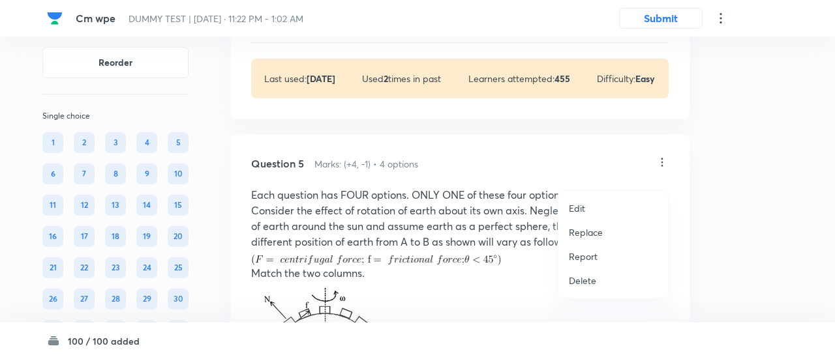
click at [575, 239] on p "Replace" at bounding box center [586, 233] width 34 height 14
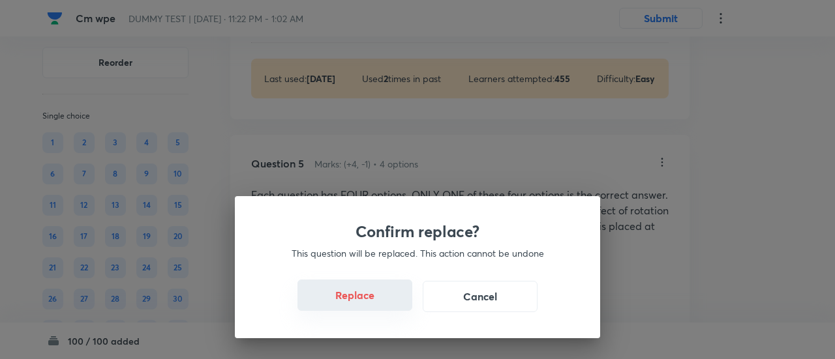
click at [372, 303] on button "Replace" at bounding box center [354, 295] width 115 height 31
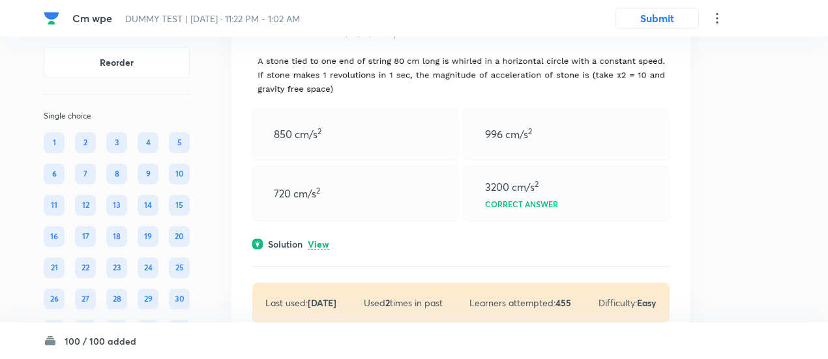
scroll to position [1298, 0]
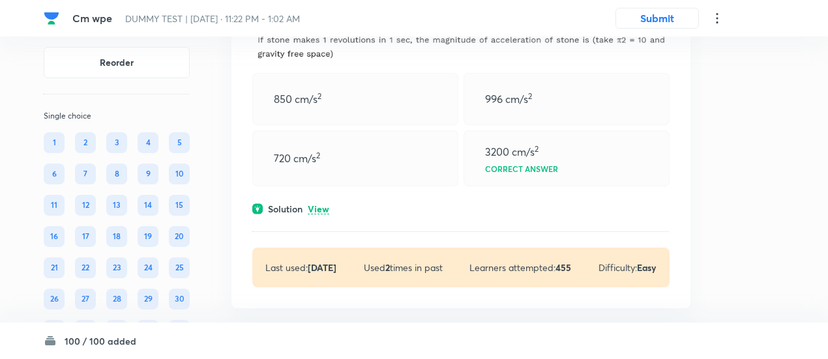
click at [320, 215] on p "View" at bounding box center [319, 210] width 22 height 10
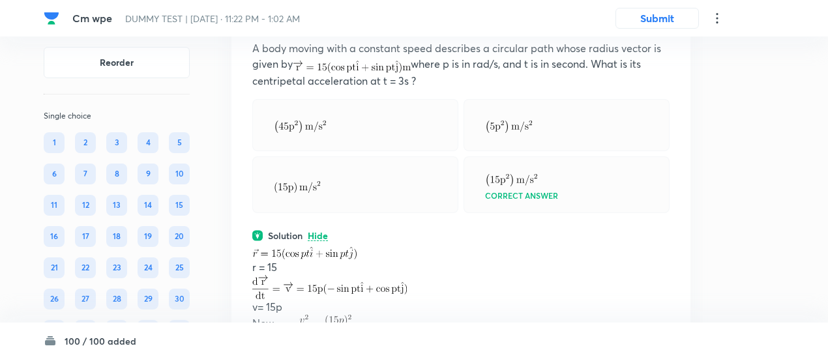
scroll to position [3628, 0]
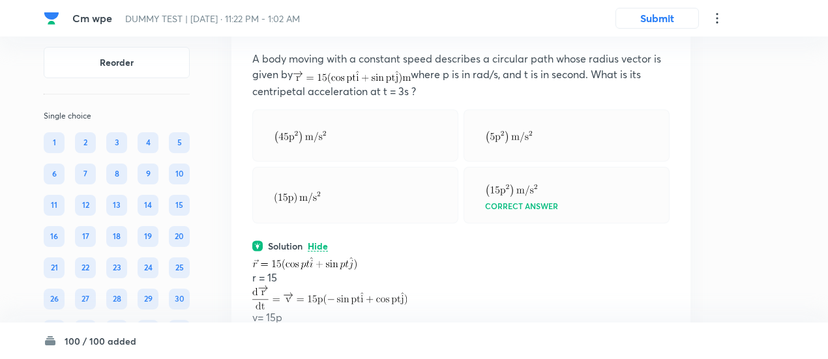
click at [662, 33] on icon at bounding box center [663, 26] width 13 height 13
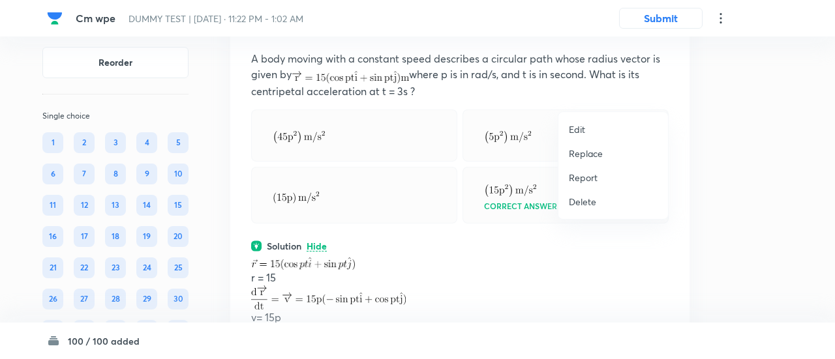
click at [586, 149] on p "Replace" at bounding box center [586, 154] width 34 height 14
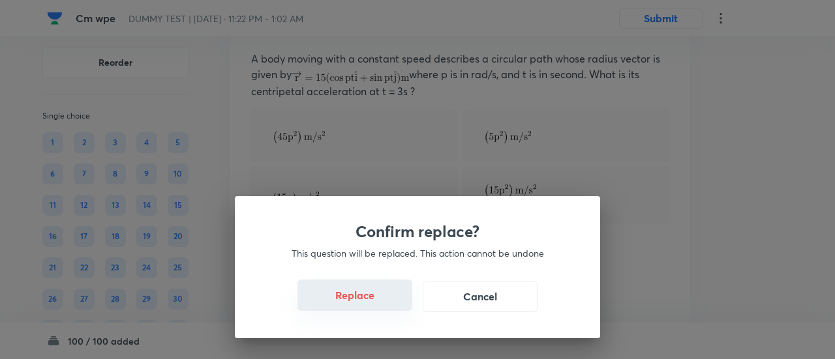
click at [372, 305] on button "Replace" at bounding box center [354, 295] width 115 height 31
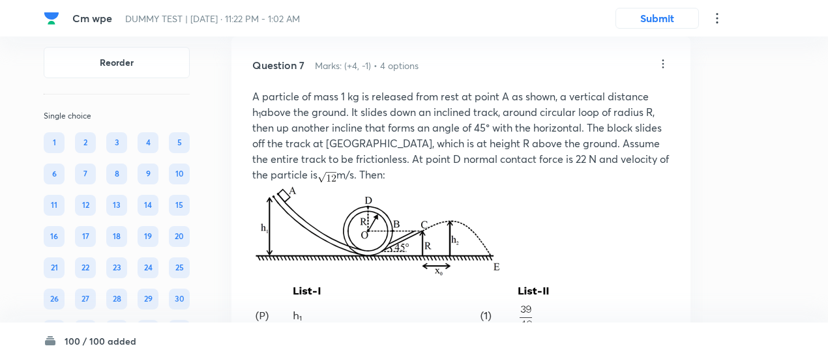
scroll to position [3589, 0]
click at [665, 72] on icon at bounding box center [663, 65] width 13 height 13
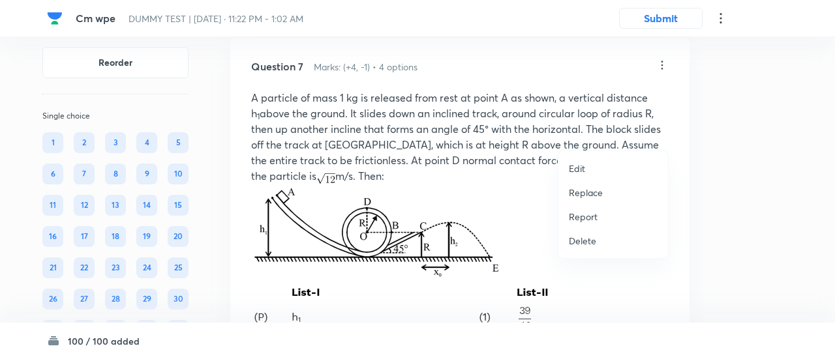
click at [590, 192] on p "Replace" at bounding box center [586, 193] width 34 height 14
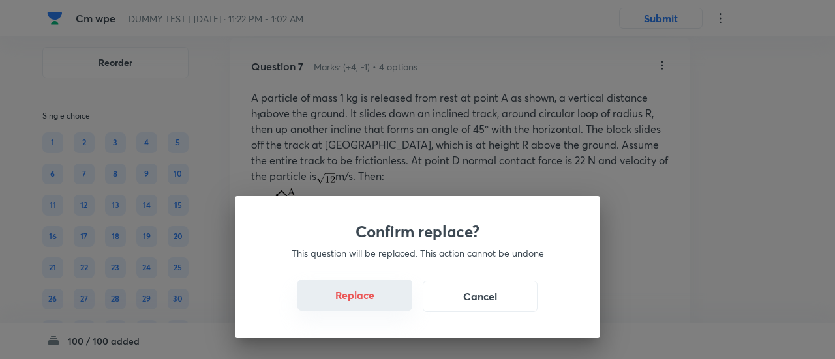
click at [367, 300] on button "Replace" at bounding box center [354, 295] width 115 height 31
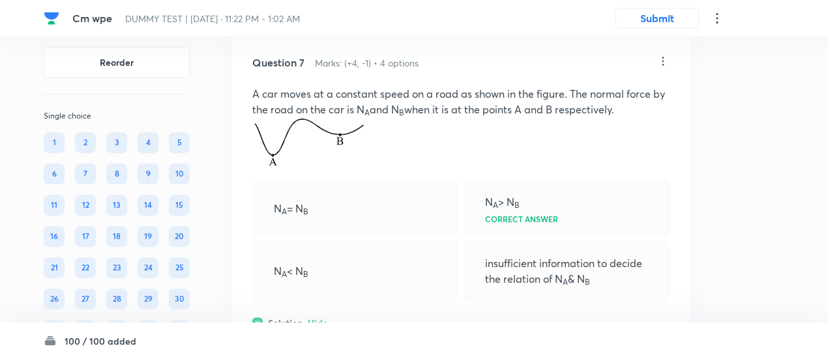
scroll to position [3593, 0]
click at [661, 68] on icon at bounding box center [663, 61] width 13 height 13
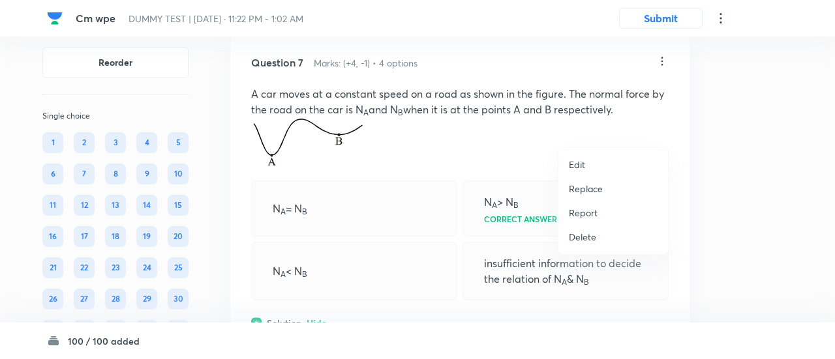
click at [598, 192] on p "Replace" at bounding box center [586, 189] width 34 height 14
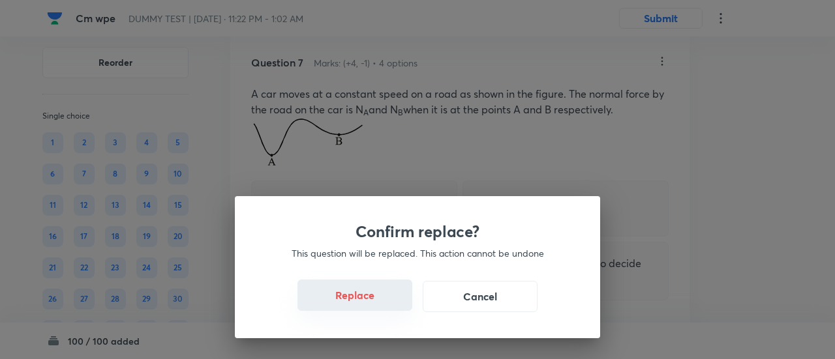
click at [371, 304] on button "Replace" at bounding box center [354, 295] width 115 height 31
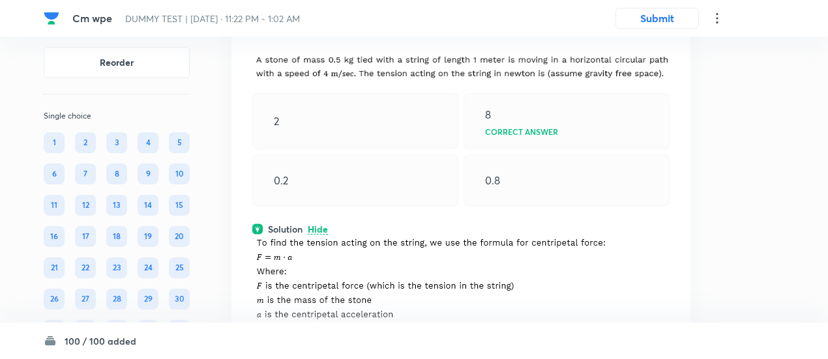
scroll to position [5423, 0]
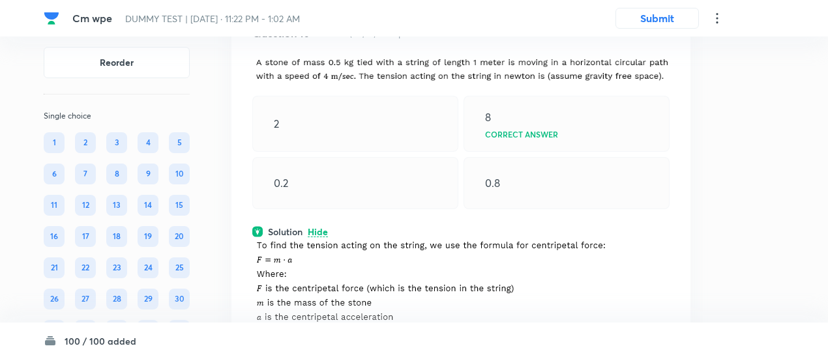
click at [662, 38] on icon at bounding box center [663, 31] width 13 height 13
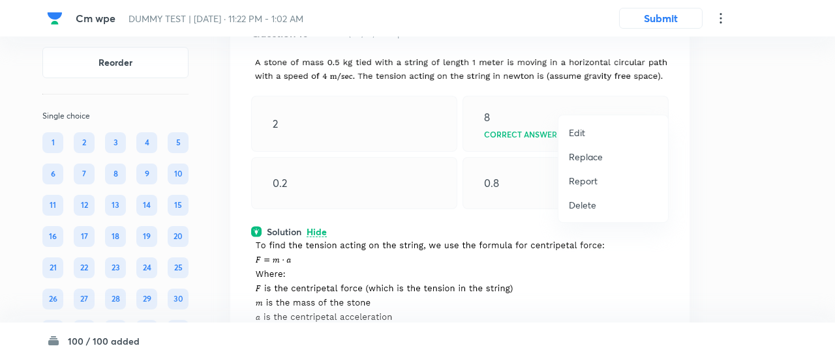
click at [578, 153] on p "Replace" at bounding box center [586, 157] width 34 height 14
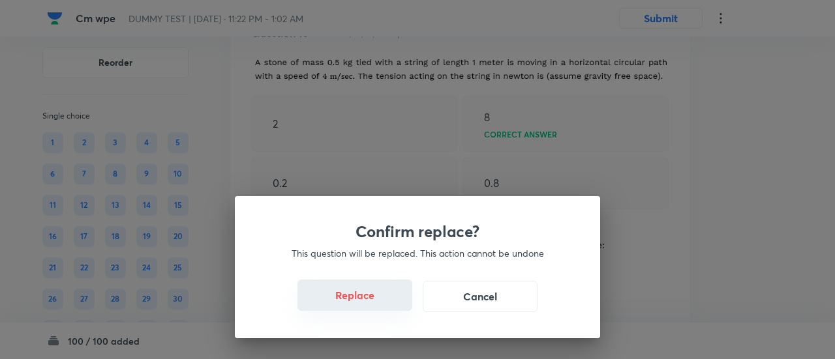
click at [377, 302] on button "Replace" at bounding box center [354, 295] width 115 height 31
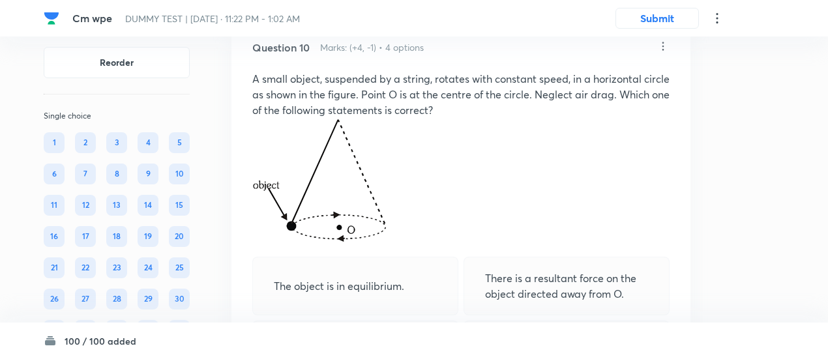
scroll to position [5406, 0]
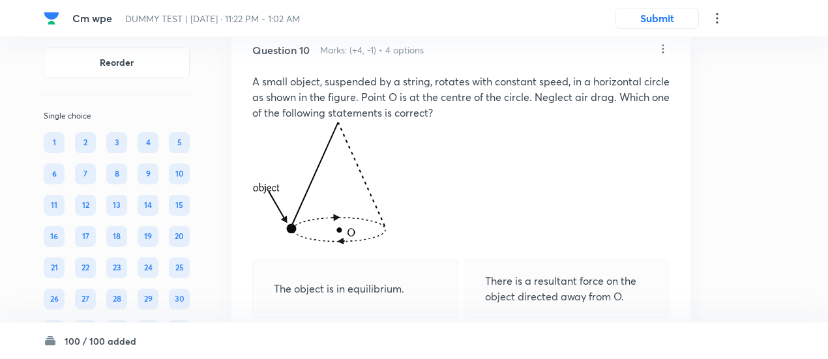
click at [663, 53] on icon at bounding box center [664, 48] width 2 height 8
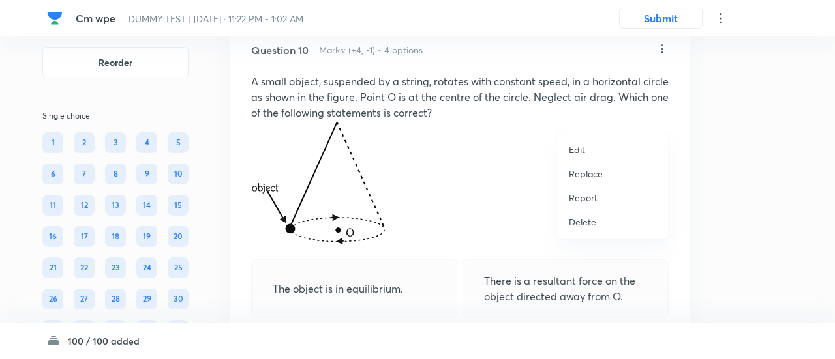
click at [578, 177] on p "Replace" at bounding box center [586, 174] width 34 height 14
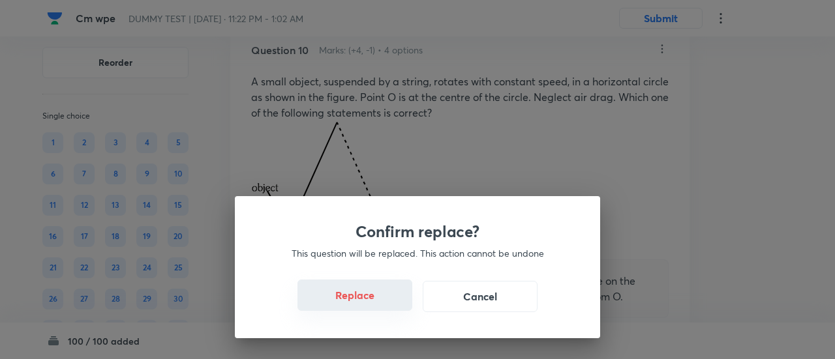
click at [370, 299] on button "Replace" at bounding box center [354, 295] width 115 height 31
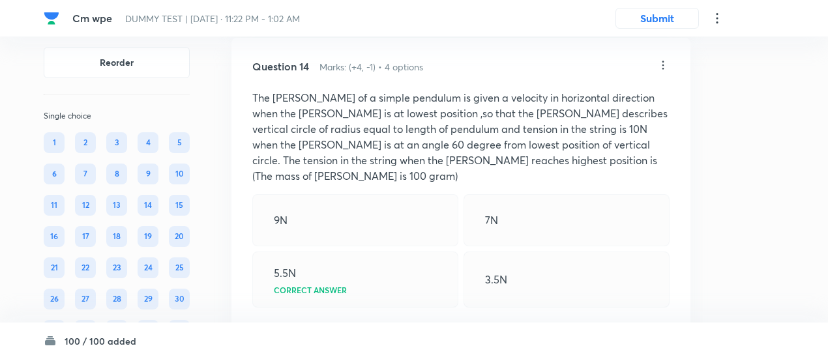
scroll to position [7649, 0]
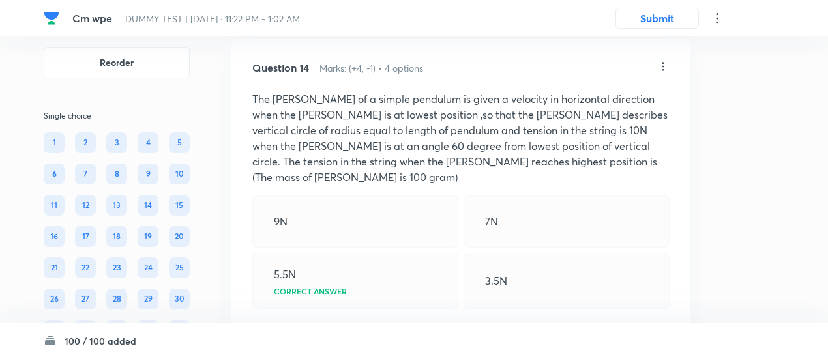
click at [665, 73] on icon at bounding box center [663, 66] width 13 height 13
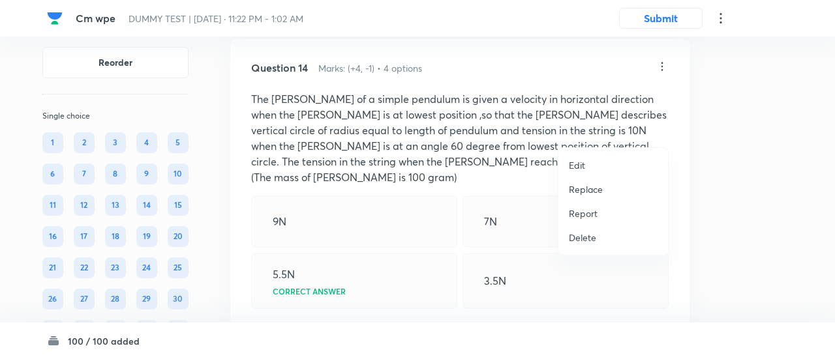
click at [592, 188] on p "Replace" at bounding box center [586, 190] width 34 height 14
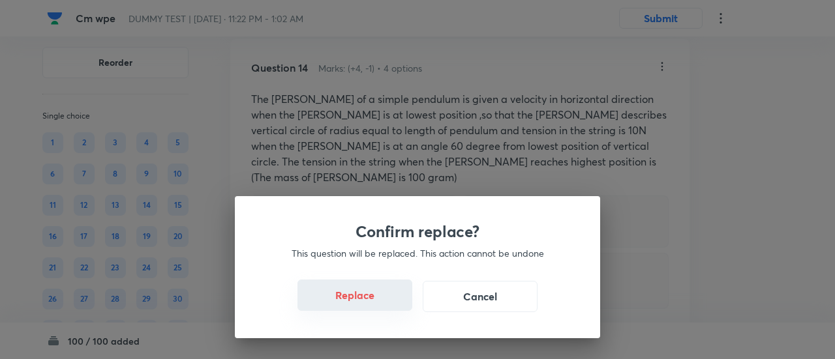
click at [363, 305] on button "Replace" at bounding box center [354, 295] width 115 height 31
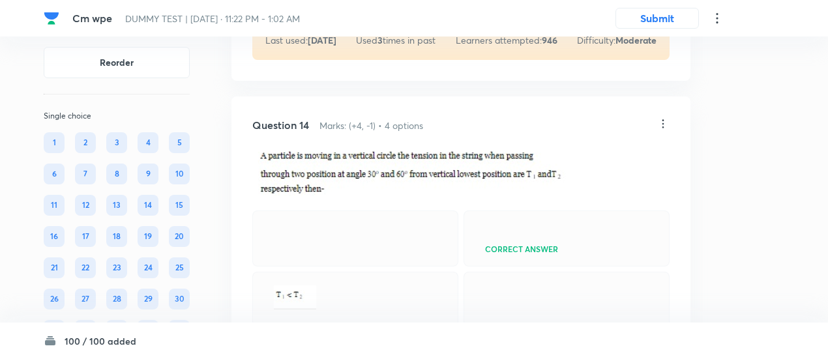
scroll to position [7589, 0]
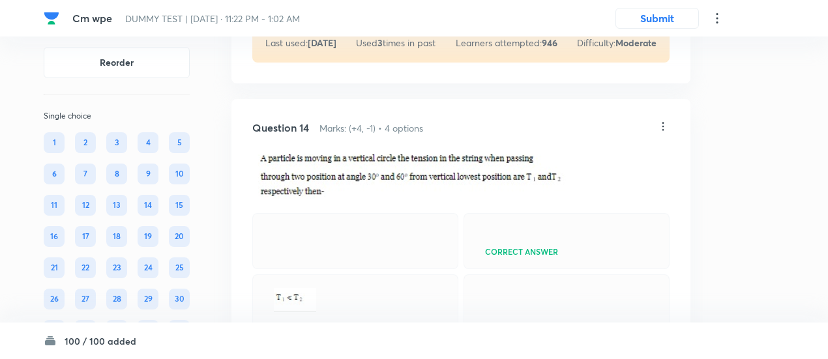
click at [661, 133] on icon at bounding box center [663, 126] width 13 height 13
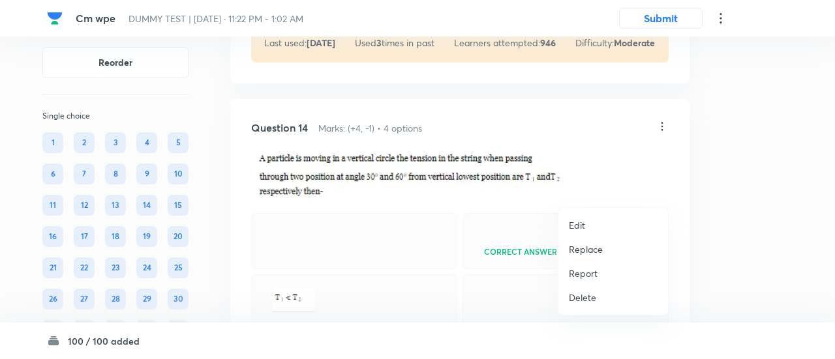
click at [586, 249] on p "Replace" at bounding box center [586, 250] width 34 height 14
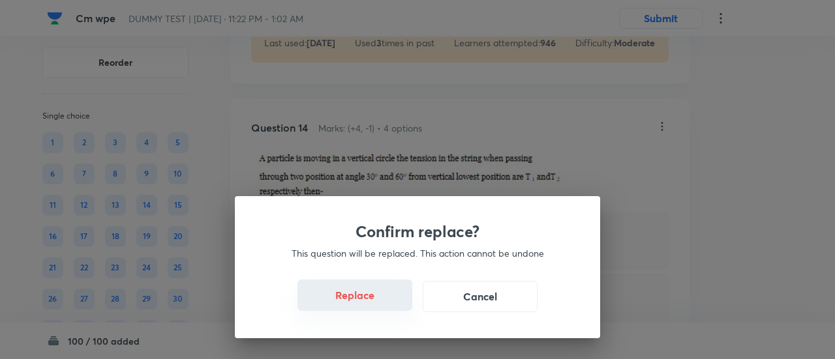
click at [368, 302] on button "Replace" at bounding box center [354, 295] width 115 height 31
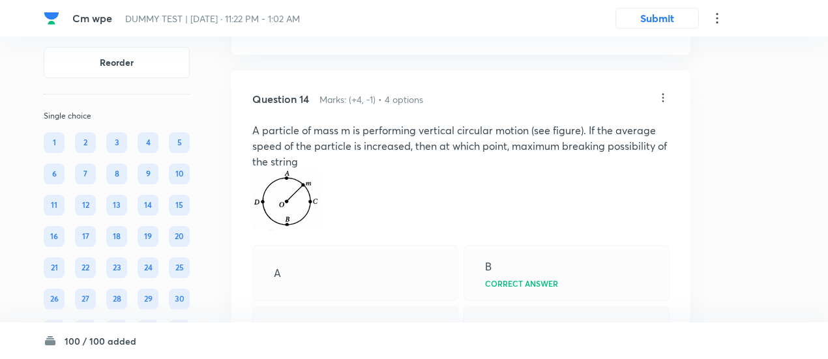
scroll to position [7614, 0]
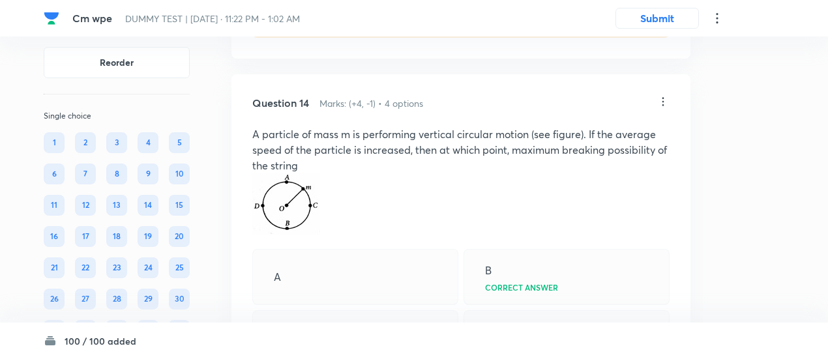
click at [664, 106] on icon at bounding box center [664, 102] width 2 height 8
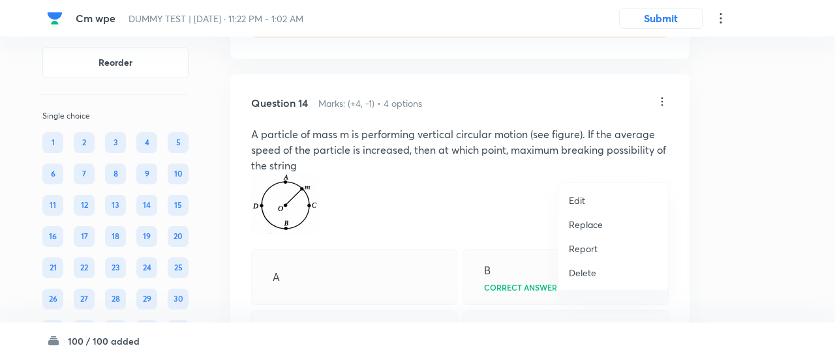
click at [599, 222] on p "Replace" at bounding box center [586, 225] width 34 height 14
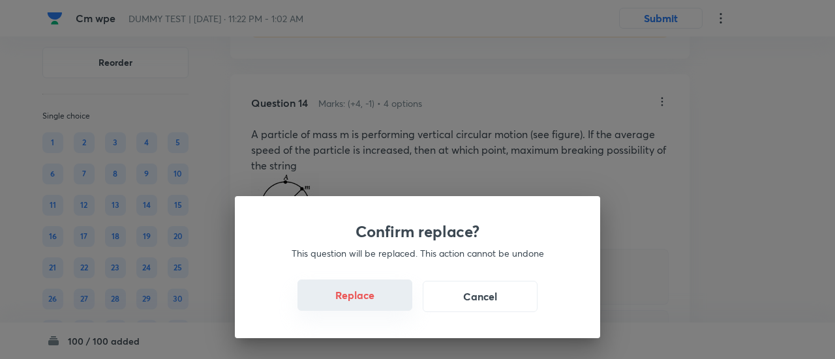
click at [372, 303] on button "Replace" at bounding box center [354, 295] width 115 height 31
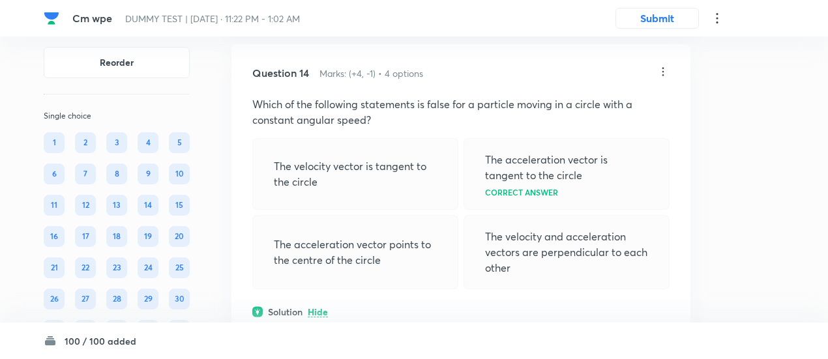
scroll to position [7636, 0]
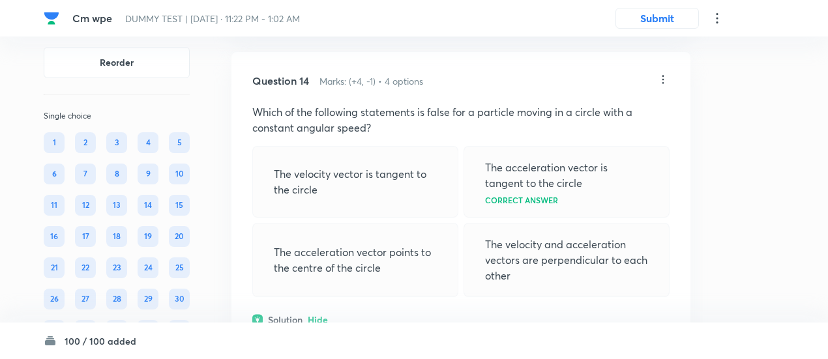
click at [660, 86] on icon at bounding box center [663, 79] width 13 height 13
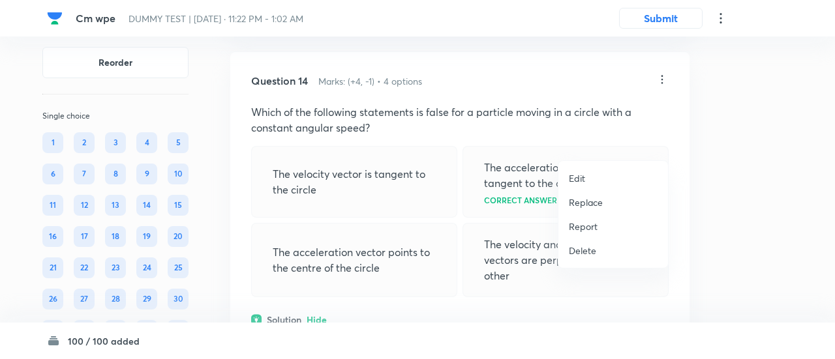
click at [588, 196] on p "Replace" at bounding box center [586, 203] width 34 height 14
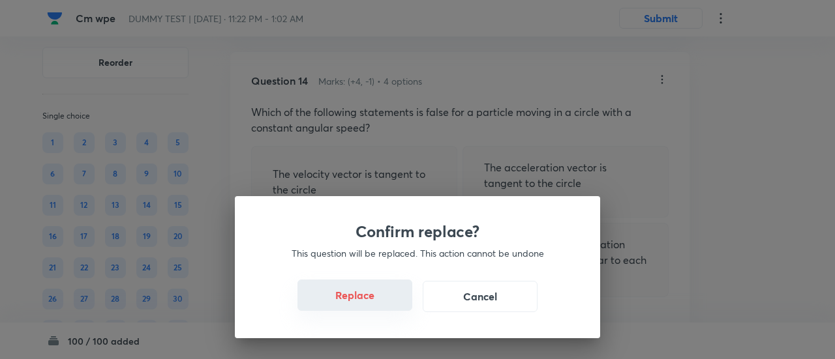
click at [367, 301] on button "Replace" at bounding box center [354, 295] width 115 height 31
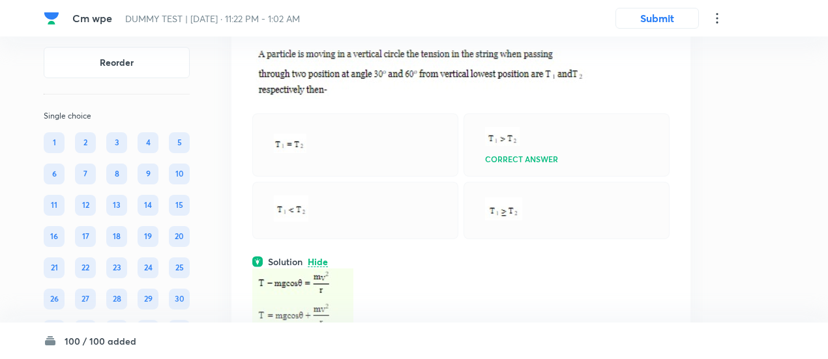
scroll to position [7674, 0]
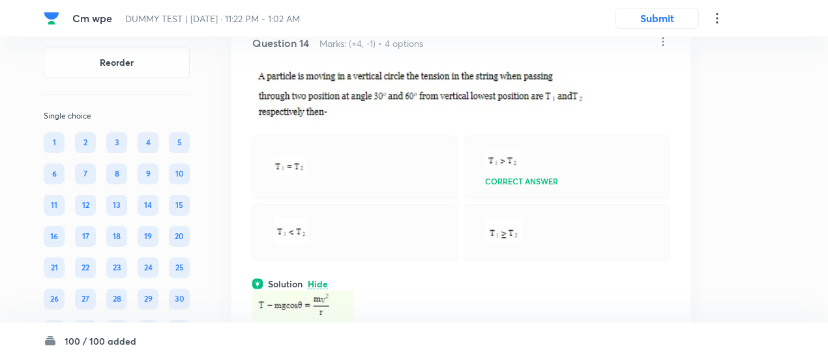
click at [665, 48] on icon at bounding box center [663, 41] width 13 height 13
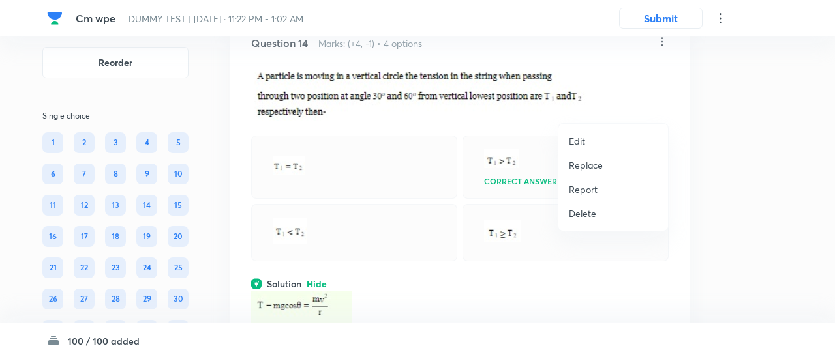
click at [575, 169] on p "Replace" at bounding box center [586, 166] width 34 height 14
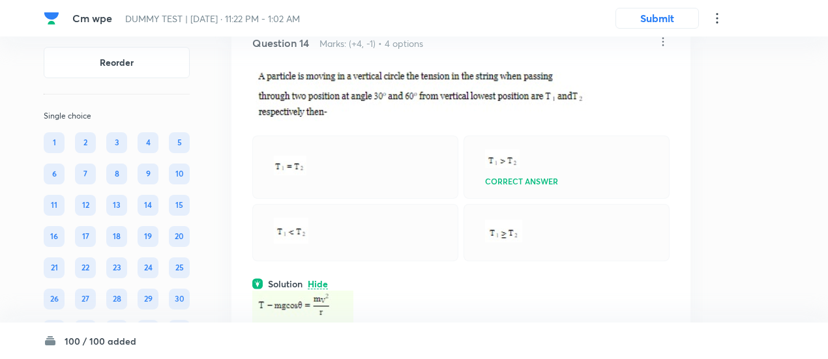
click at [661, 48] on icon at bounding box center [663, 41] width 13 height 13
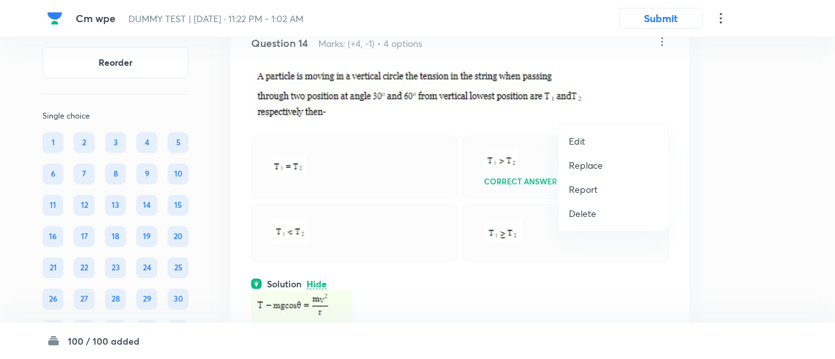
click at [573, 164] on p "Replace" at bounding box center [586, 166] width 34 height 14
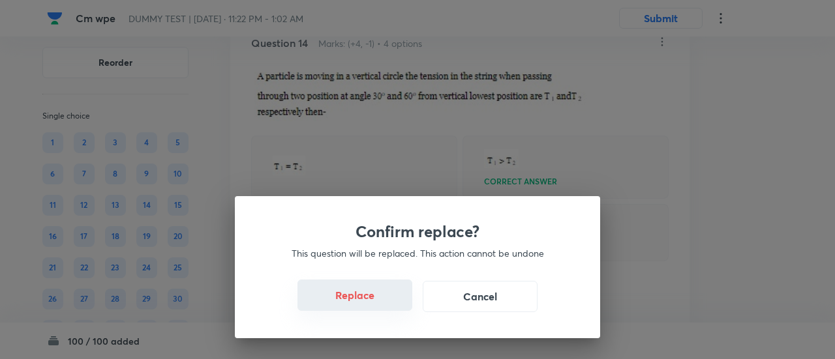
click at [374, 308] on button "Replace" at bounding box center [354, 295] width 115 height 31
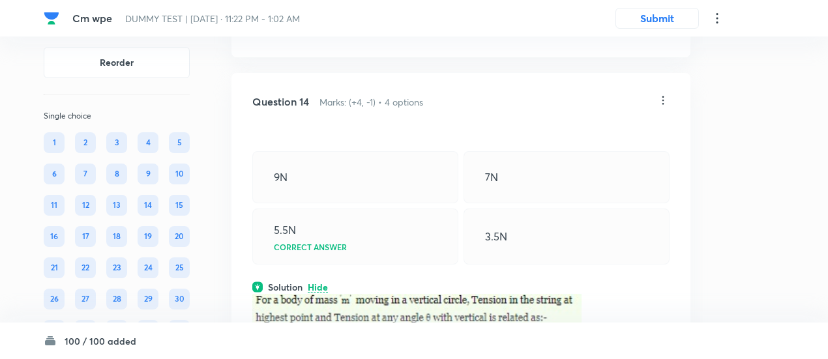
scroll to position [7614, 0]
click at [664, 106] on icon at bounding box center [664, 102] width 2 height 8
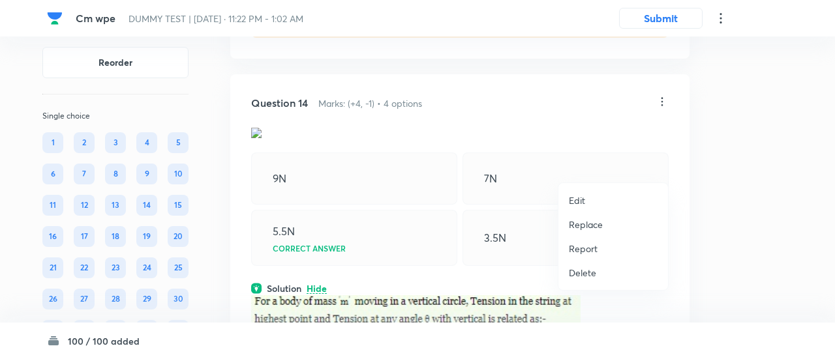
click at [576, 226] on p "Replace" at bounding box center [586, 225] width 34 height 14
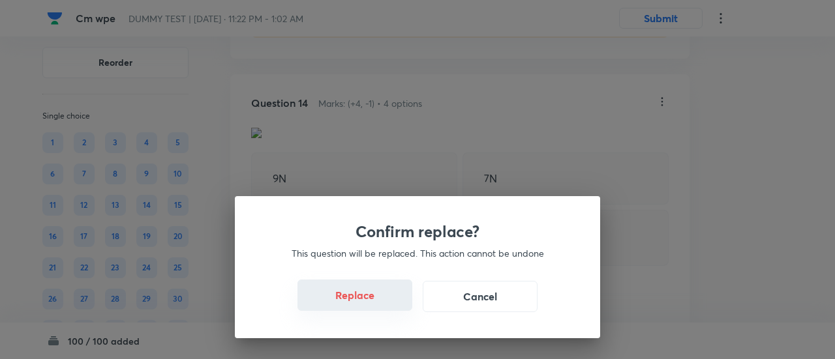
click at [366, 302] on button "Replace" at bounding box center [354, 295] width 115 height 31
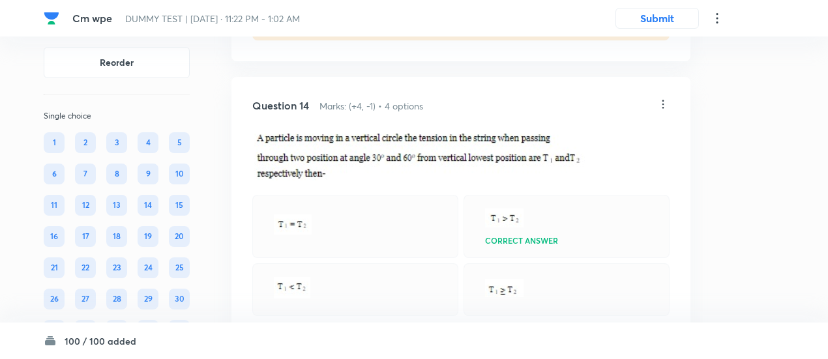
scroll to position [7610, 0]
click at [665, 112] on icon at bounding box center [663, 105] width 13 height 13
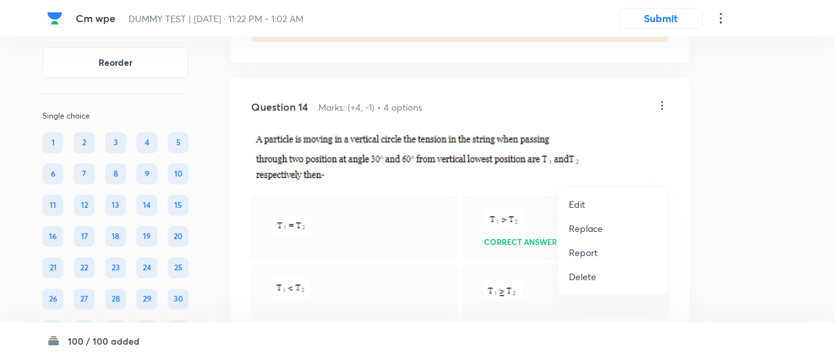
click at [586, 228] on p "Replace" at bounding box center [586, 229] width 34 height 14
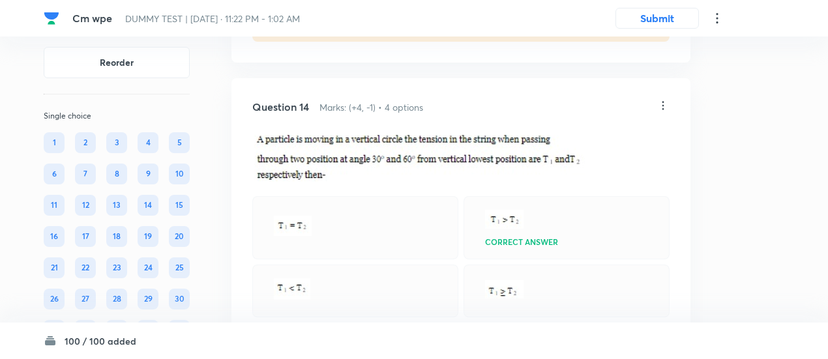
click at [664, 110] on icon at bounding box center [664, 106] width 2 height 8
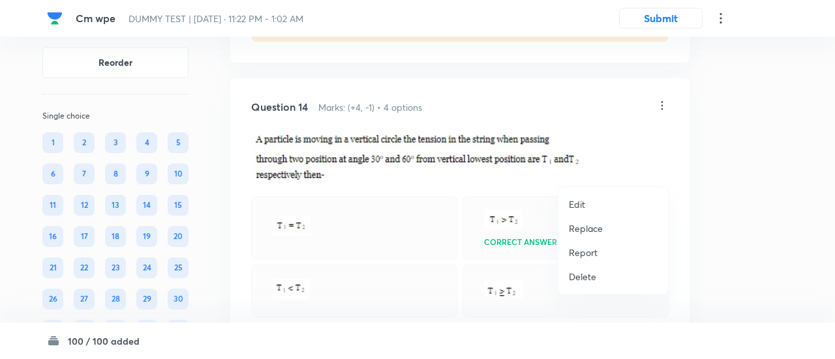
click at [583, 228] on p "Replace" at bounding box center [586, 229] width 34 height 14
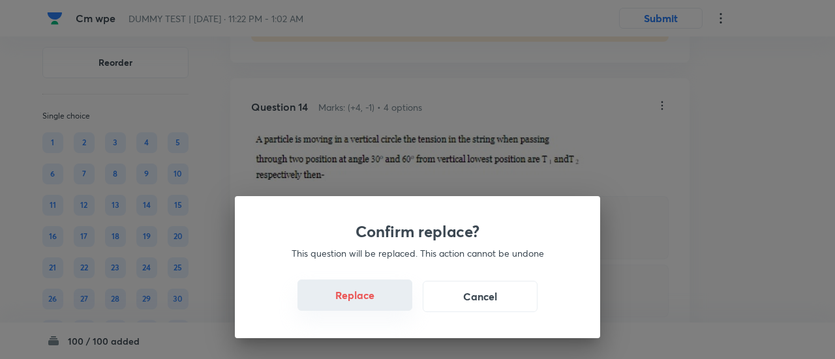
click at [367, 306] on button "Replace" at bounding box center [354, 295] width 115 height 31
click at [367, 306] on button "Replace" at bounding box center [354, 296] width 115 height 31
click at [367, 306] on button "Replace" at bounding box center [354, 295] width 115 height 31
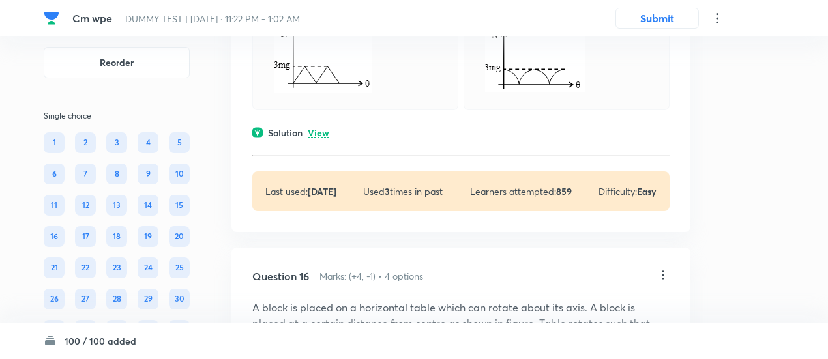
scroll to position [8398, 0]
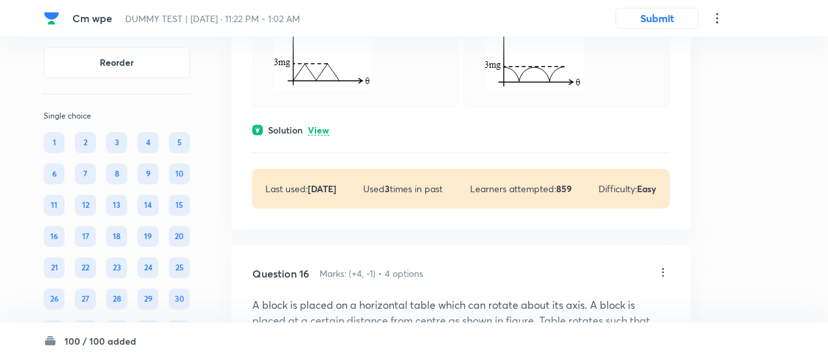
click at [322, 136] on p "View" at bounding box center [319, 131] width 22 height 10
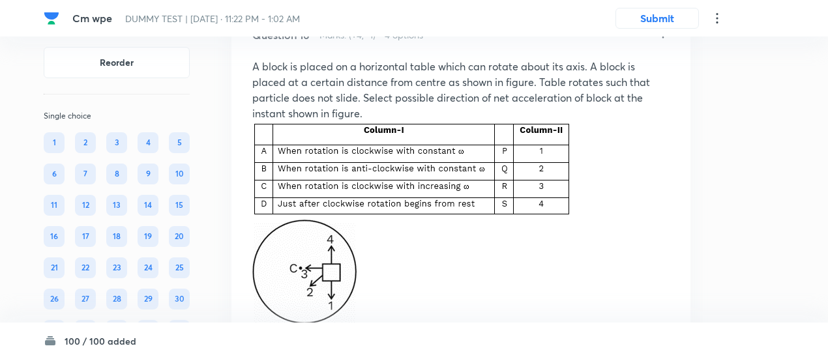
scroll to position [8795, 0]
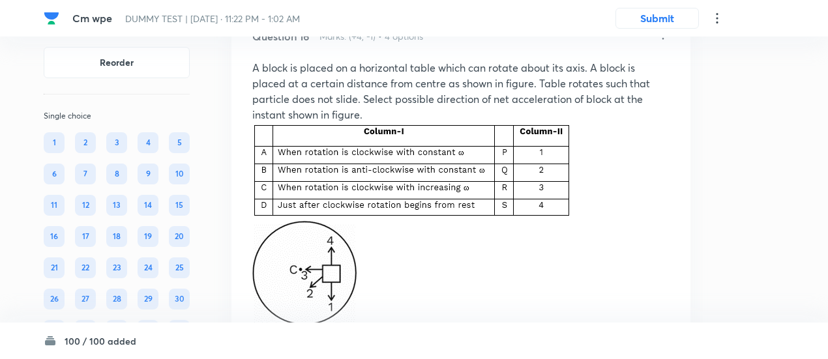
click at [661, 42] on icon at bounding box center [663, 35] width 13 height 13
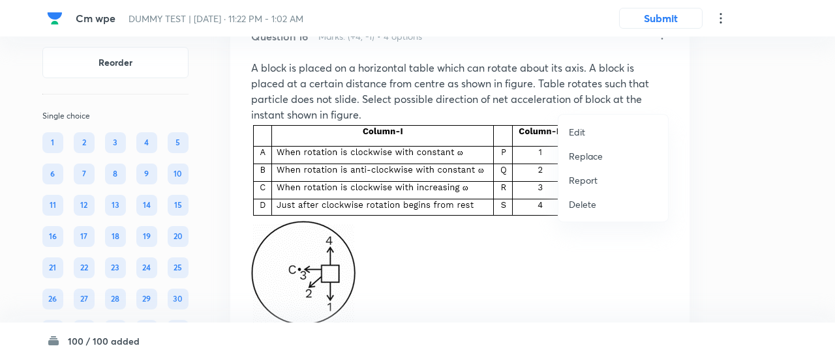
click at [591, 155] on p "Replace" at bounding box center [586, 156] width 34 height 14
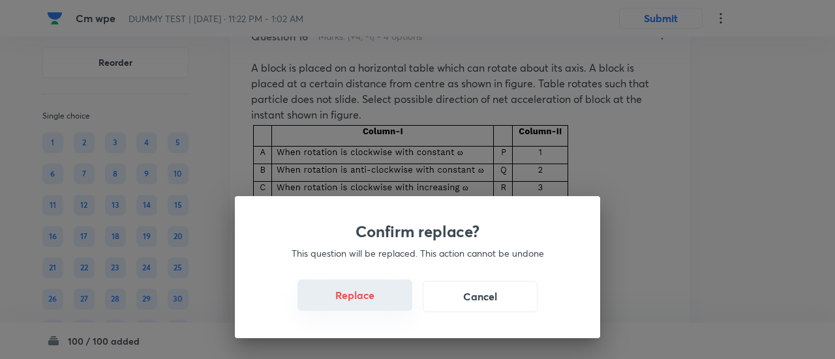
click at [364, 305] on button "Replace" at bounding box center [354, 295] width 115 height 31
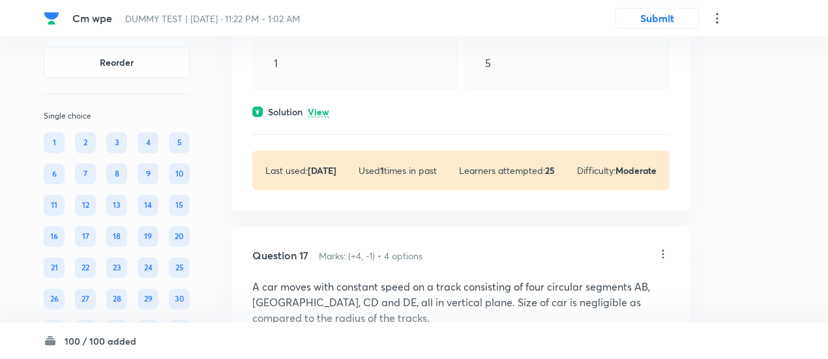
scroll to position [8953, 0]
click at [327, 117] on p "View" at bounding box center [319, 113] width 22 height 10
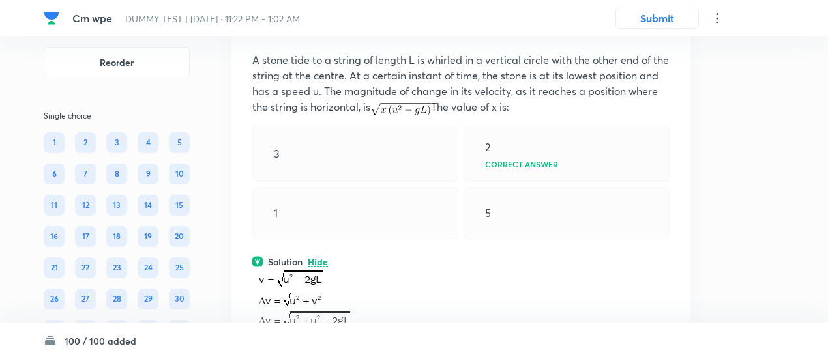
scroll to position [8797, 0]
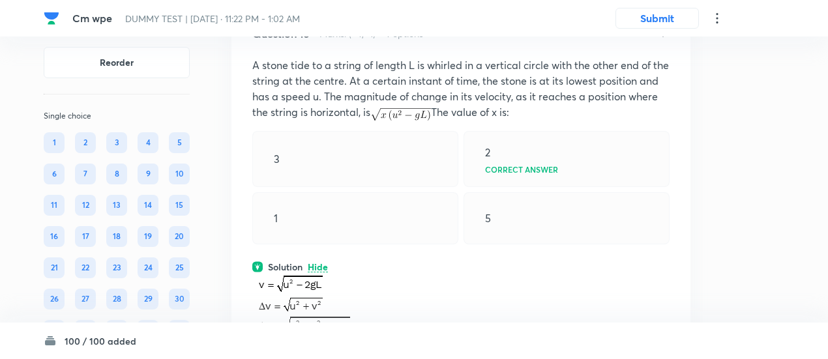
click at [661, 39] on icon at bounding box center [663, 32] width 13 height 13
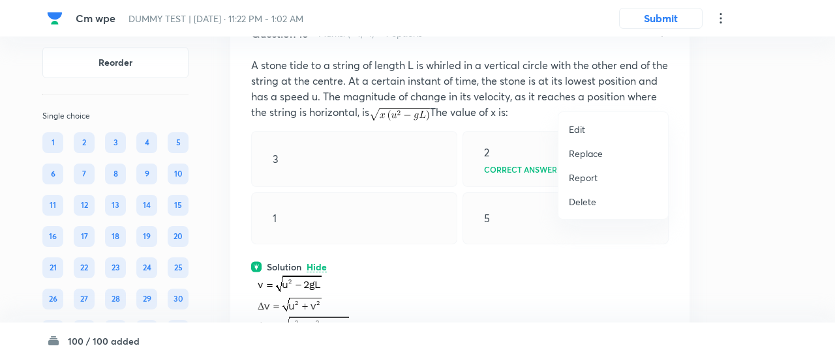
click at [582, 155] on p "Replace" at bounding box center [586, 154] width 34 height 14
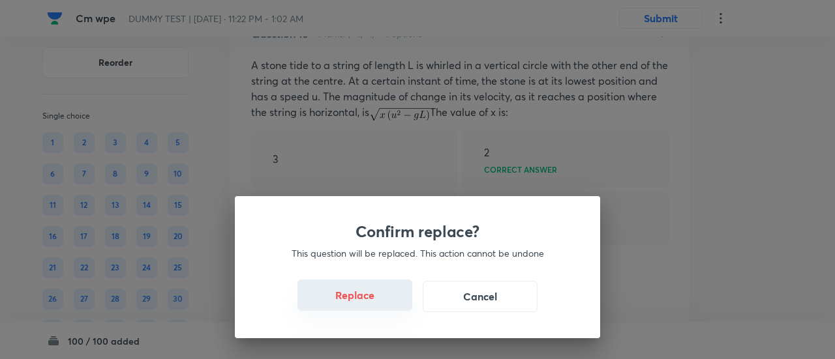
click at [365, 307] on button "Replace" at bounding box center [354, 295] width 115 height 31
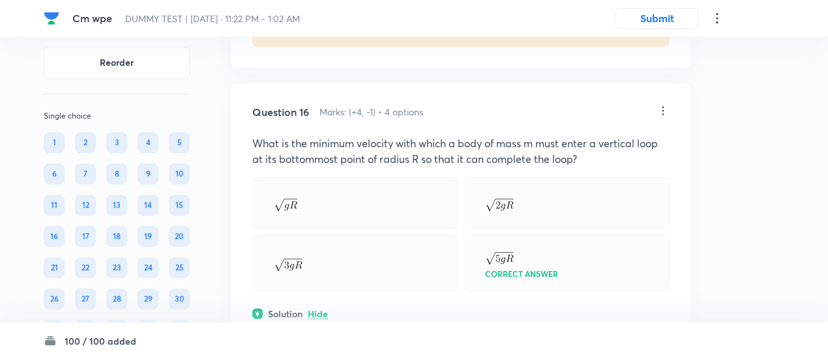
scroll to position [8712, 0]
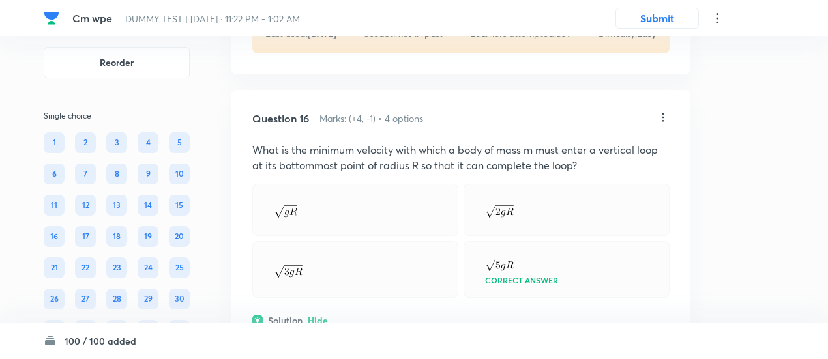
click at [669, 124] on icon at bounding box center [663, 117] width 13 height 13
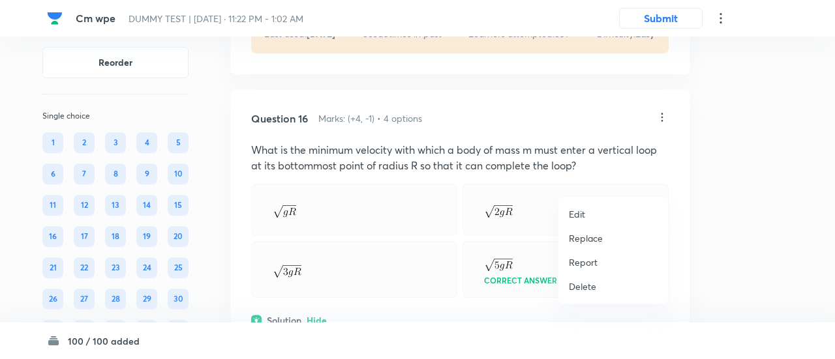
click at [590, 235] on p "Replace" at bounding box center [586, 239] width 34 height 14
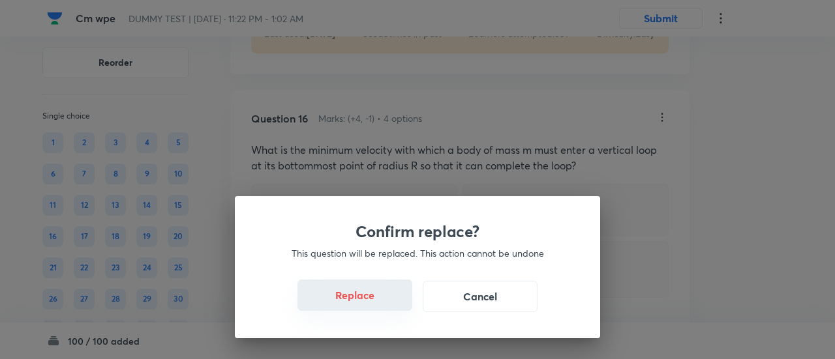
click at [371, 294] on button "Replace" at bounding box center [354, 295] width 115 height 31
click at [371, 294] on button "Replace" at bounding box center [354, 296] width 115 height 31
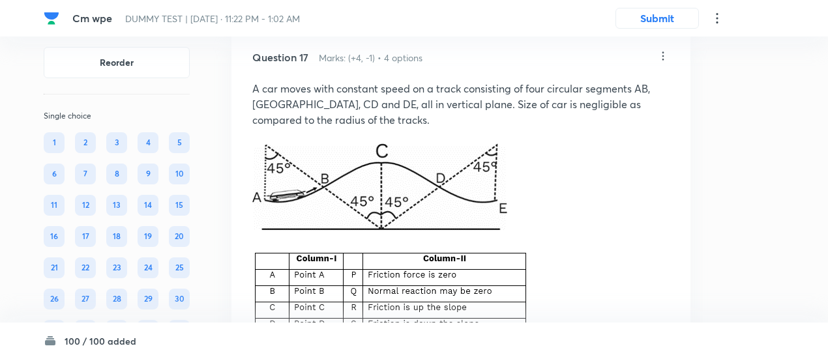
scroll to position [9410, 0]
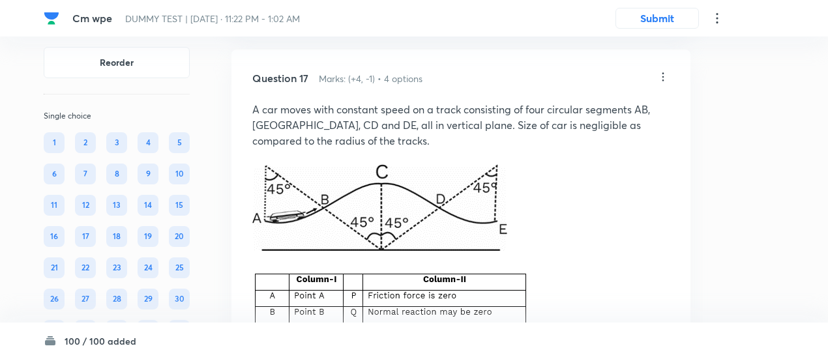
click at [665, 83] on icon at bounding box center [663, 76] width 13 height 13
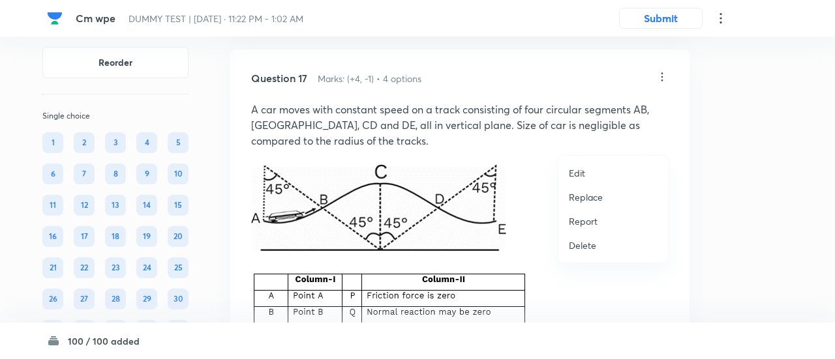
click at [598, 190] on li "Replace" at bounding box center [613, 197] width 110 height 24
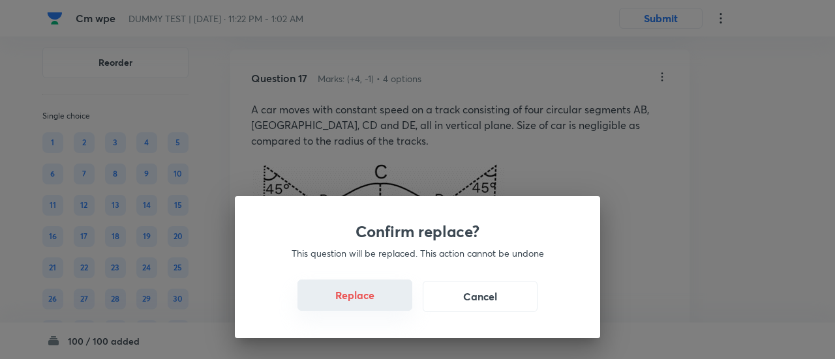
click at [371, 299] on button "Replace" at bounding box center [354, 295] width 115 height 31
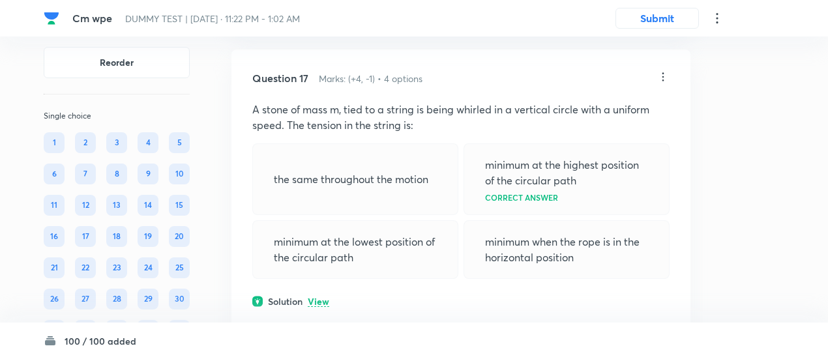
click at [371, 265] on p "minimum at the lowest position of the circular path" at bounding box center [355, 249] width 163 height 31
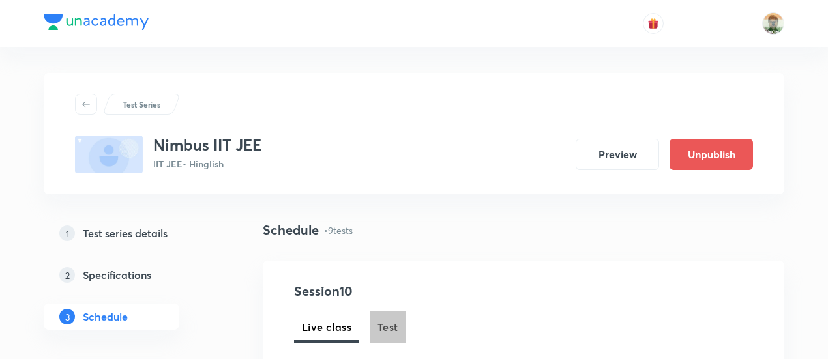
click at [387, 327] on span "Test" at bounding box center [388, 328] width 21 height 16
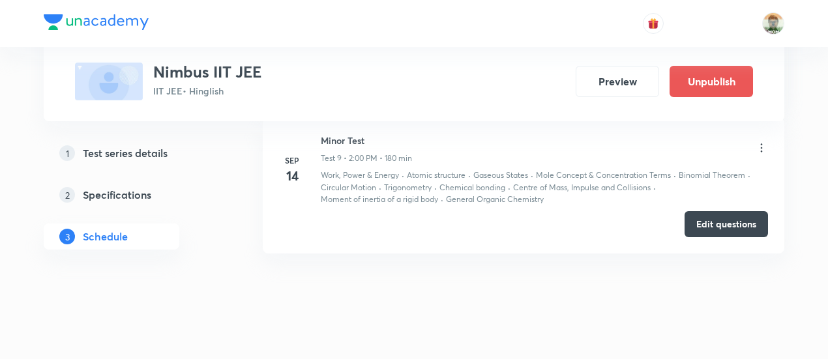
scroll to position [1850, 0]
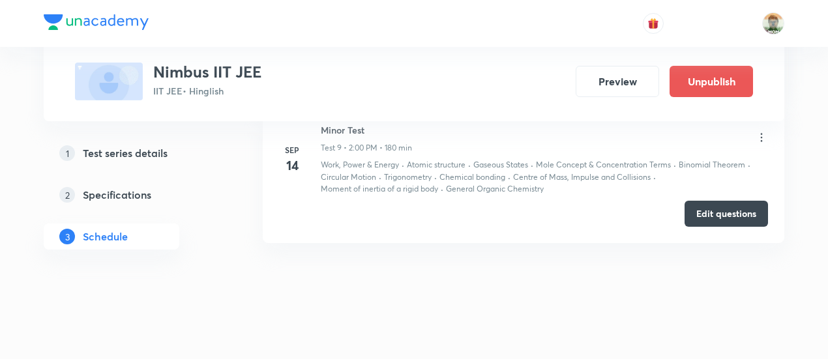
click at [766, 131] on icon at bounding box center [761, 137] width 13 height 13
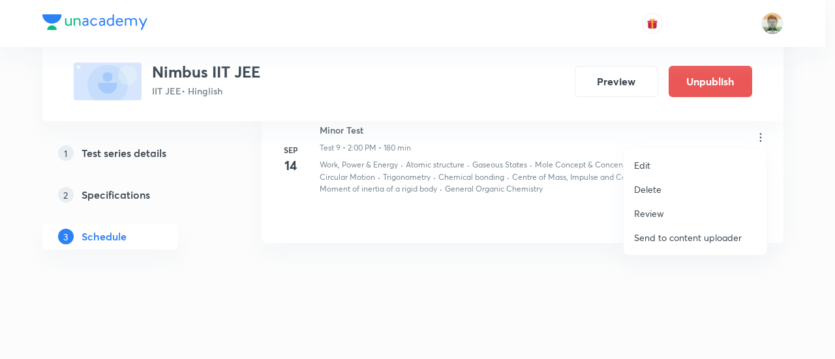
click at [656, 164] on li "Edit" at bounding box center [695, 165] width 143 height 24
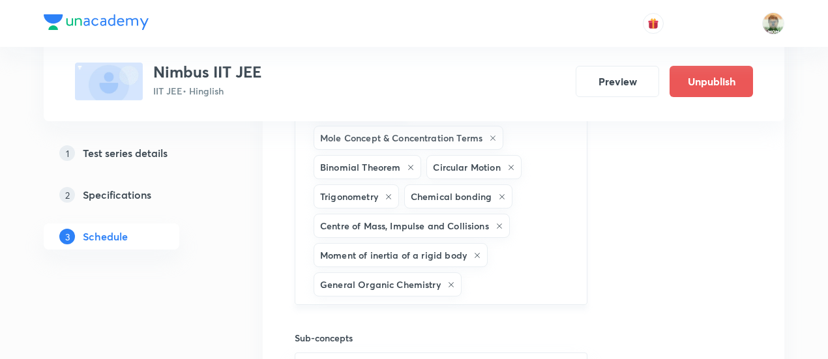
scroll to position [1681, 0]
click at [496, 222] on icon at bounding box center [500, 226] width 8 height 8
click at [476, 222] on icon at bounding box center [478, 226] width 8 height 8
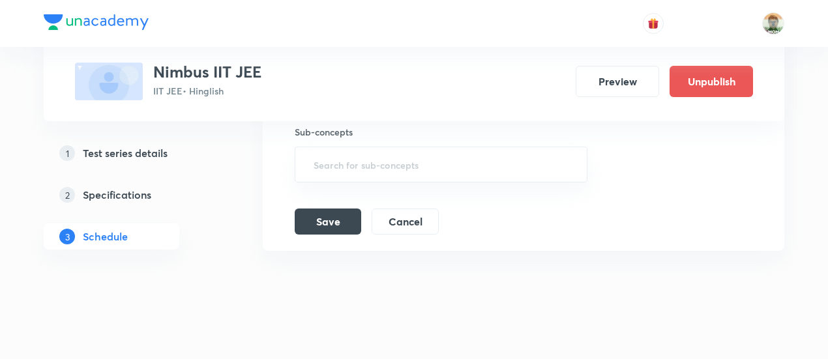
scroll to position [1833, 0]
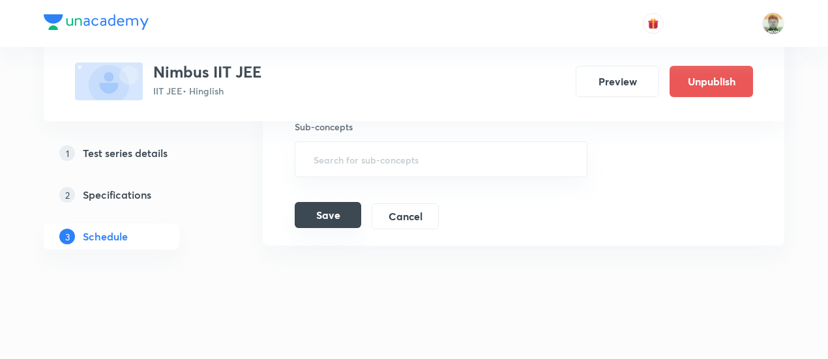
click at [346, 207] on button "Save" at bounding box center [328, 215] width 67 height 26
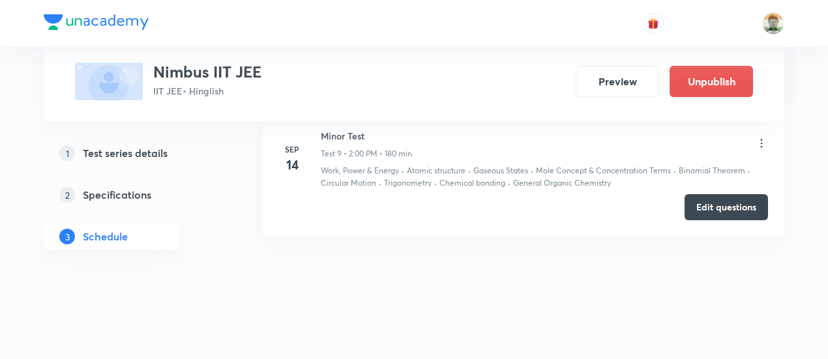
scroll to position [1326, 0]
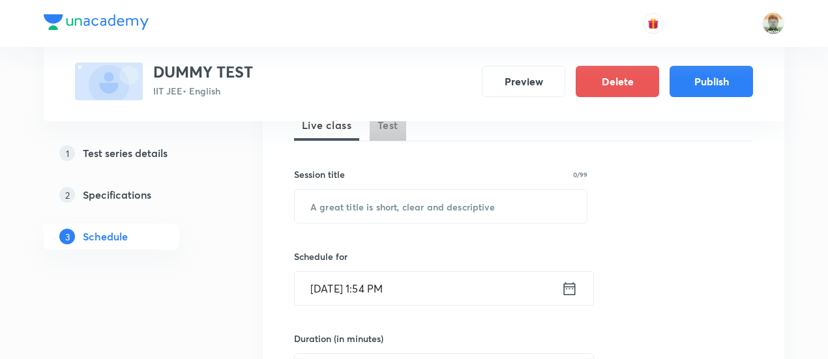
click at [387, 125] on span "Test" at bounding box center [388, 125] width 21 height 16
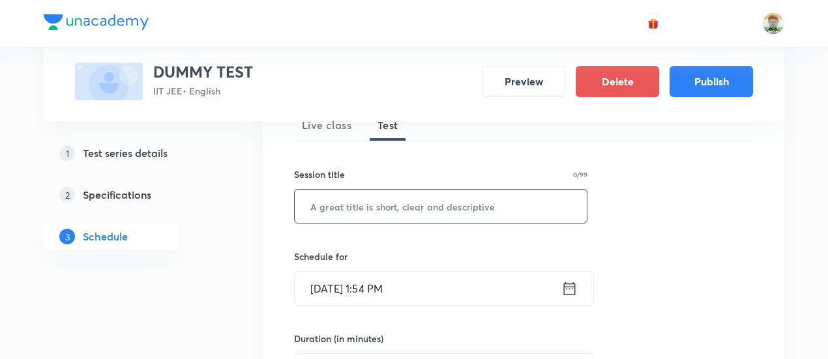
click at [387, 199] on input "text" at bounding box center [441, 206] width 292 height 33
paste input "Nimbus IIT JEE"
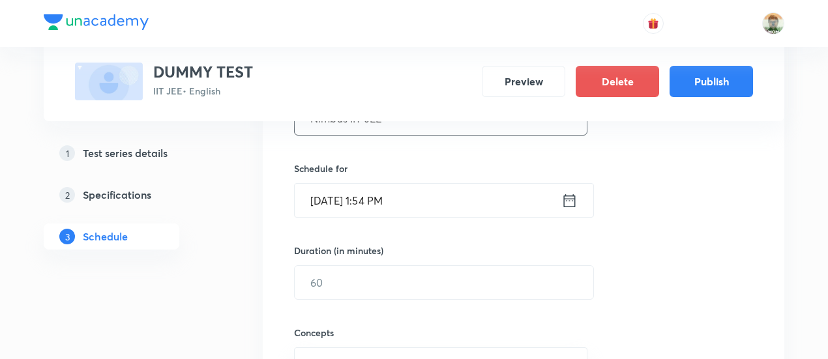
scroll to position [279, 0]
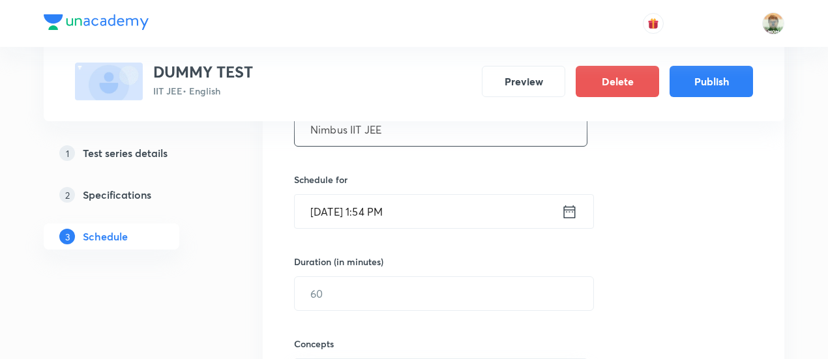
type input "Nimbus IIT JEE"
click at [568, 209] on icon at bounding box center [570, 211] width 12 height 13
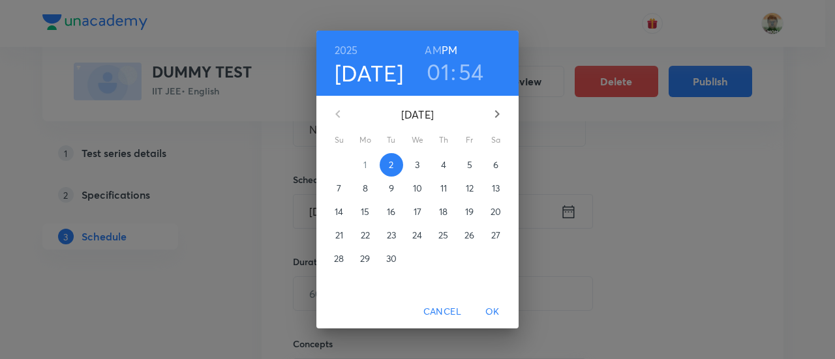
click at [335, 211] on p "14" at bounding box center [339, 211] width 8 height 13
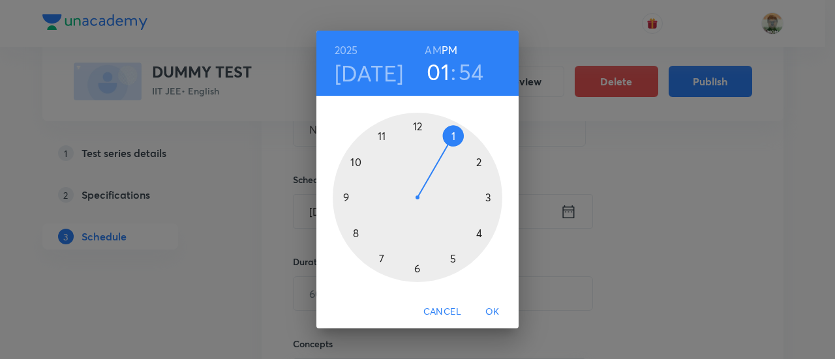
click at [384, 134] on div at bounding box center [418, 198] width 170 height 170
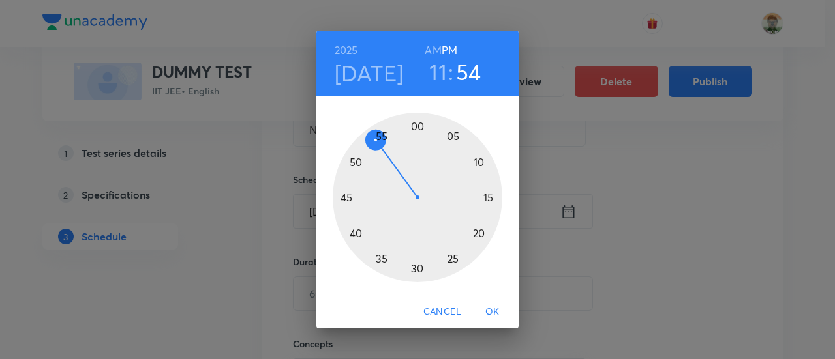
click at [490, 311] on span "OK" at bounding box center [492, 312] width 31 height 16
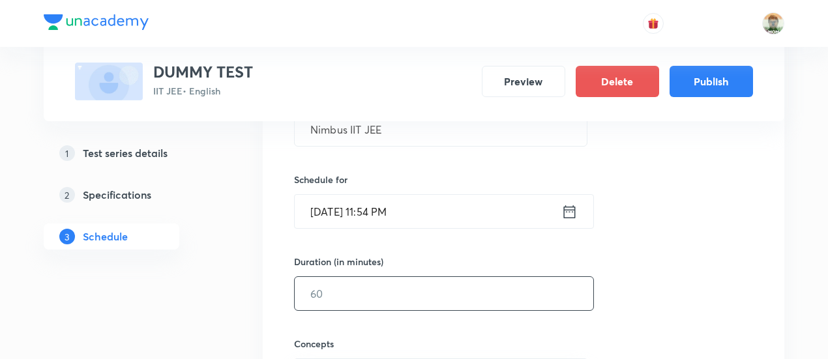
click at [438, 295] on input "text" at bounding box center [444, 293] width 299 height 33
type input "60"
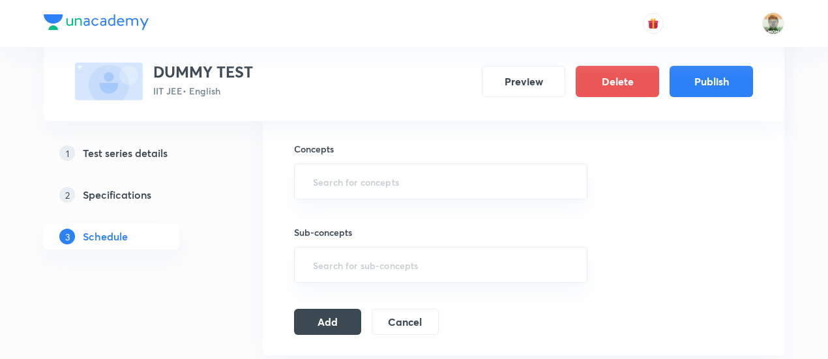
type input "w"
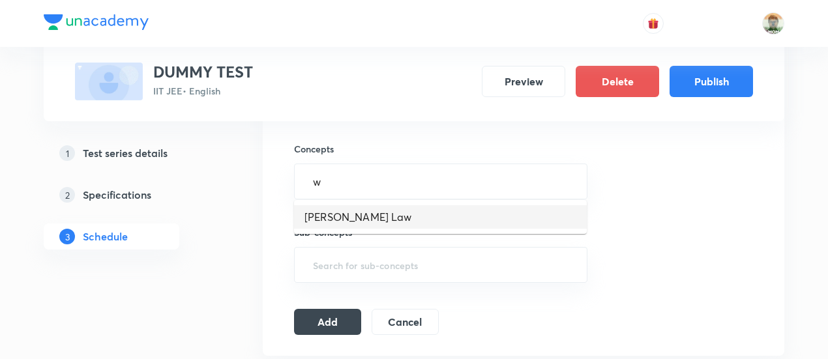
click at [412, 220] on li "Moseley's Law" at bounding box center [440, 216] width 293 height 23
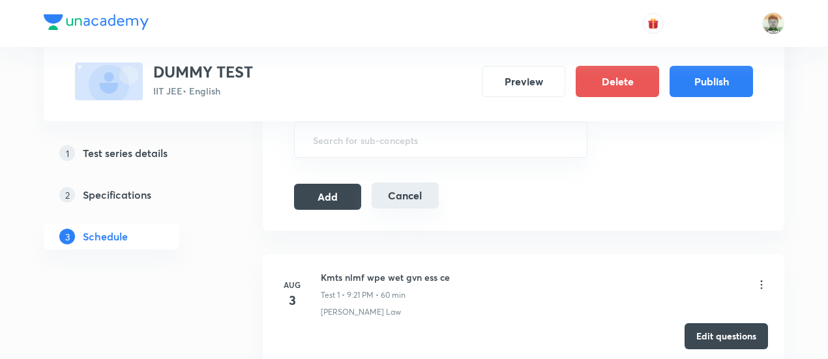
scroll to position [609, 0]
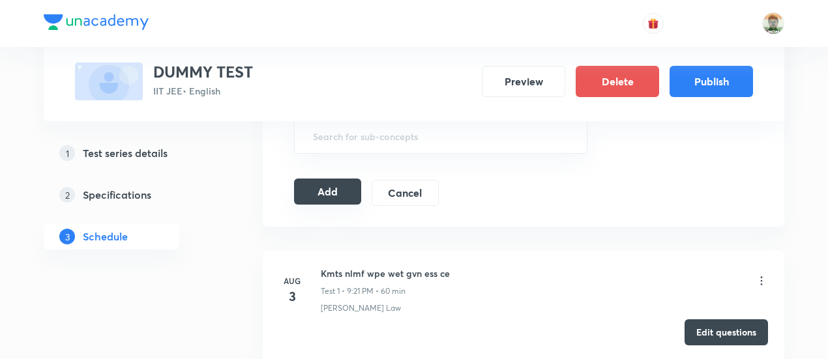
click at [348, 199] on button "Add" at bounding box center [327, 192] width 67 height 26
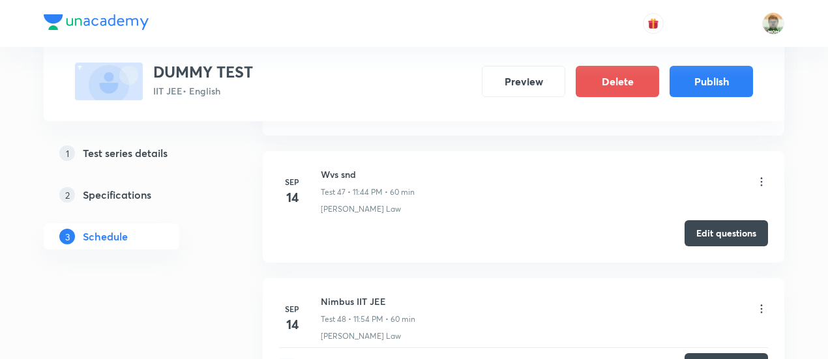
scroll to position [6177, 0]
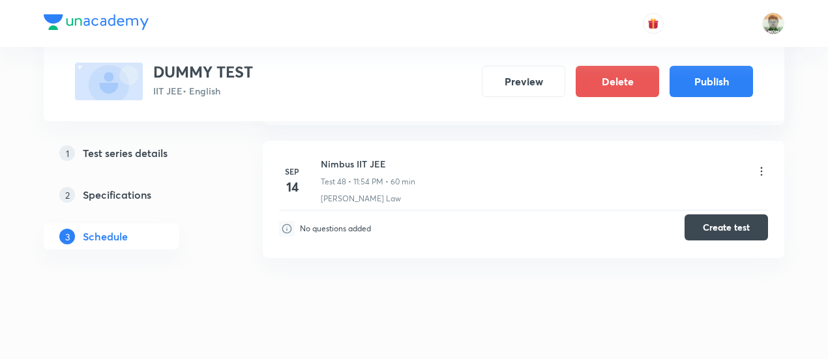
click at [715, 217] on button "Create test" at bounding box center [726, 228] width 83 height 26
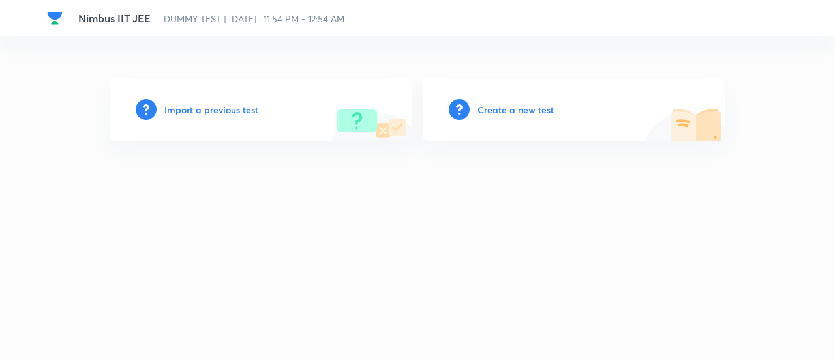
click at [526, 112] on h6 "Create a new test" at bounding box center [516, 110] width 76 height 14
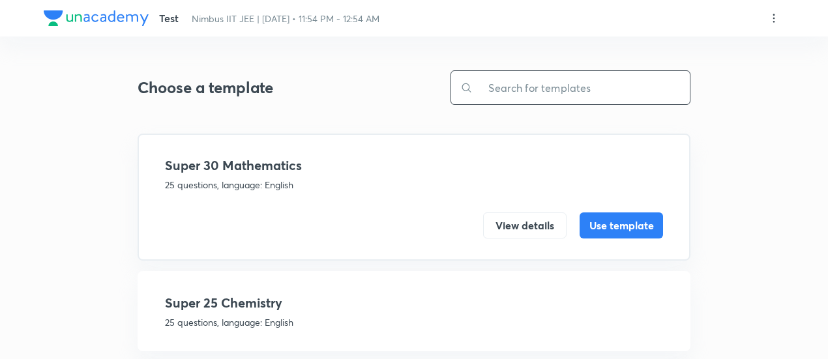
click at [524, 97] on input "text" at bounding box center [581, 87] width 217 height 33
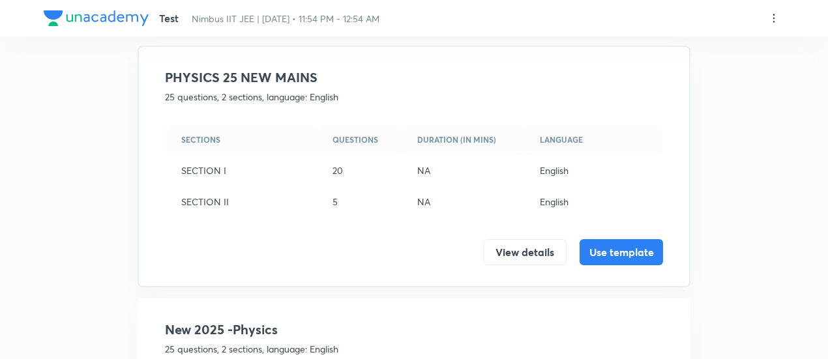
scroll to position [89, 0]
type input "new"
click at [614, 261] on button "Use template" at bounding box center [621, 250] width 83 height 26
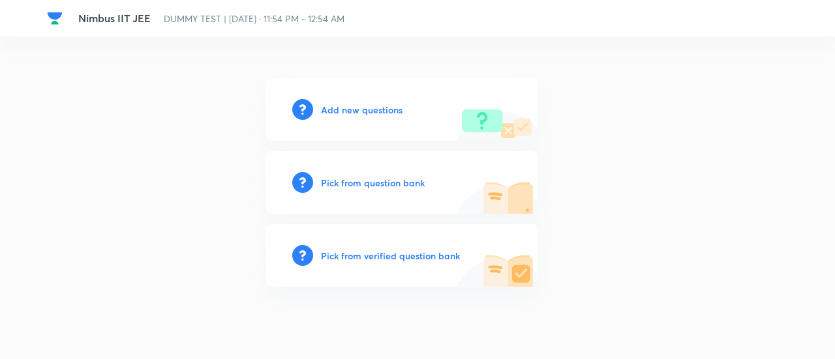
click at [420, 251] on h6 "Pick from verified question bank" at bounding box center [390, 256] width 139 height 14
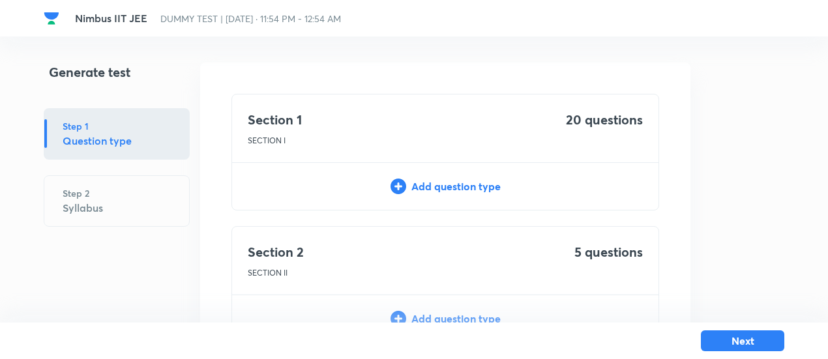
click at [444, 190] on div "Add question type" at bounding box center [445, 187] width 427 height 16
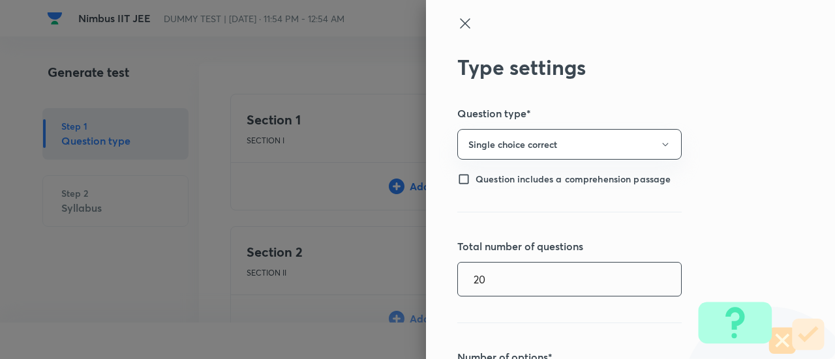
type input "20"
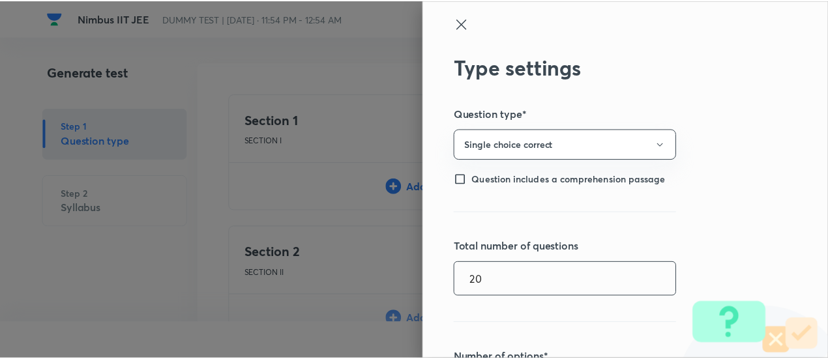
scroll to position [312, 0]
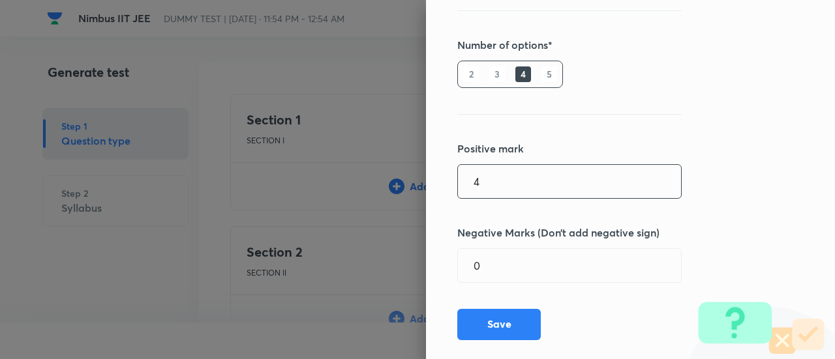
type input "4"
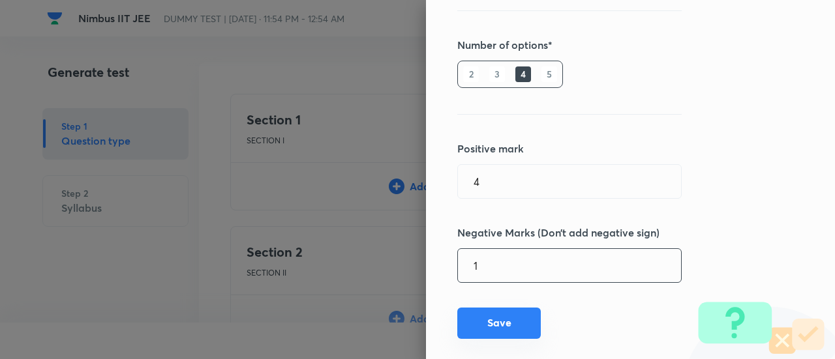
type input "1"
click at [494, 314] on button "Save" at bounding box center [498, 323] width 83 height 31
type input "1"
type input "0"
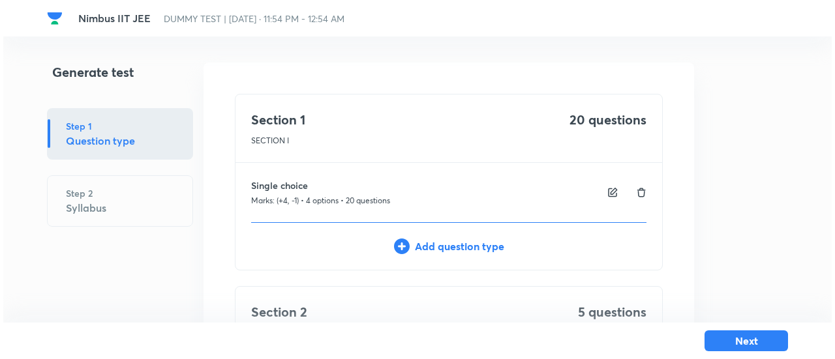
scroll to position [166, 0]
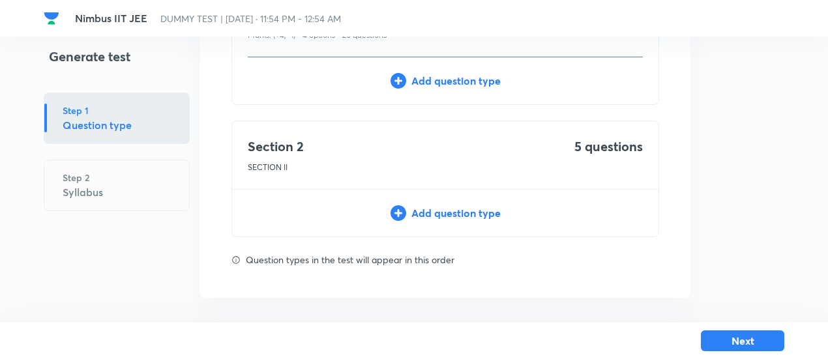
click at [476, 208] on div "Add question type" at bounding box center [445, 213] width 427 height 16
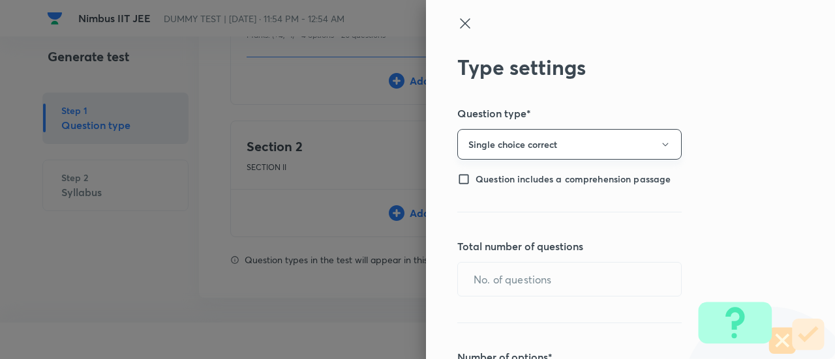
click at [492, 130] on button "Single choice correct" at bounding box center [569, 144] width 224 height 31
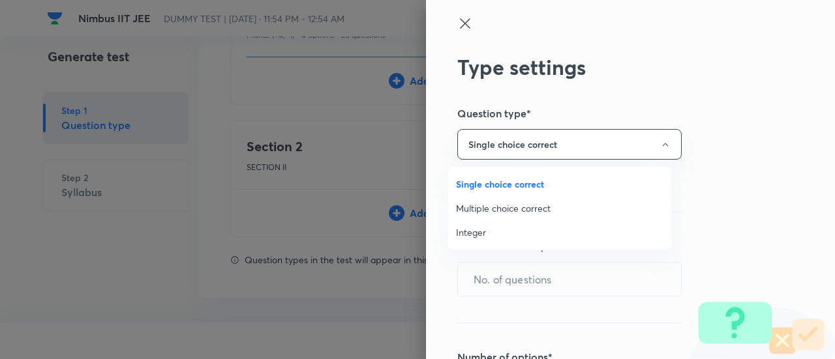
click at [479, 232] on span "Integer" at bounding box center [559, 233] width 207 height 14
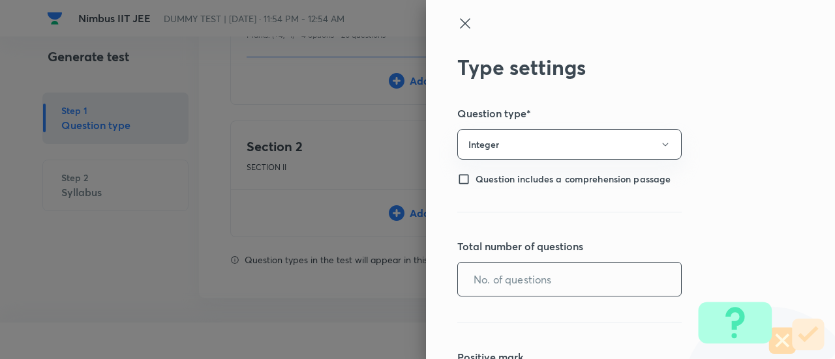
click at [481, 269] on input "text" at bounding box center [569, 279] width 223 height 33
type input "5"
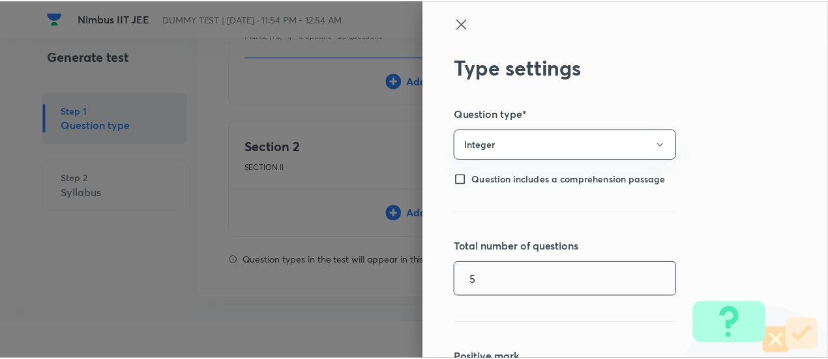
scroll to position [209, 0]
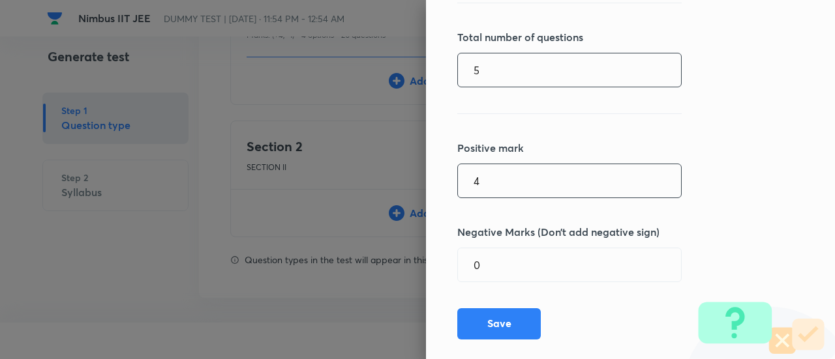
type input "4"
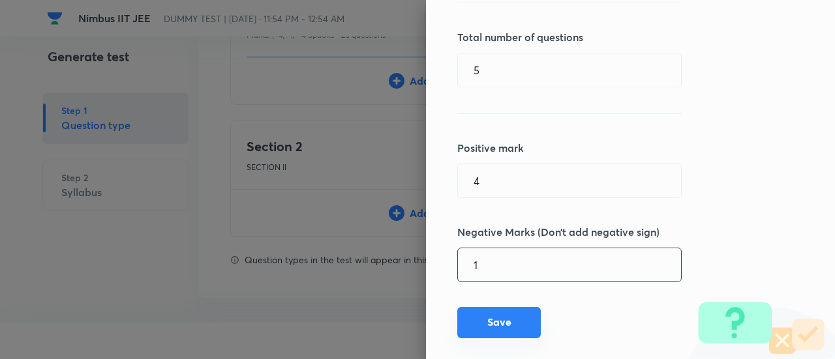
type input "1"
click at [481, 324] on button "Save" at bounding box center [498, 322] width 83 height 31
type input "1"
type input "0"
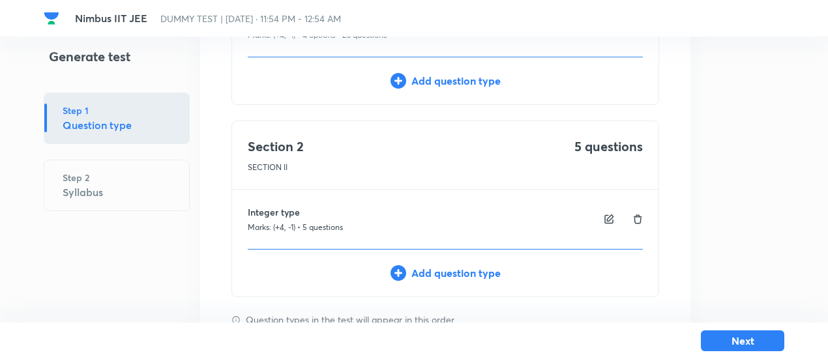
scroll to position [226, 0]
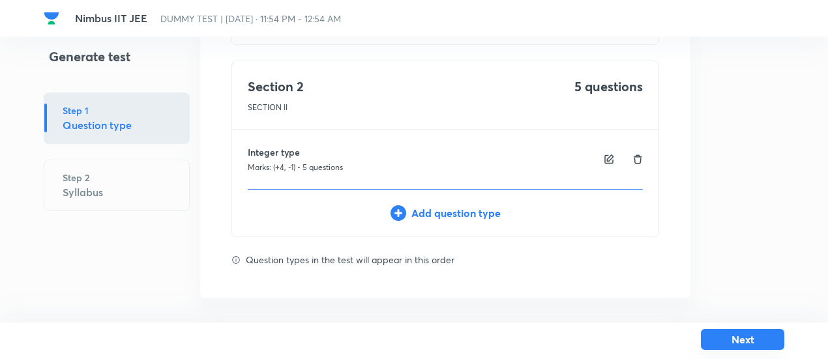
click at [738, 339] on button "Next" at bounding box center [742, 339] width 83 height 21
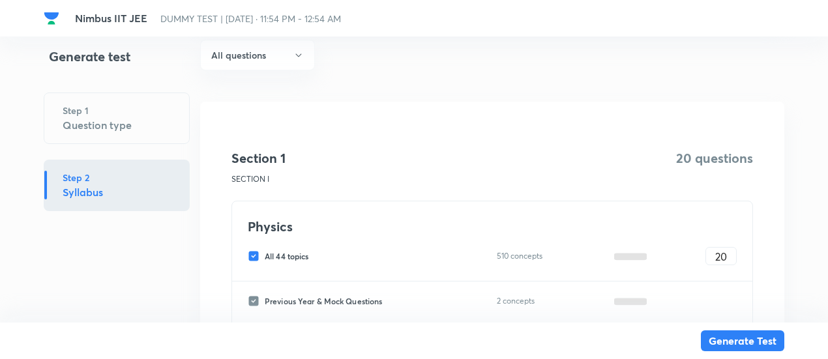
scroll to position [230, 0]
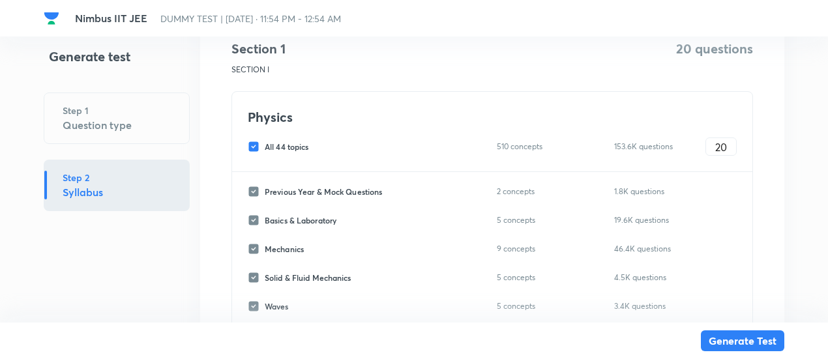
click at [297, 143] on span "All 44 topics" at bounding box center [287, 147] width 44 height 12
click at [265, 143] on input "All 44 topics" at bounding box center [256, 147] width 17 height 12
checkbox input "false"
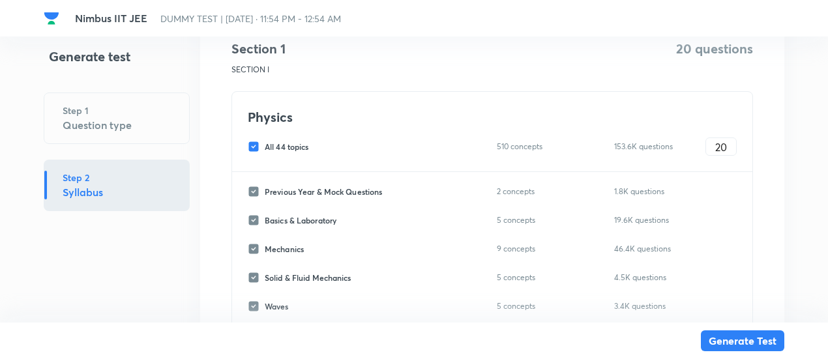
checkbox input "false"
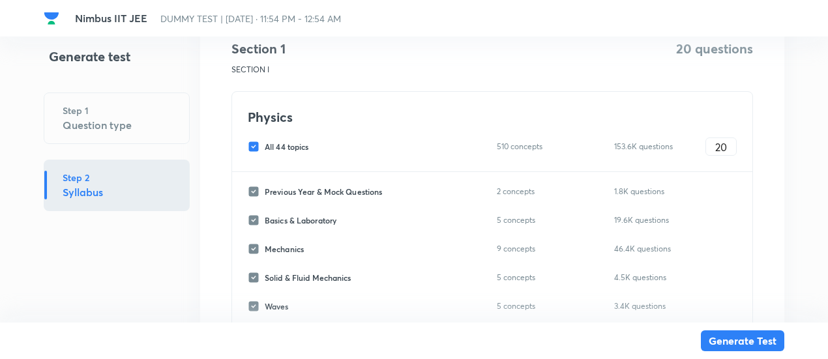
checkbox input "false"
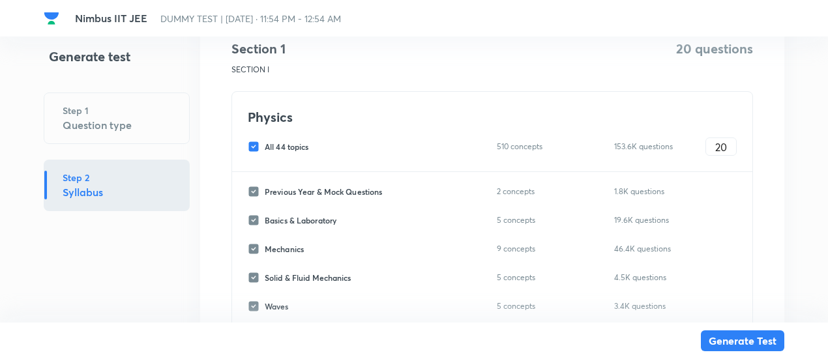
checkbox input "false"
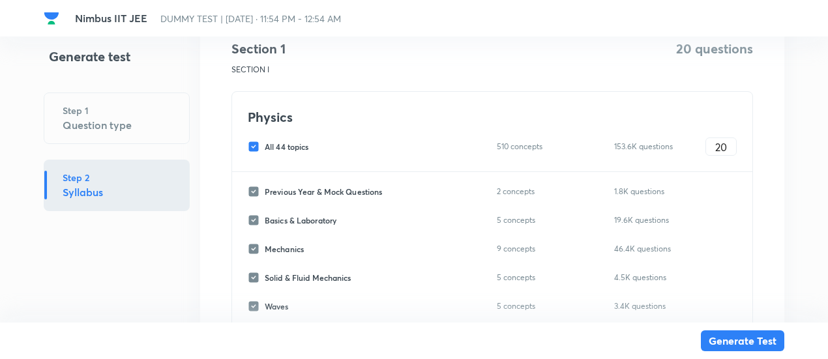
checkbox input "false"
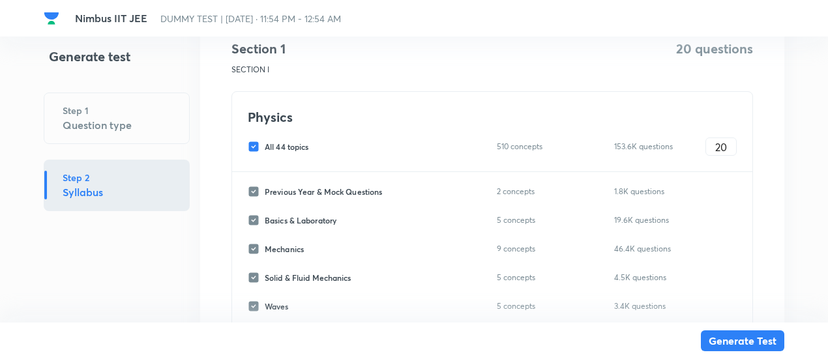
checkbox input "false"
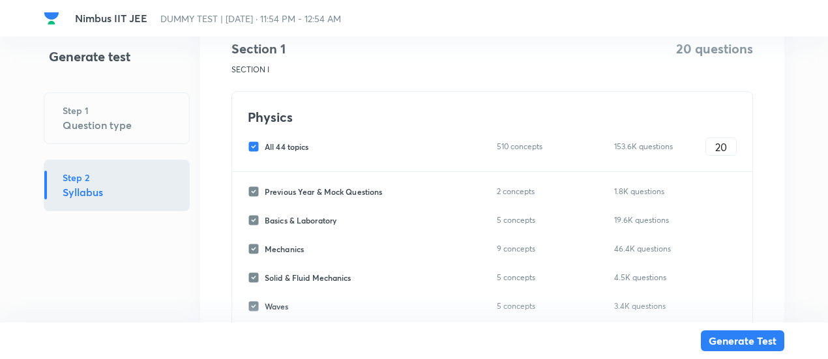
checkbox input "false"
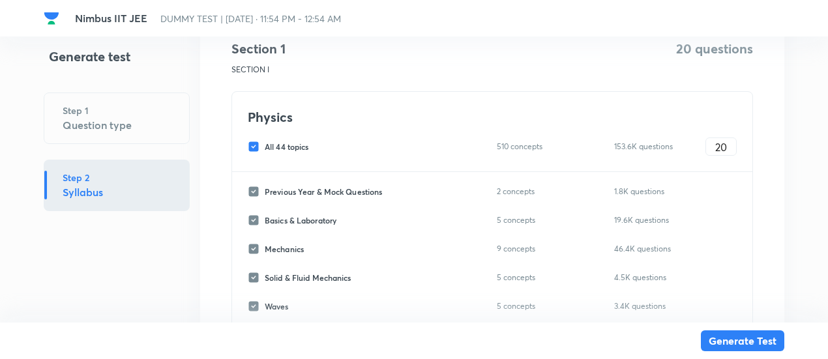
checkbox input "false"
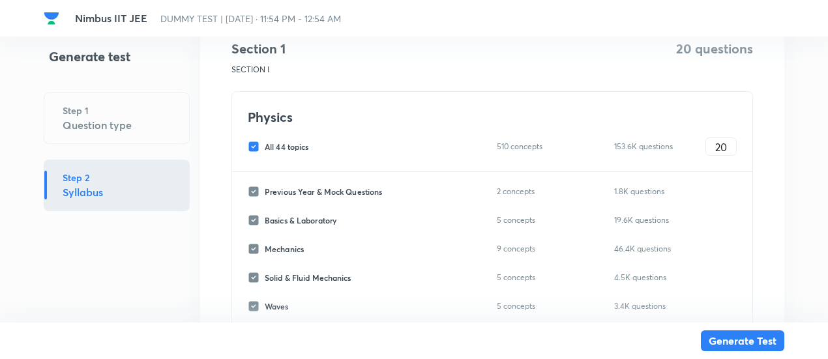
checkbox input "false"
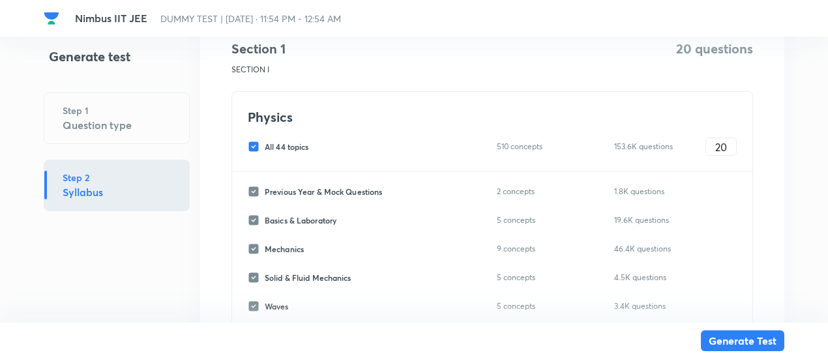
checkbox input "false"
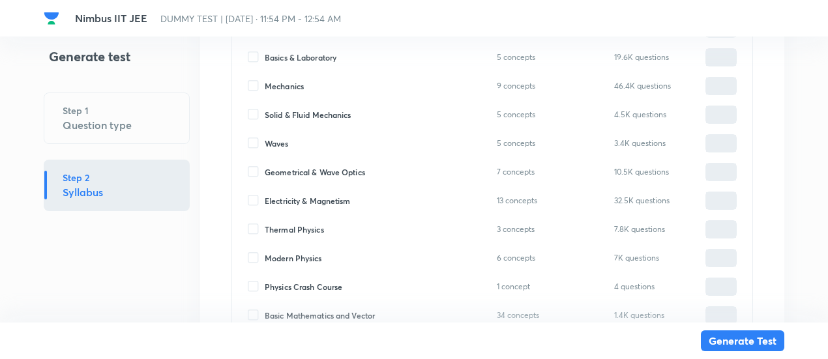
scroll to position [396, 0]
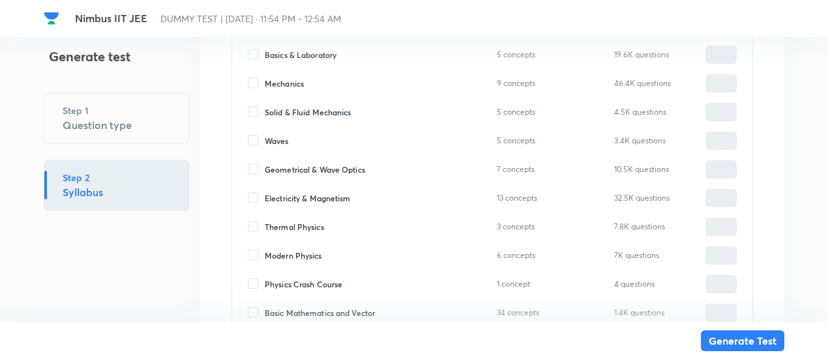
click at [294, 82] on span "Mechanics" at bounding box center [284, 84] width 39 height 12
click at [265, 82] on input "Mechanics" at bounding box center [256, 84] width 17 height 12
checkbox input "true"
type input "0"
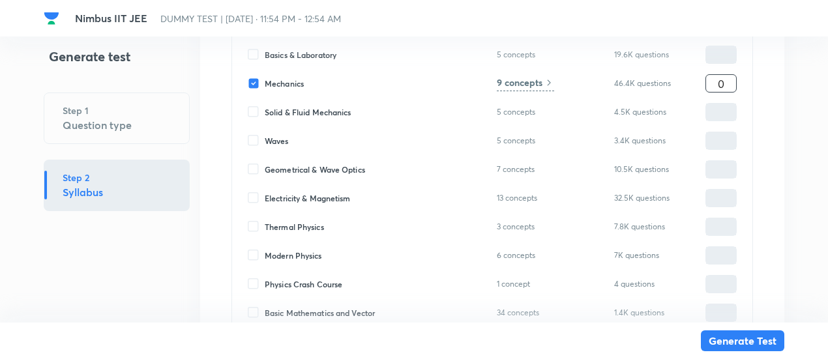
click at [719, 79] on input "0" at bounding box center [721, 83] width 30 height 23
type input "2"
type input "20"
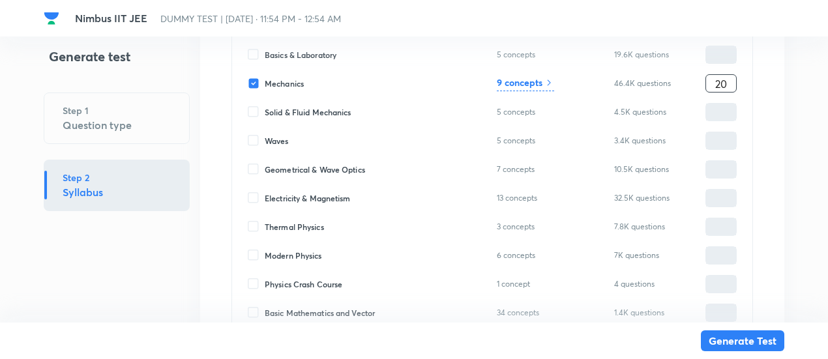
type input "20"
click at [534, 79] on h6 "9 concepts" at bounding box center [520, 83] width 46 height 14
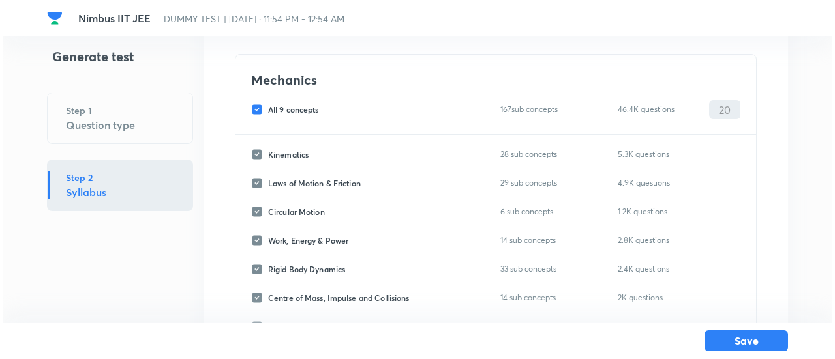
scroll to position [81, 0]
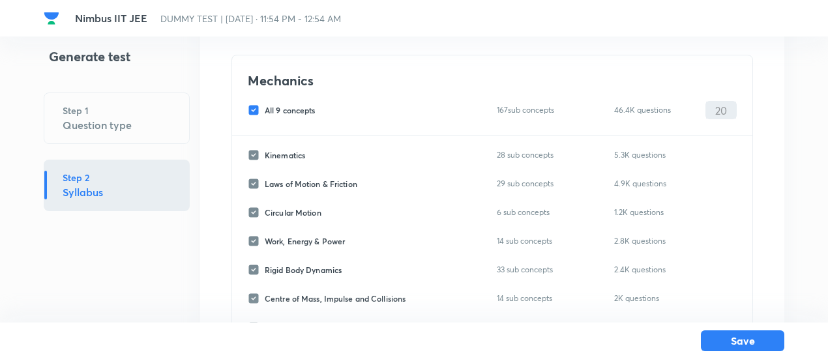
click at [293, 102] on div "All 9 concepts 167 sub concepts 46.4K questions 20 ​" at bounding box center [492, 110] width 489 height 18
click at [293, 110] on span "All 9 concepts" at bounding box center [290, 110] width 51 height 12
click at [265, 110] on input "All 9 concepts" at bounding box center [256, 110] width 17 height 12
checkbox input "false"
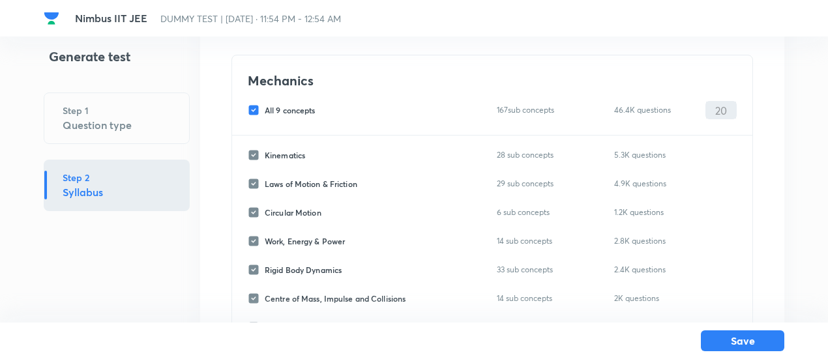
checkbox input "false"
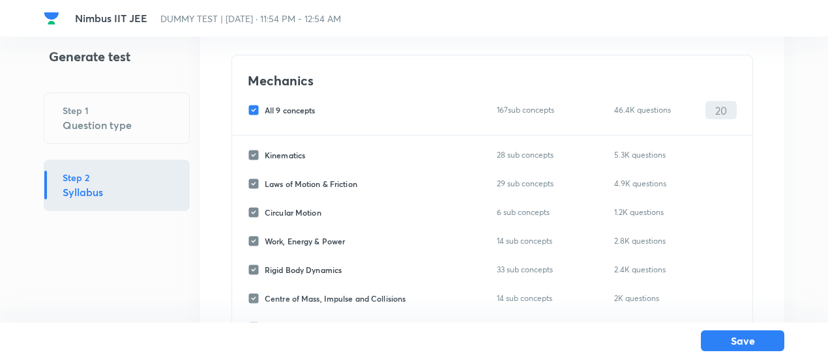
checkbox input "false"
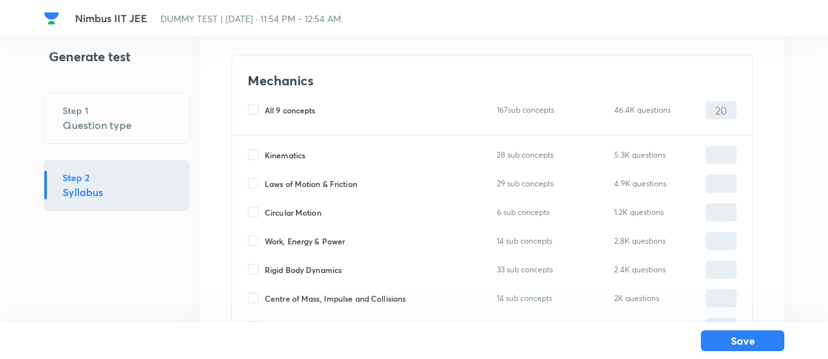
click at [296, 209] on span "Circular Motion" at bounding box center [293, 213] width 57 height 12
click at [265, 209] on input "Circular Motion" at bounding box center [256, 213] width 17 height 12
checkbox input "true"
type input "0"
click at [296, 243] on span "Work, Energy & Power" at bounding box center [305, 241] width 80 height 12
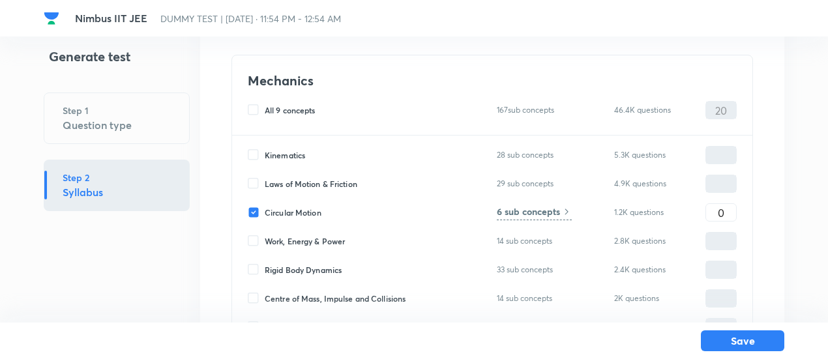
click at [265, 243] on input "Work, Energy & Power" at bounding box center [256, 241] width 17 height 12
checkbox input "true"
type input "0"
click at [711, 216] on input "0" at bounding box center [721, 213] width 30 height 23
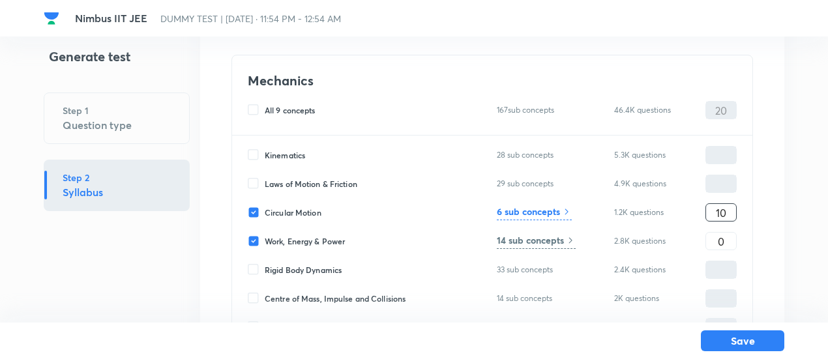
type input "10"
click at [545, 212] on h6 "6 sub concepts" at bounding box center [528, 212] width 63 height 14
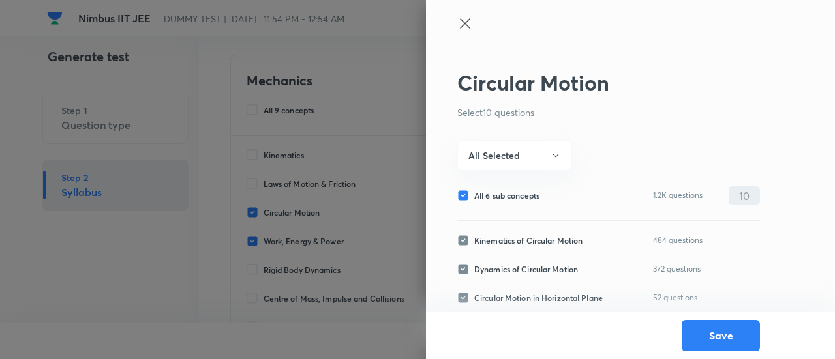
scroll to position [96, 0]
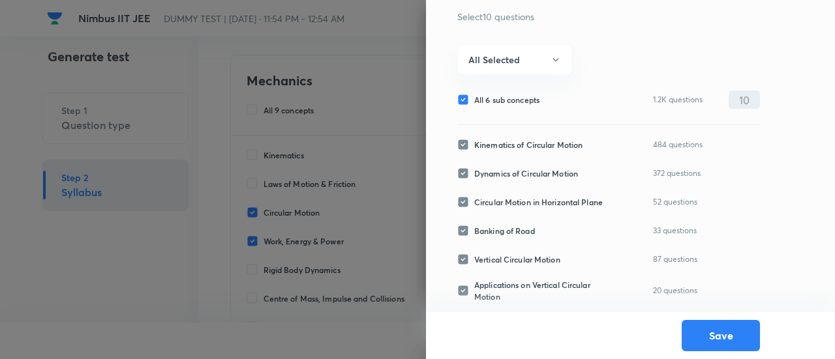
click at [506, 97] on span "All 6 sub concepts" at bounding box center [506, 100] width 65 height 12
click at [474, 97] on input "All 6 sub concepts" at bounding box center [465, 100] width 17 height 12
checkbox input "false"
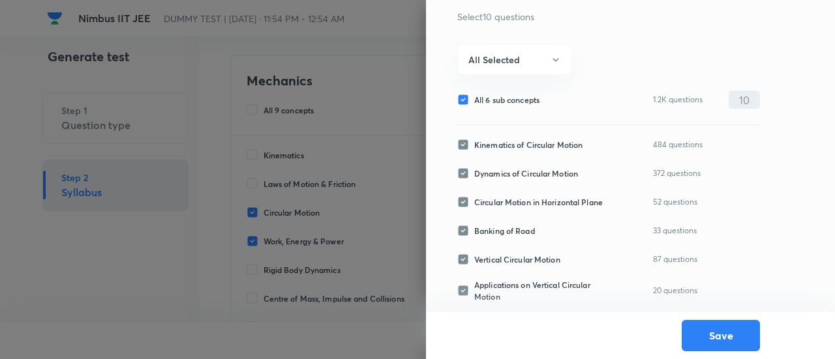
checkbox input "false"
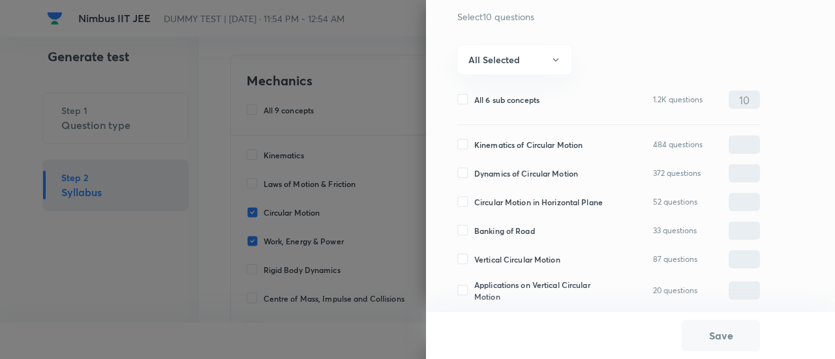
click at [509, 172] on span "Dynamics of Circular Motion" at bounding box center [526, 174] width 104 height 12
click at [474, 172] on input "Dynamics of Circular Motion" at bounding box center [465, 174] width 17 height 12
checkbox input "true"
type input "0"
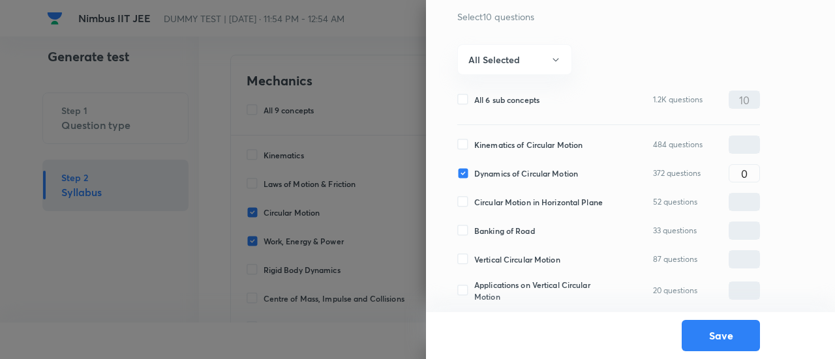
click at [511, 259] on span "Vertical Circular Motion" at bounding box center [517, 260] width 86 height 12
click at [474, 259] on input "Vertical Circular Motion" at bounding box center [465, 260] width 17 height 12
checkbox input "true"
type input "0"
click at [509, 288] on span "Applications on Vertical Circular Motion" at bounding box center [545, 290] width 142 height 23
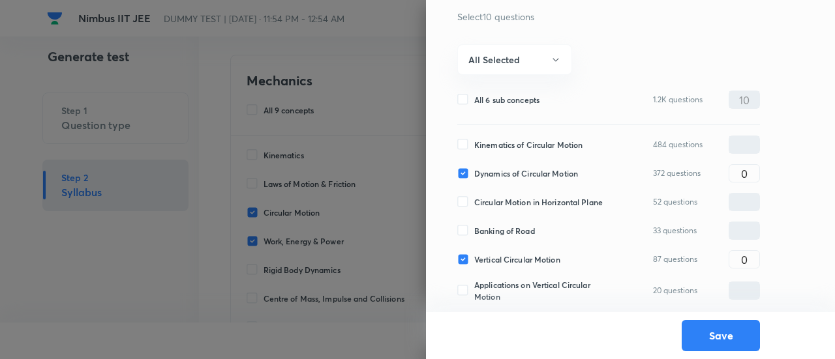
click at [474, 288] on input "Applications on Vertical Circular Motion" at bounding box center [465, 291] width 17 height 12
checkbox input "true"
type input "0"
click at [496, 147] on span "Kinematics of Circular Motion" at bounding box center [528, 145] width 108 height 12
click at [474, 147] on input "Kinematics of Circular Motion" at bounding box center [465, 145] width 17 height 12
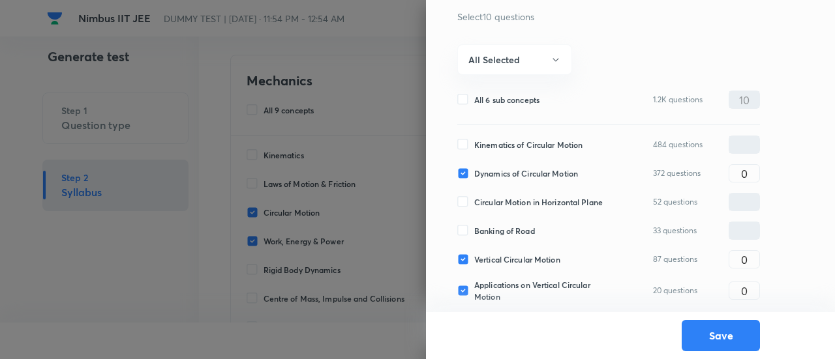
checkbox input "true"
type input "0"
click at [507, 232] on span "Banking of Road" at bounding box center [504, 231] width 61 height 12
click at [474, 232] on input "Banking of Road" at bounding box center [465, 231] width 17 height 12
checkbox input "true"
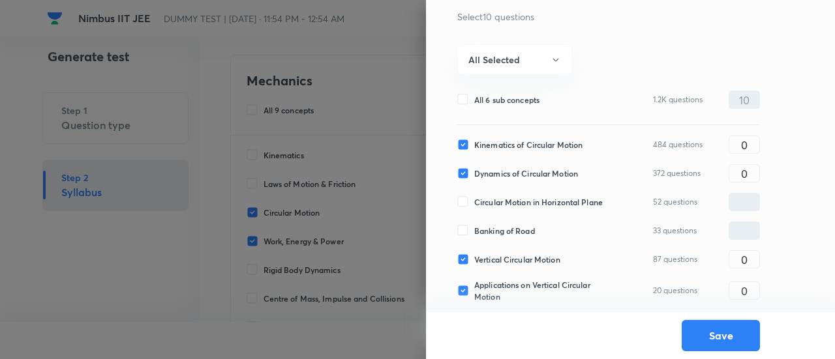
type input "0"
click at [733, 137] on input "0" at bounding box center [744, 145] width 30 height 23
type input "1"
click at [736, 226] on input "0" at bounding box center [744, 231] width 30 height 23
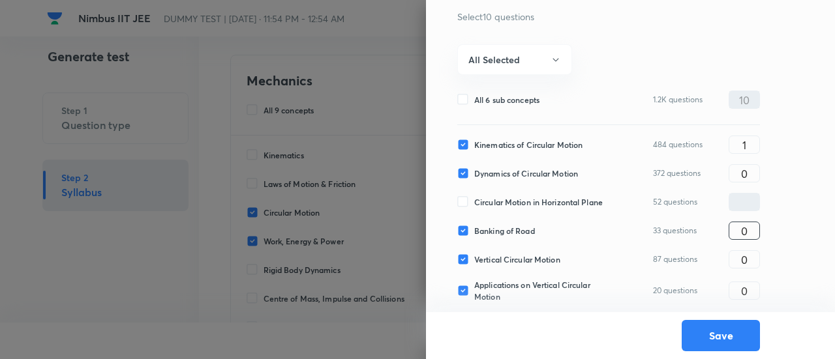
click at [736, 226] on input "0" at bounding box center [744, 231] width 30 height 23
type input "1"
click at [744, 176] on input "0" at bounding box center [744, 173] width 30 height 23
type input "3"
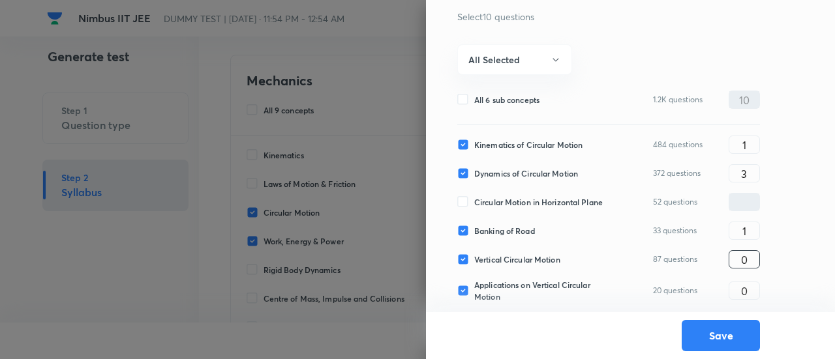
click at [753, 257] on input "0" at bounding box center [744, 260] width 30 height 23
type input "2"
click at [753, 173] on input "3" at bounding box center [744, 173] width 30 height 23
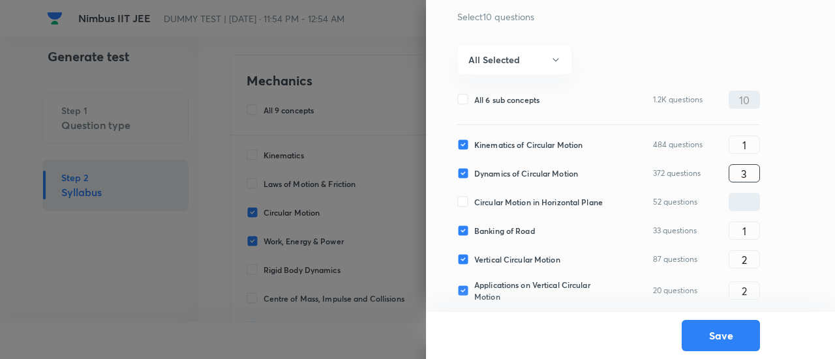
click at [753, 173] on input "3" at bounding box center [744, 173] width 30 height 23
type input "4"
click at [711, 341] on button "Save" at bounding box center [721, 334] width 78 height 31
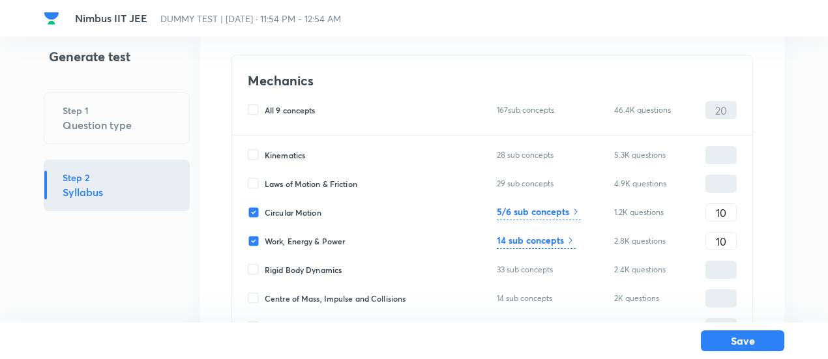
click at [562, 242] on h6 "14 sub concepts" at bounding box center [530, 241] width 67 height 14
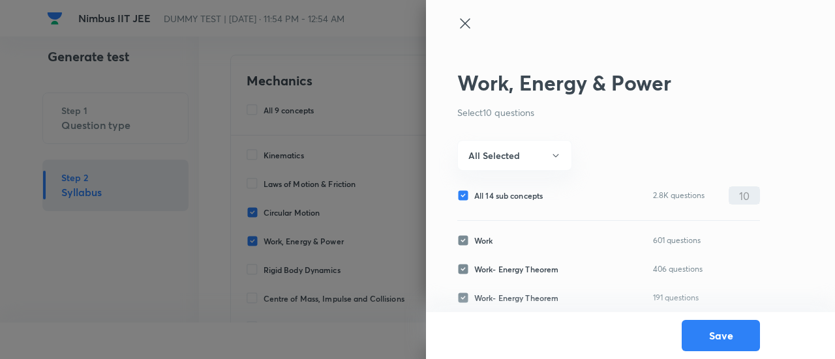
click at [524, 196] on span "All 14 sub concepts" at bounding box center [508, 196] width 68 height 12
click at [474, 196] on input "All 14 sub concepts" at bounding box center [465, 196] width 17 height 12
checkbox input "false"
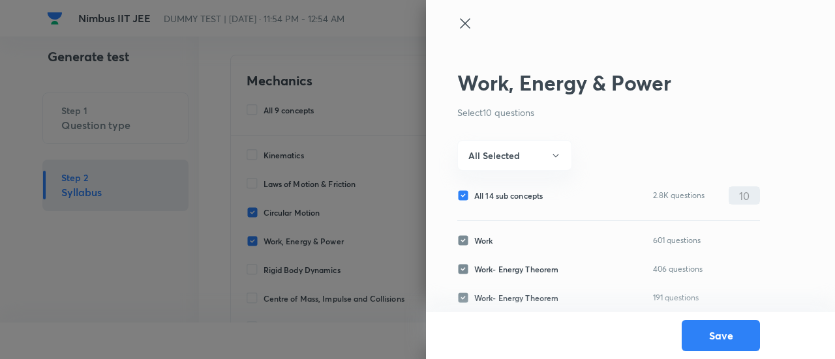
checkbox input "false"
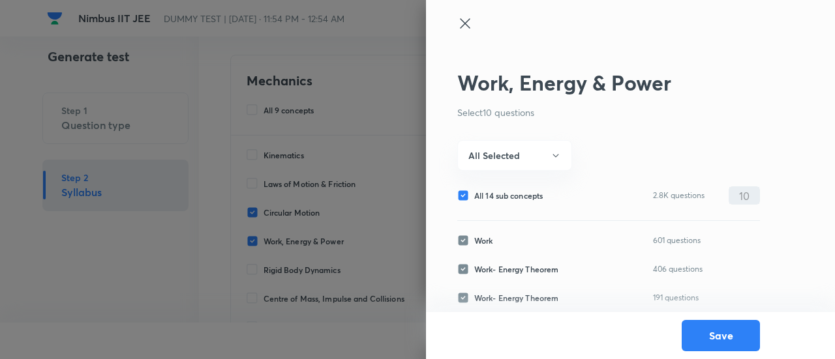
checkbox input "false"
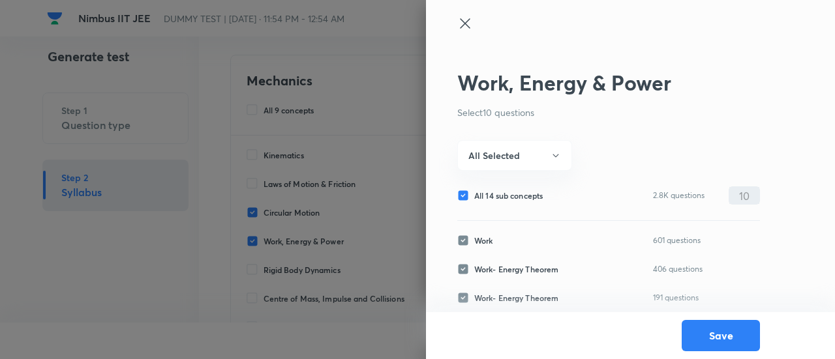
checkbox input "false"
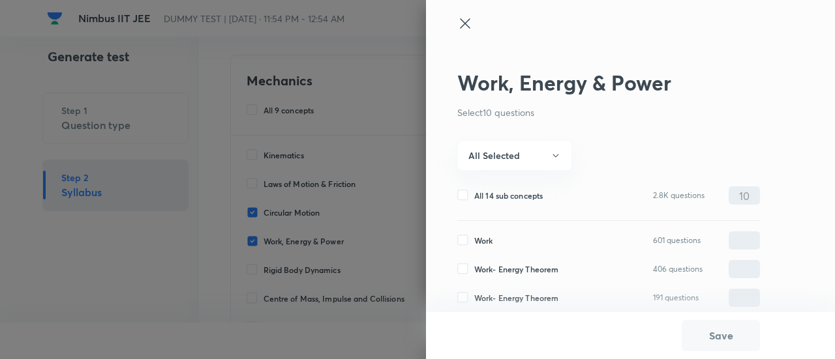
scroll to position [341, 0]
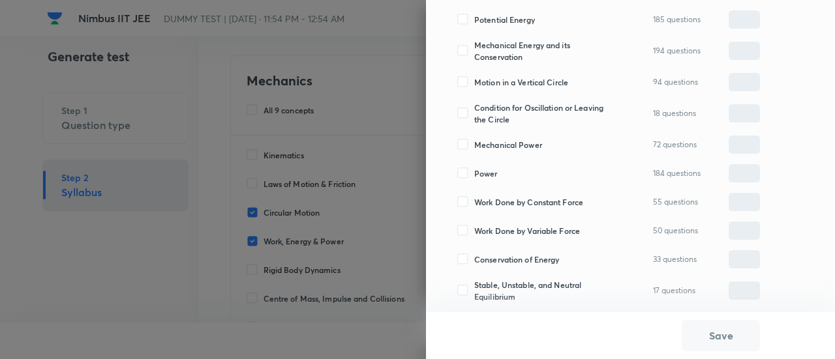
click at [526, 229] on span "Work Done by Variable Force" at bounding box center [527, 231] width 106 height 12
click at [474, 229] on input "Work Done by Variable Force" at bounding box center [465, 231] width 17 height 12
checkbox input "true"
type input "0"
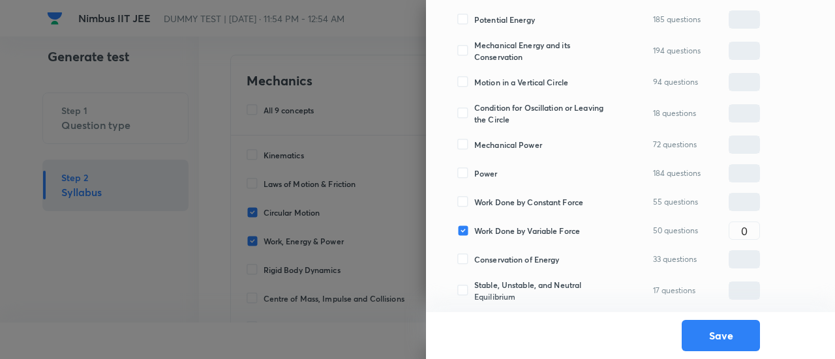
click at [519, 203] on span "Work Done by Constant Force" at bounding box center [528, 202] width 109 height 12
click at [474, 203] on input "Work Done by Constant Force" at bounding box center [465, 202] width 17 height 12
checkbox input "true"
type input "0"
click at [487, 170] on span "Power" at bounding box center [485, 174] width 23 height 12
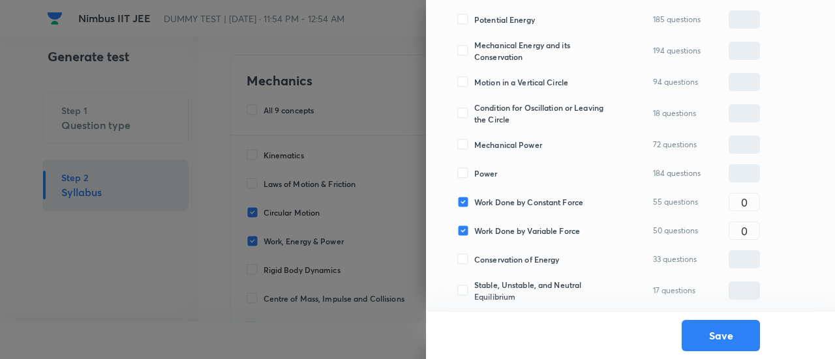
click at [474, 170] on input "Power" at bounding box center [465, 174] width 17 height 12
checkbox input "true"
type input "0"
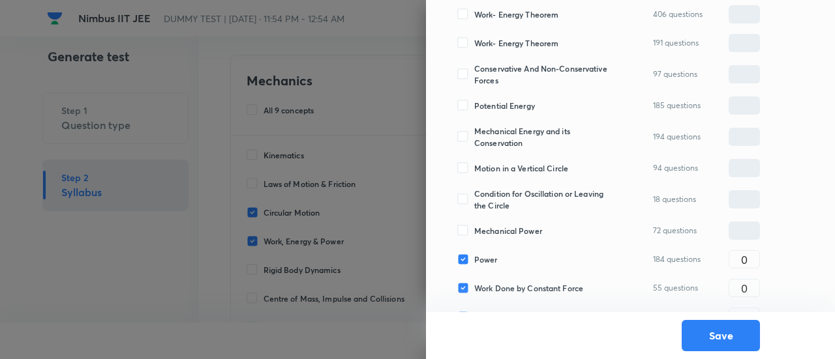
scroll to position [254, 0]
click at [487, 170] on span "Motion in a Vertical Circle" at bounding box center [521, 170] width 94 height 12
click at [474, 170] on input "Motion in a Vertical Circle" at bounding box center [465, 170] width 17 height 12
checkbox input "true"
type input "0"
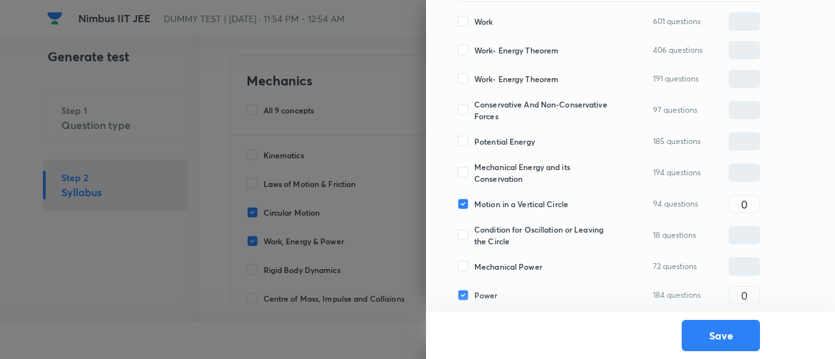
scroll to position [219, 0]
click at [487, 170] on span "Mechanical Energy and its Conservation" at bounding box center [545, 173] width 142 height 23
click at [474, 170] on input "Mechanical Energy and its Conservation" at bounding box center [465, 174] width 17 height 12
checkbox input "true"
type input "0"
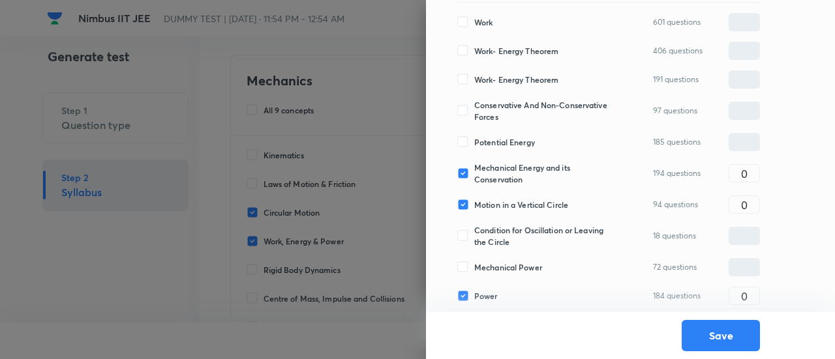
click at [487, 138] on span "Potential Energy" at bounding box center [504, 142] width 61 height 12
click at [474, 138] on input "Potential Energy" at bounding box center [465, 142] width 17 height 12
checkbox input "true"
type input "0"
click at [486, 110] on span "Conservative And Non-Conservative Forces" at bounding box center [545, 110] width 142 height 23
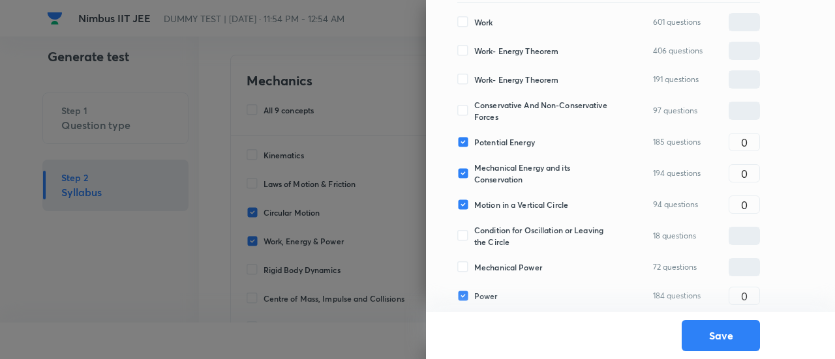
click at [474, 110] on input "Conservative And Non-Conservative Forces" at bounding box center [465, 111] width 17 height 12
checkbox input "true"
type input "0"
click at [487, 52] on span "Work- Energy Theorem" at bounding box center [516, 51] width 84 height 12
click at [474, 52] on input "Work- Energy Theorem" at bounding box center [465, 51] width 17 height 12
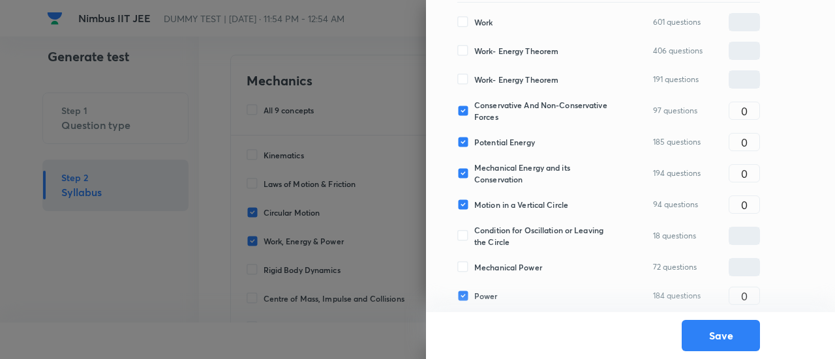
checkbox input "true"
type input "0"
click at [482, 22] on span "Work" at bounding box center [483, 22] width 18 height 12
click at [474, 22] on input "Work" at bounding box center [465, 22] width 17 height 12
checkbox input "true"
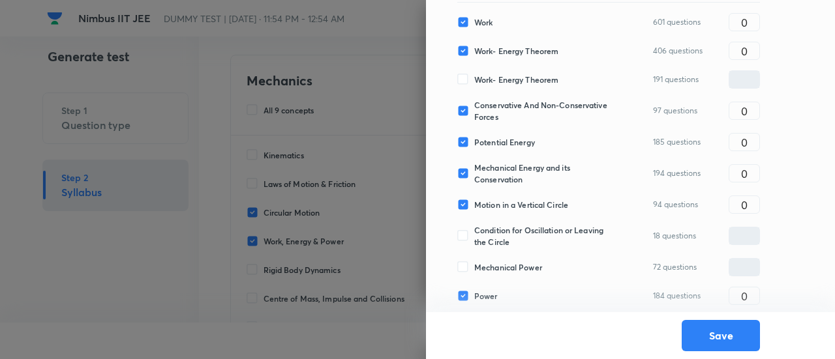
click at [751, 36] on div "Work 601 questions 0 ​ Work- Energy Theorem 406 questions 0 ​ Work- Energy Theo…" at bounding box center [608, 225] width 303 height 444
click at [751, 29] on input "0" at bounding box center [744, 22] width 30 height 23
type input "1"
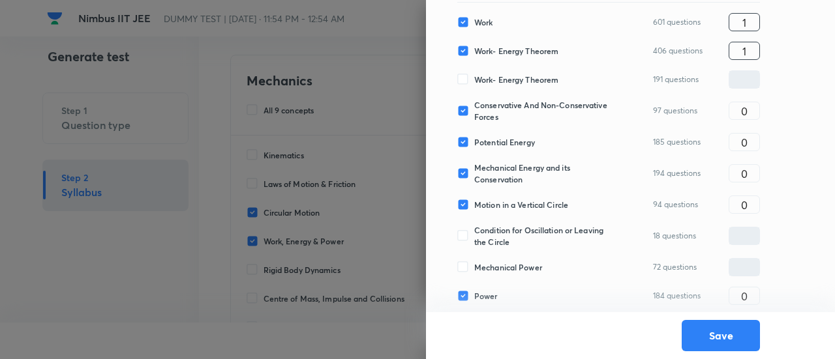
type input "1"
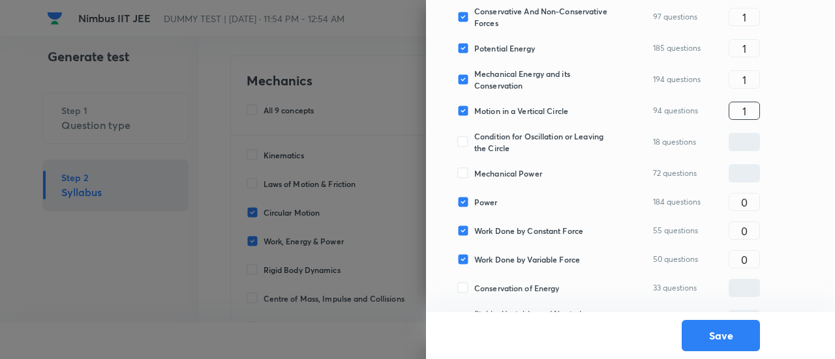
scroll to position [341, 0]
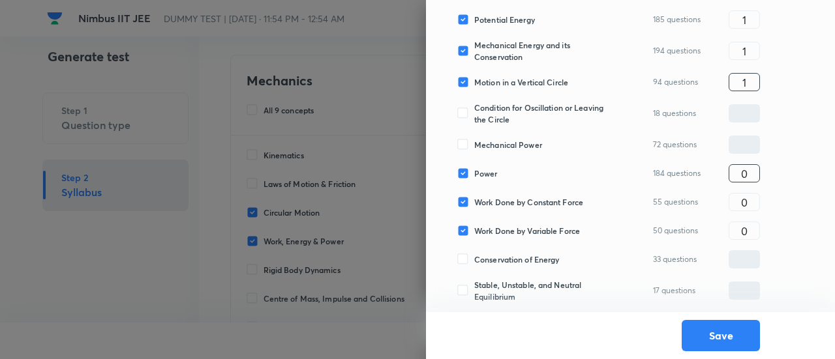
type input "1"
click at [750, 166] on input "0" at bounding box center [744, 173] width 30 height 23
type input "1"
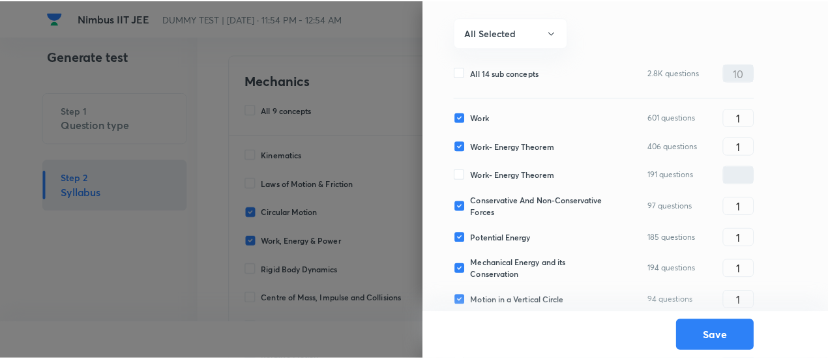
scroll to position [121, 0]
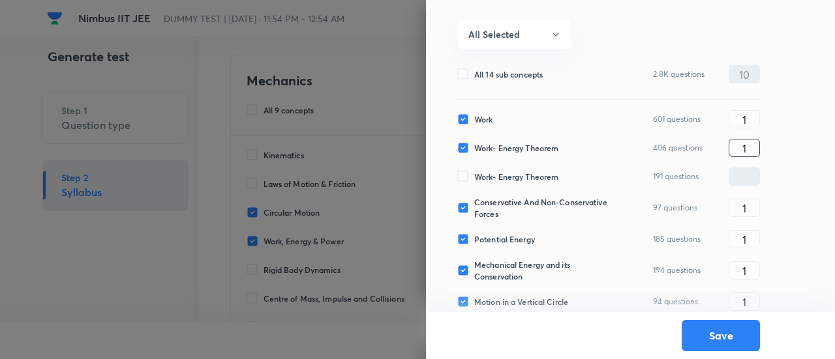
type input "1"
click at [753, 155] on input "1" at bounding box center [744, 148] width 30 height 23
type input "2"
click at [733, 339] on button "Save" at bounding box center [721, 334] width 78 height 31
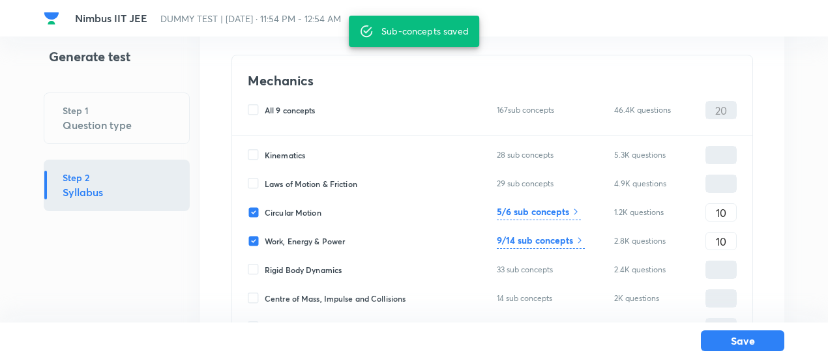
click at [733, 339] on button "Save" at bounding box center [742, 341] width 83 height 21
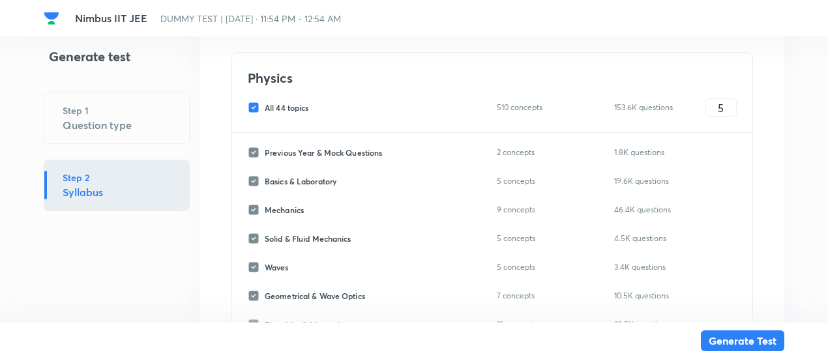
scroll to position [1797, 0]
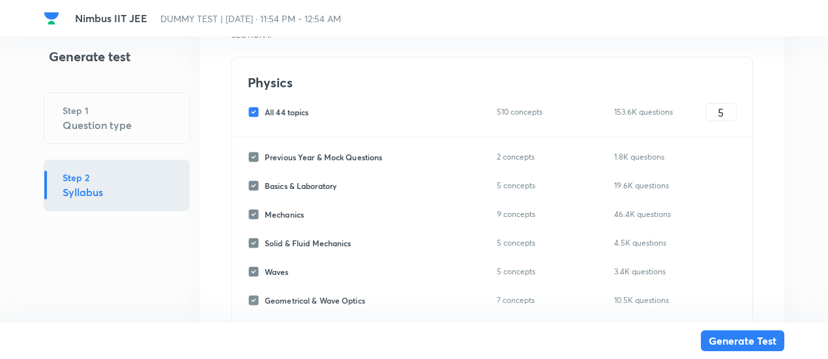
click at [300, 109] on span "All 44 topics" at bounding box center [287, 112] width 44 height 12
click at [265, 109] on input "All 44 topics" at bounding box center [256, 112] width 17 height 12
checkbox input "false"
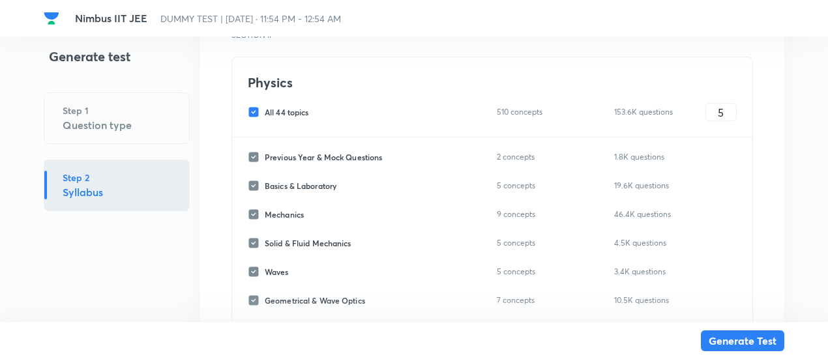
checkbox input "false"
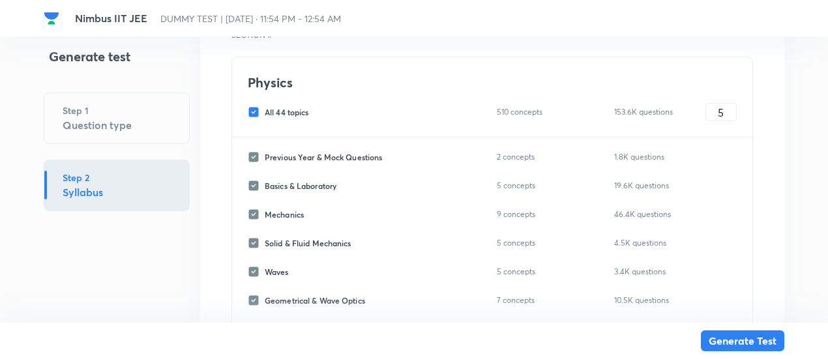
checkbox input "false"
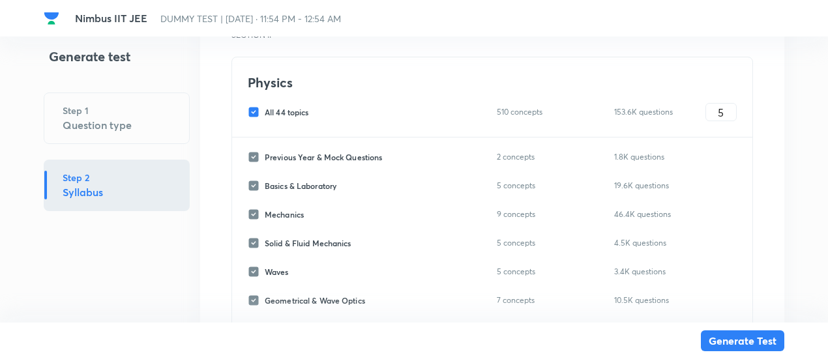
checkbox input "false"
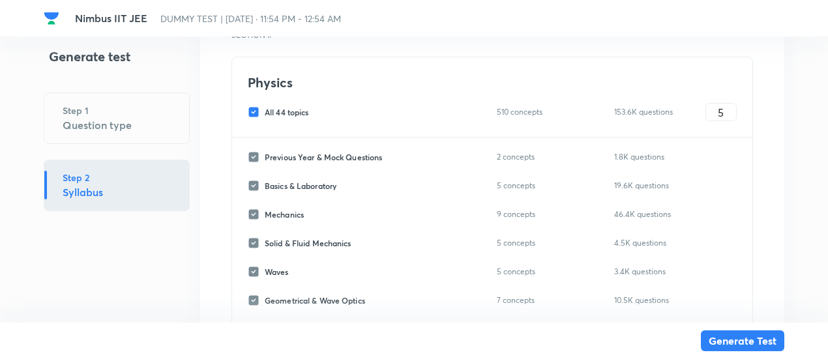
checkbox input "false"
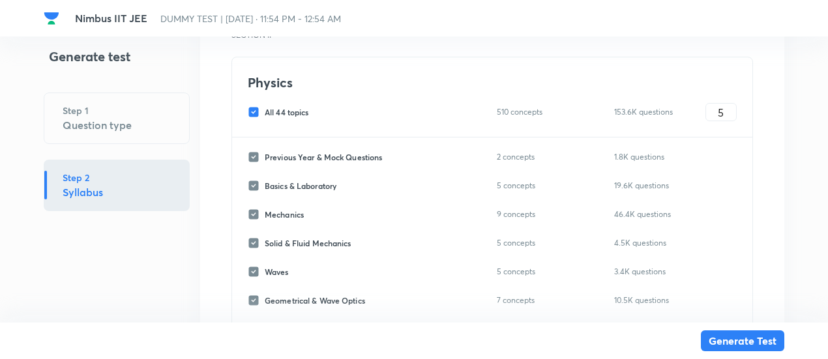
checkbox input "false"
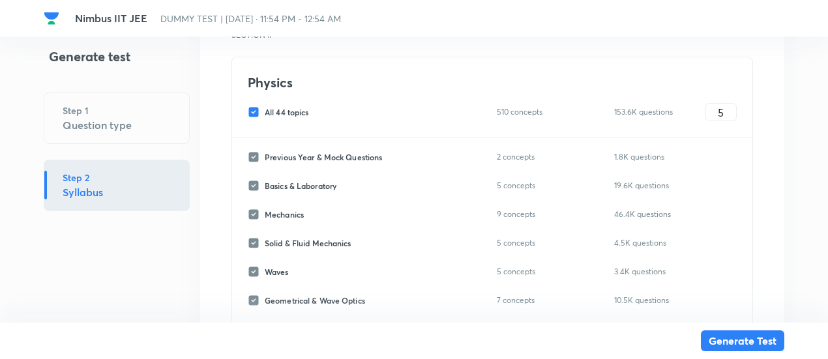
checkbox input "false"
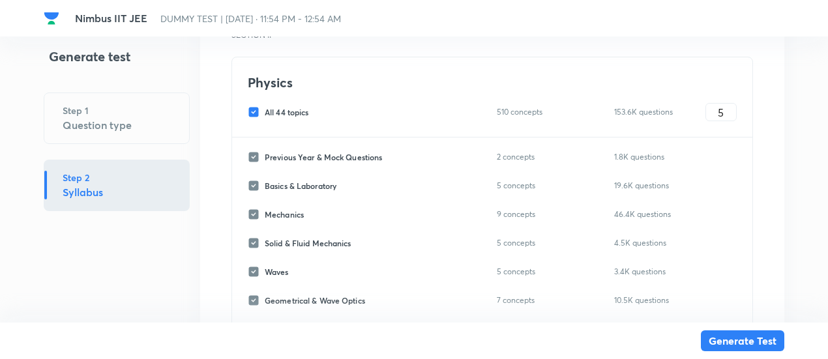
checkbox input "false"
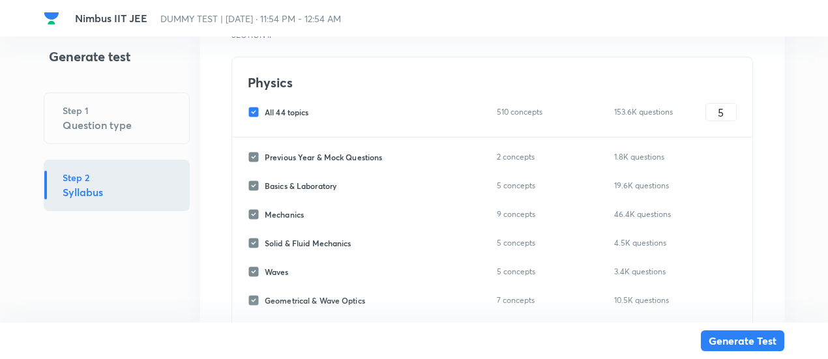
checkbox input "false"
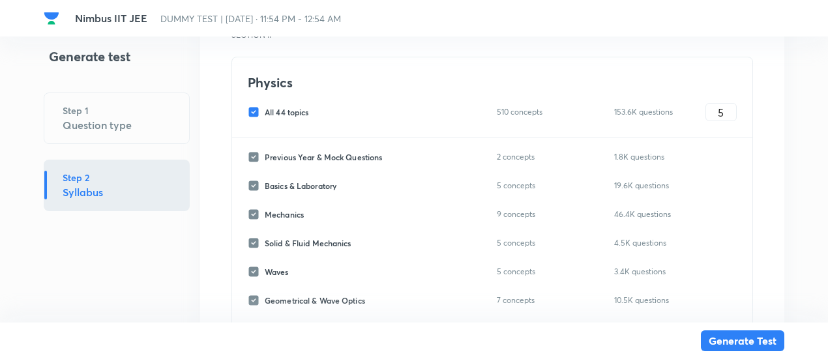
checkbox input "false"
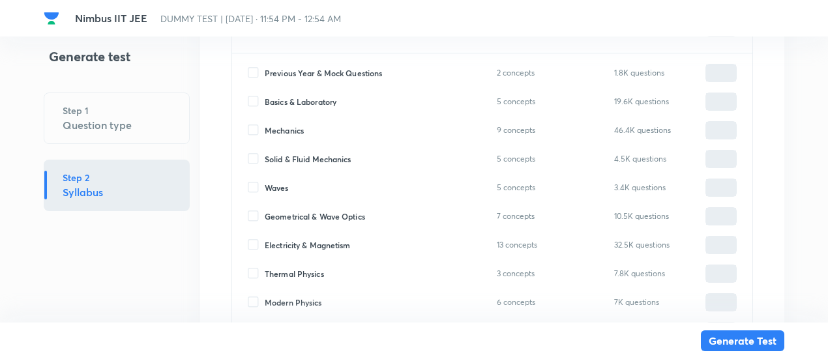
scroll to position [1885, 0]
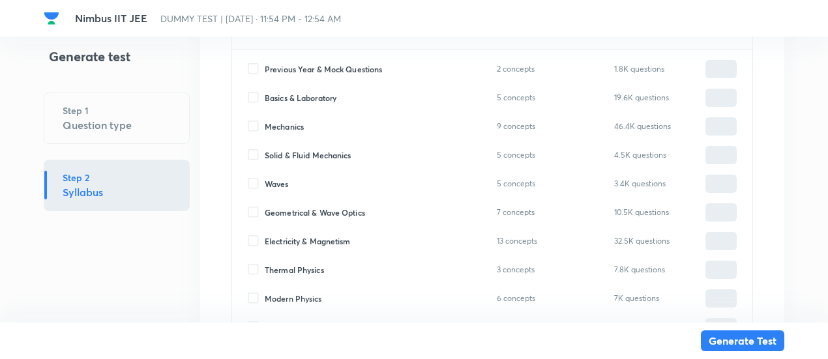
click at [297, 124] on span "Mechanics" at bounding box center [284, 127] width 39 height 12
click at [265, 124] on input "Mechanics" at bounding box center [256, 127] width 17 height 12
checkbox input "true"
type input "0"
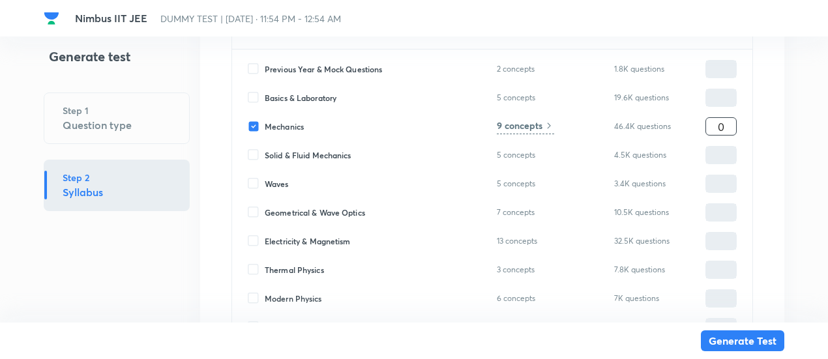
click at [730, 125] on input "0" at bounding box center [721, 126] width 30 height 23
type input "5"
click at [543, 128] on h6 "9 concepts" at bounding box center [520, 126] width 46 height 14
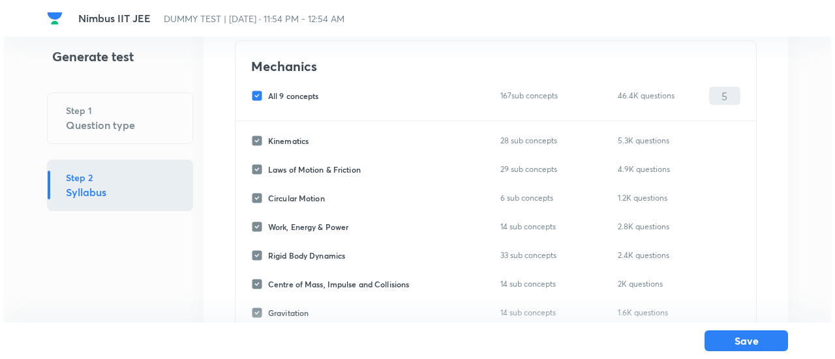
scroll to position [95, 0]
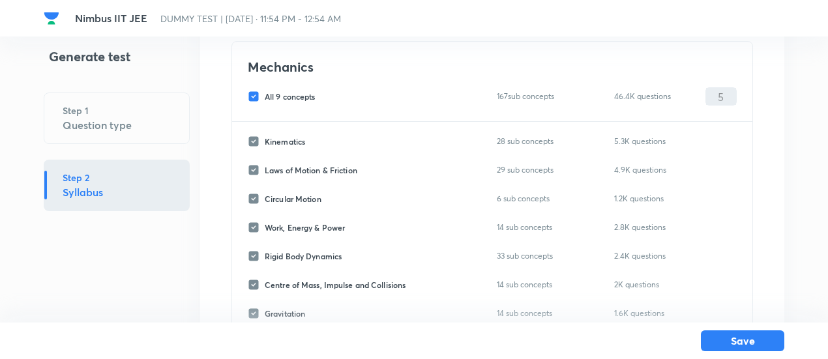
click at [303, 93] on span "All 9 concepts" at bounding box center [290, 97] width 51 height 12
click at [265, 93] on input "All 9 concepts" at bounding box center [256, 97] width 17 height 12
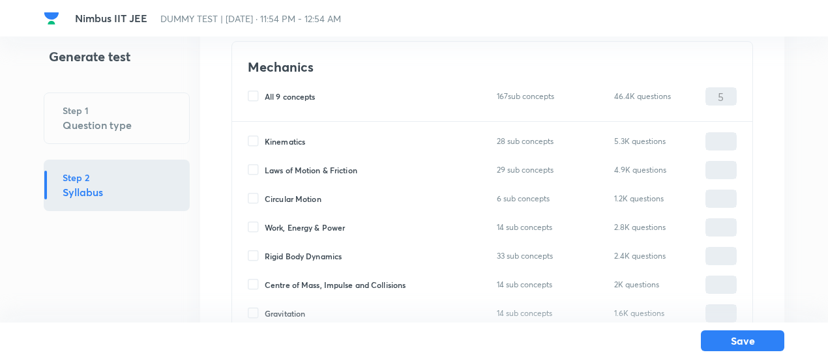
click at [308, 194] on span "Circular Motion" at bounding box center [293, 199] width 57 height 12
click at [265, 194] on input "Circular Motion" at bounding box center [256, 199] width 17 height 12
click at [312, 232] on span "Work, Energy & Power" at bounding box center [305, 228] width 80 height 12
click at [265, 232] on input "Work, Energy & Power" at bounding box center [256, 228] width 17 height 12
click at [727, 204] on input "0" at bounding box center [721, 199] width 30 height 23
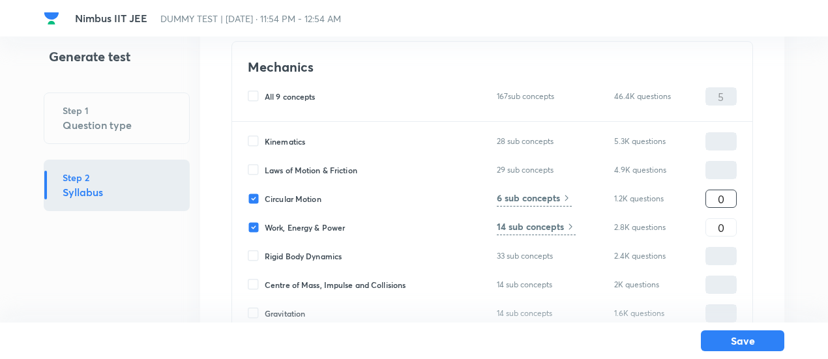
click at [727, 204] on input "0" at bounding box center [721, 199] width 30 height 23
click at [731, 224] on input "0" at bounding box center [721, 228] width 30 height 23
click at [555, 196] on h6 "6 sub concepts" at bounding box center [528, 198] width 63 height 14
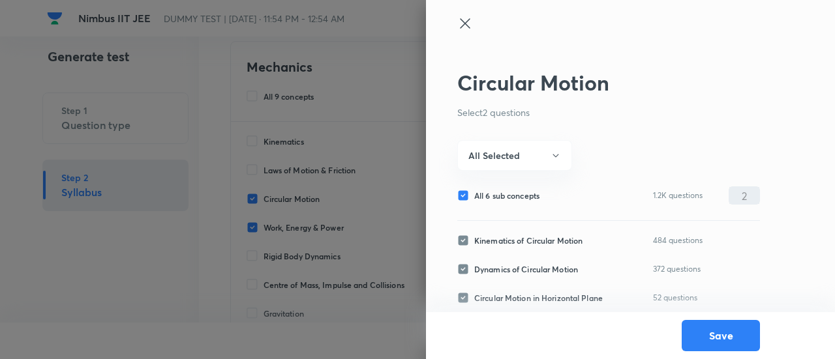
click at [533, 198] on span "All 6 sub concepts" at bounding box center [506, 196] width 65 height 12
click at [474, 198] on input "All 6 sub concepts" at bounding box center [465, 196] width 17 height 12
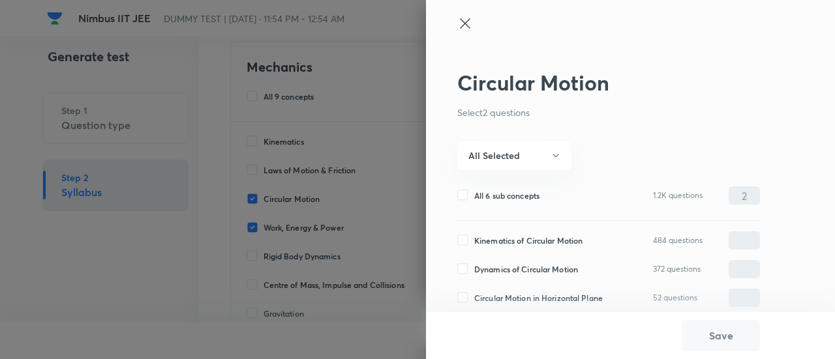
scroll to position [96, 0]
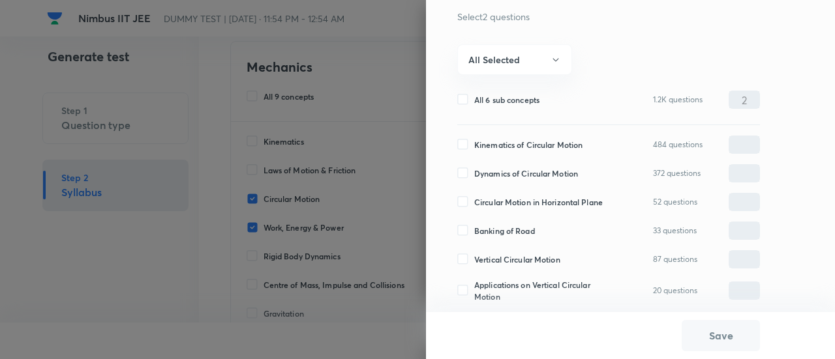
click at [509, 170] on span "Dynamics of Circular Motion" at bounding box center [526, 174] width 104 height 12
click at [474, 170] on input "Dynamics of Circular Motion" at bounding box center [465, 174] width 17 height 12
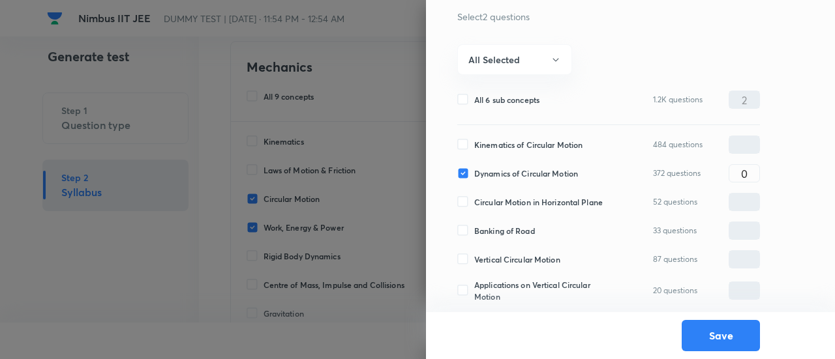
click at [519, 258] on span "Vertical Circular Motion" at bounding box center [517, 260] width 86 height 12
click at [474, 258] on input "Vertical Circular Motion" at bounding box center [465, 260] width 17 height 12
click at [754, 175] on input "0" at bounding box center [744, 173] width 30 height 23
click at [707, 344] on button "Save" at bounding box center [721, 334] width 78 height 31
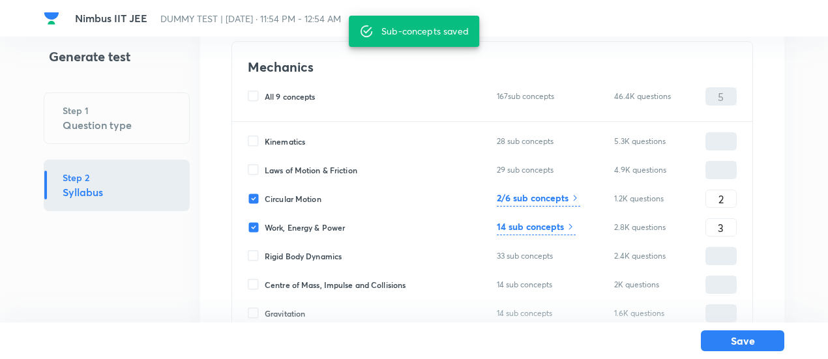
click at [562, 226] on h6 "14 sub concepts" at bounding box center [530, 227] width 67 height 14
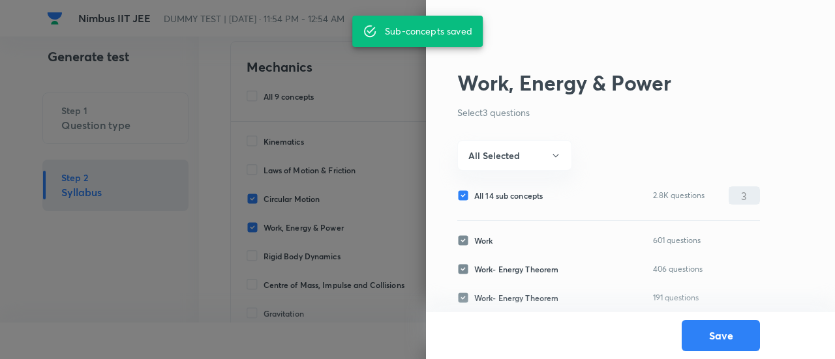
click at [515, 194] on span "All 14 sub concepts" at bounding box center [508, 196] width 68 height 12
click at [474, 194] on input "All 14 sub concepts" at bounding box center [465, 196] width 17 height 12
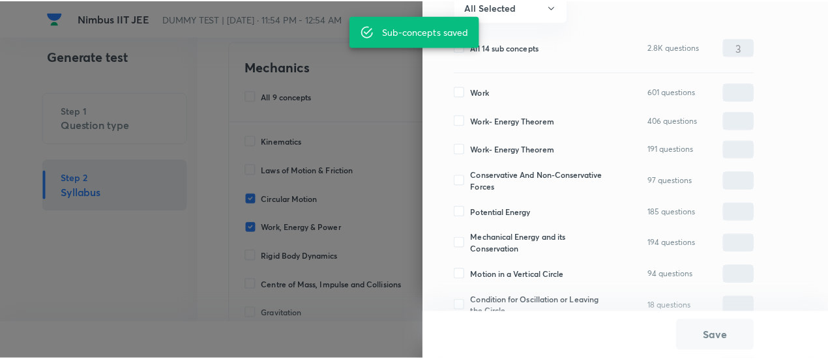
scroll to position [168, 0]
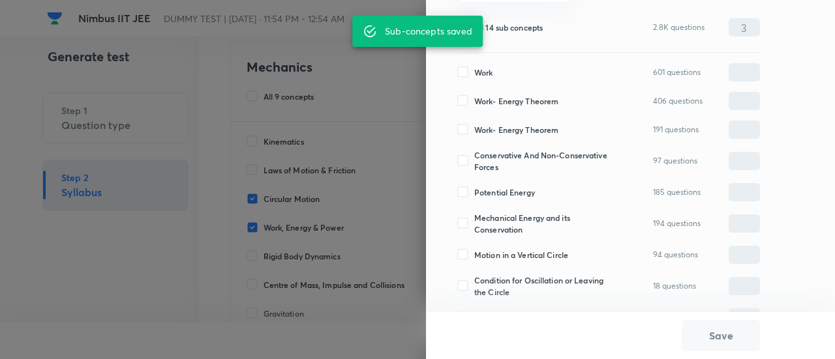
click at [505, 99] on span "Work- Energy Theorem" at bounding box center [516, 101] width 84 height 12
click at [474, 99] on input "Work- Energy Theorem" at bounding box center [465, 101] width 17 height 12
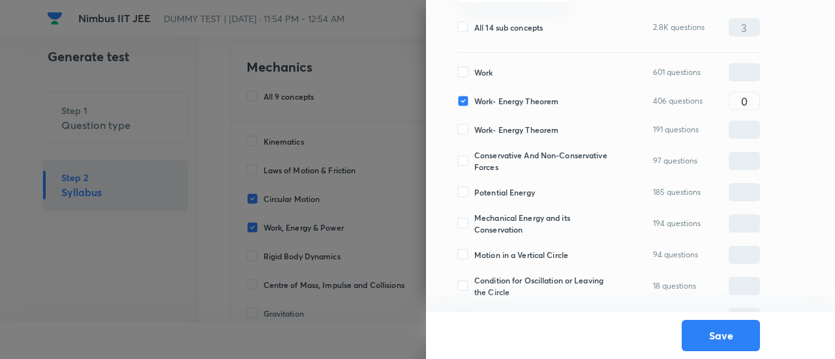
click at [498, 162] on span "Conservative And Non-Conservative Forces" at bounding box center [545, 160] width 142 height 23
click at [474, 162] on input "Conservative And Non-Conservative Forces" at bounding box center [465, 161] width 17 height 12
click at [494, 190] on span "Potential Energy" at bounding box center [504, 193] width 61 height 12
click at [474, 190] on input "Potential Energy" at bounding box center [465, 193] width 17 height 12
click at [749, 104] on input "0" at bounding box center [744, 101] width 30 height 23
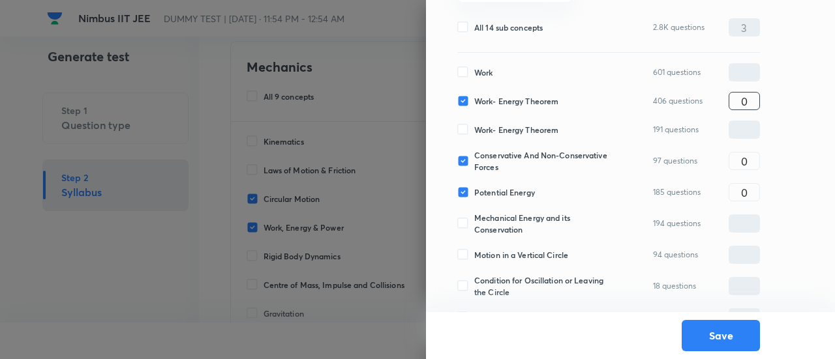
click at [749, 104] on input "0" at bounding box center [744, 101] width 30 height 23
click at [732, 336] on button "Save" at bounding box center [721, 334] width 78 height 31
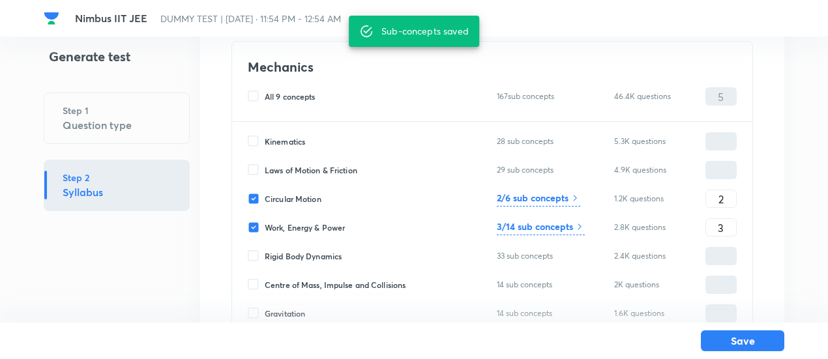
click at [732, 336] on button "Save" at bounding box center [742, 341] width 83 height 21
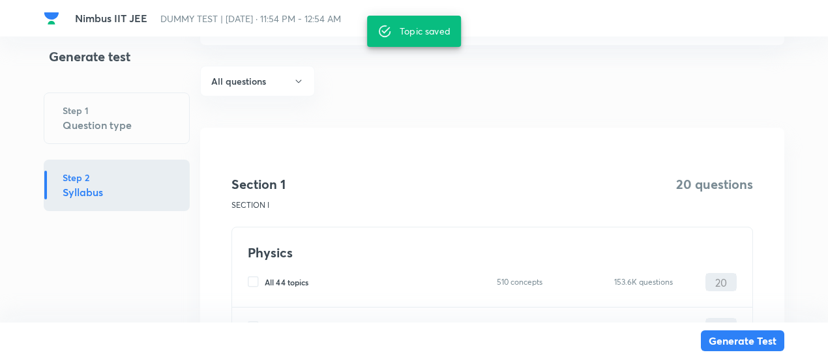
click at [732, 336] on button "Generate Test" at bounding box center [742, 341] width 83 height 21
